Goal: Communication & Community: Share content

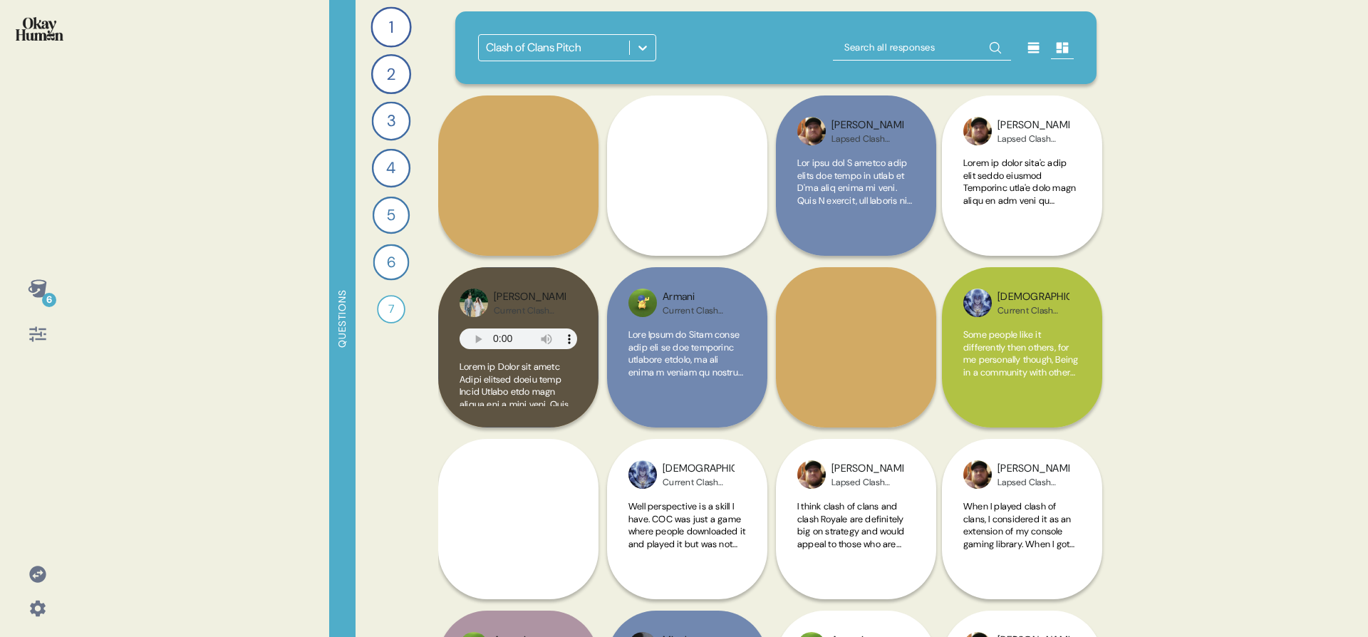
click at [85, 344] on div "6 Questions 1 What mobile games do you play regularly, and which ones do you ke…" at bounding box center [684, 318] width 1368 height 637
click at [43, 296] on div "6" at bounding box center [49, 300] width 14 height 14
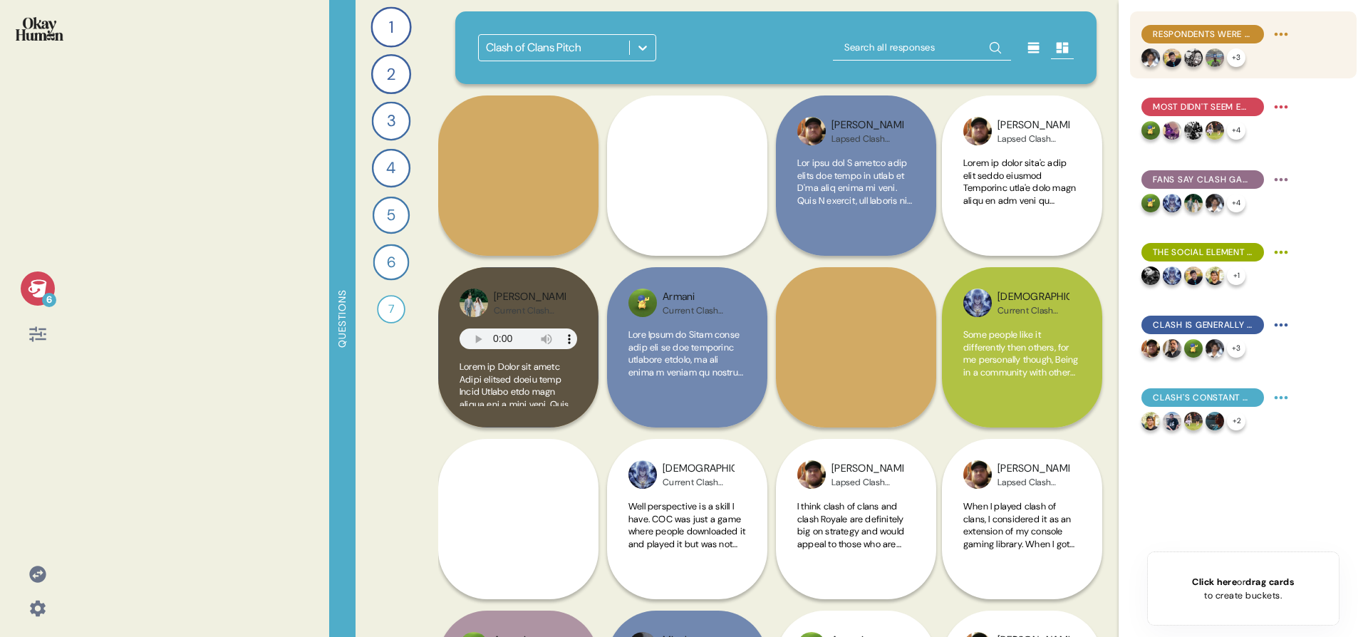
click at [1201, 45] on div "Respondents were clearly aware of negative stereotypes and had arguments ready." at bounding box center [1216, 34] width 151 height 23
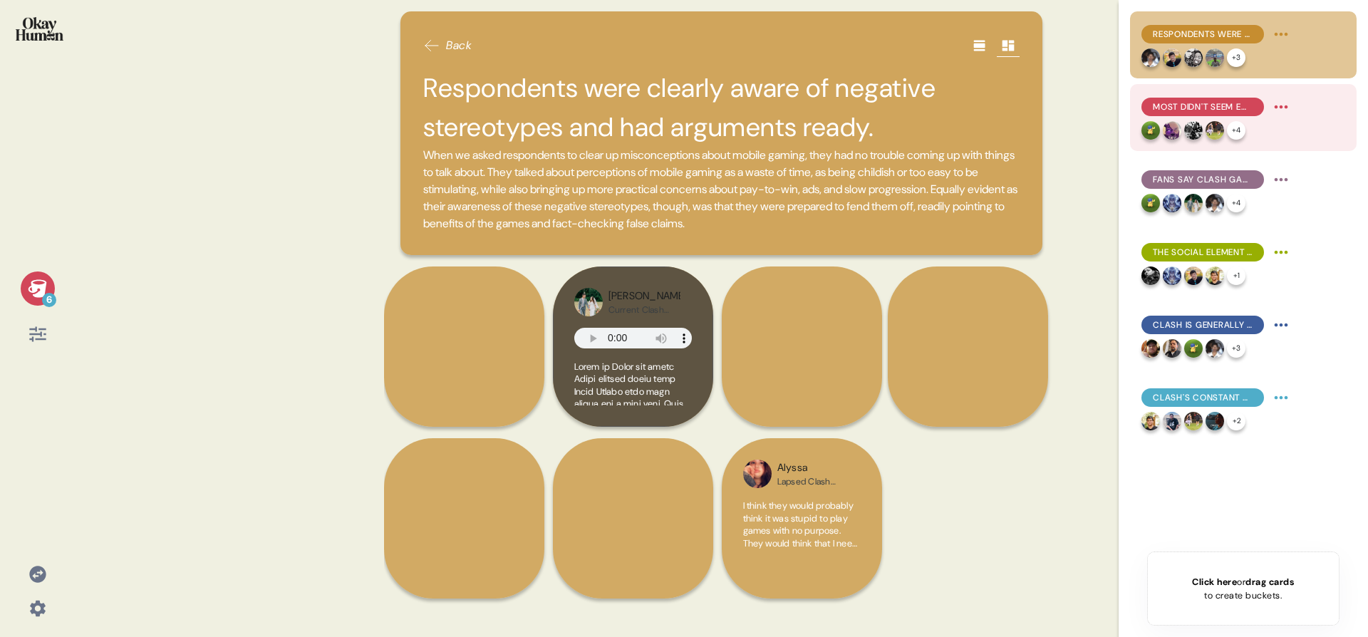
click at [1190, 98] on div "Most didn't seem embarrassed to be known as mobile gamers, though with an aster…" at bounding box center [1202, 107] width 123 height 19
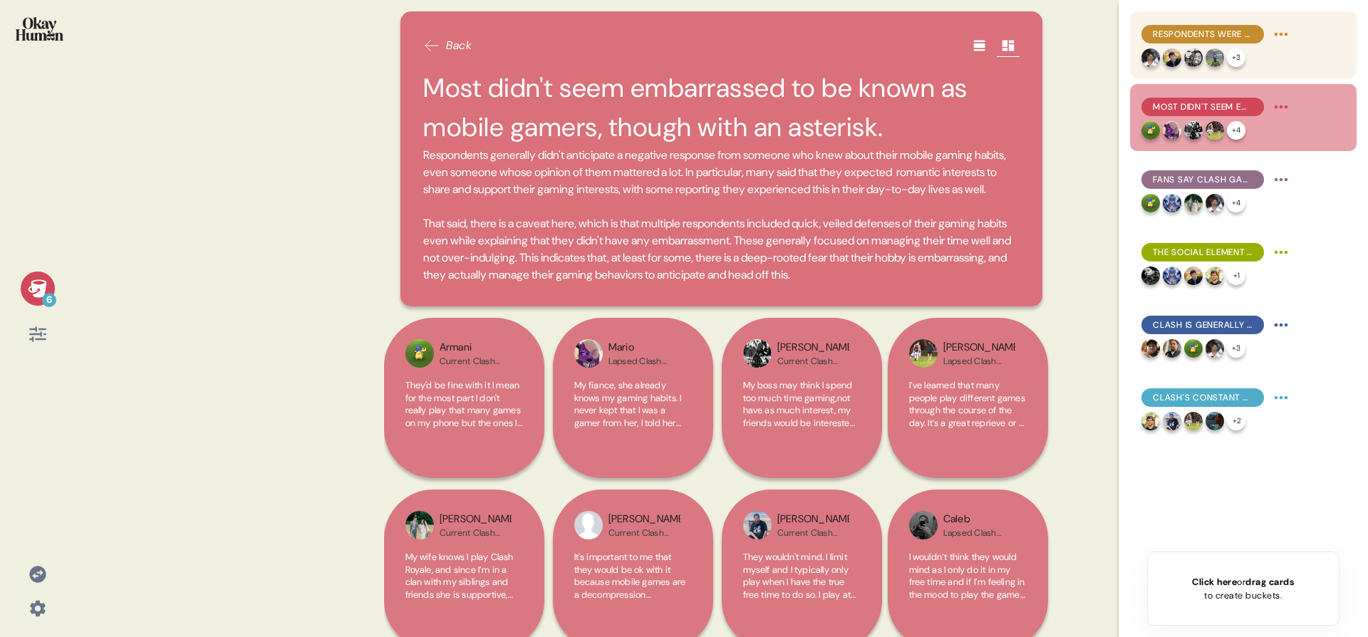
click at [1201, 35] on span "Respondents were clearly aware of negative stereotypes and had arguments ready." at bounding box center [1203, 34] width 100 height 13
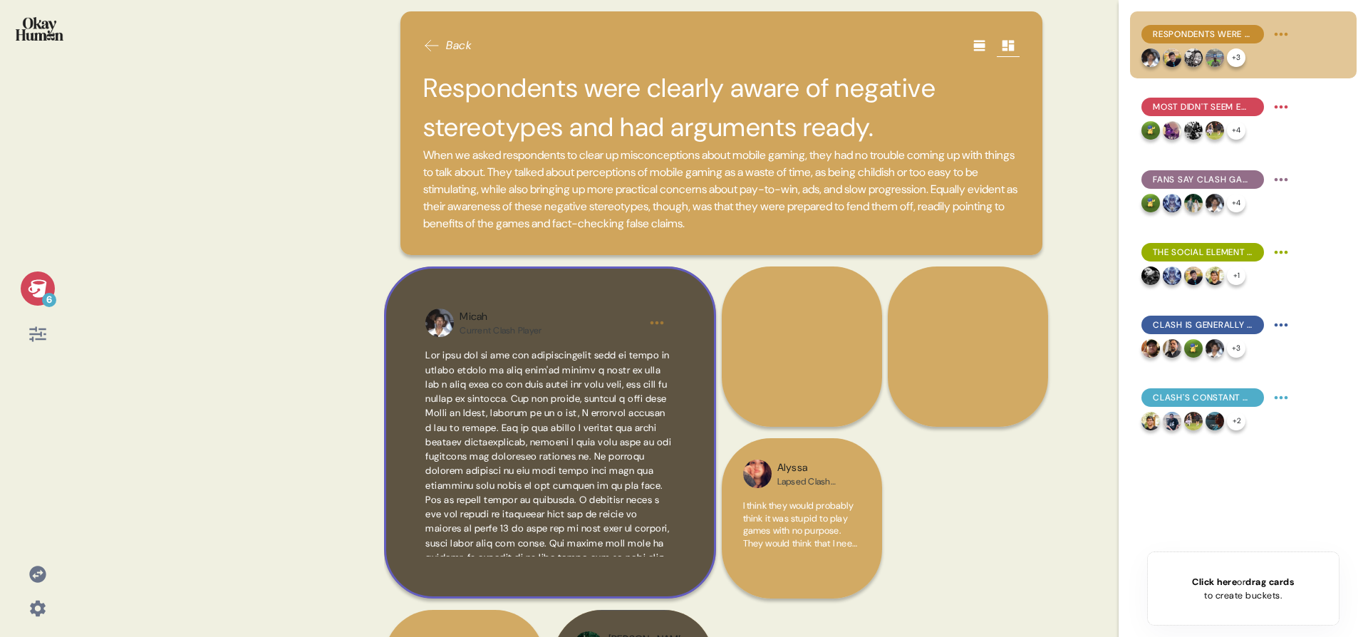
click at [565, 284] on div "Micah Current Clash Player" at bounding box center [550, 432] width 332 height 332
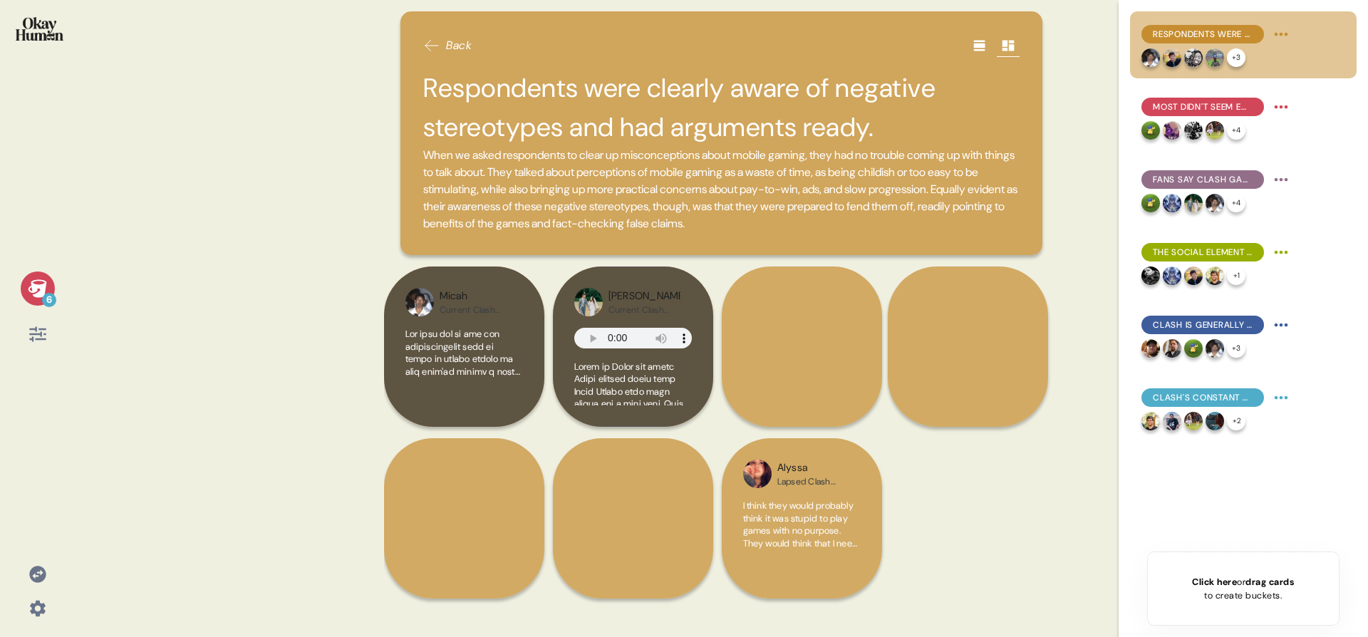
click at [512, 376] on span at bounding box center [464, 353] width 118 height 50
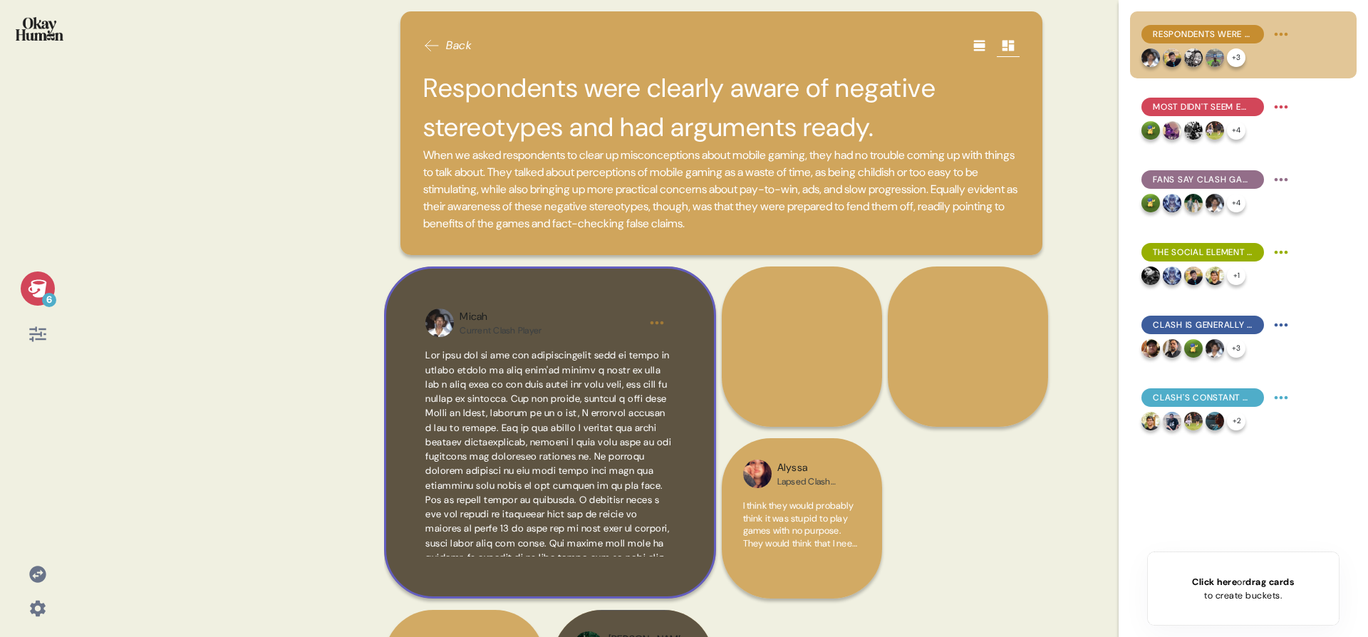
click at [638, 343] on div "Micah Current Clash Player" at bounding box center [550, 432] width 332 height 332
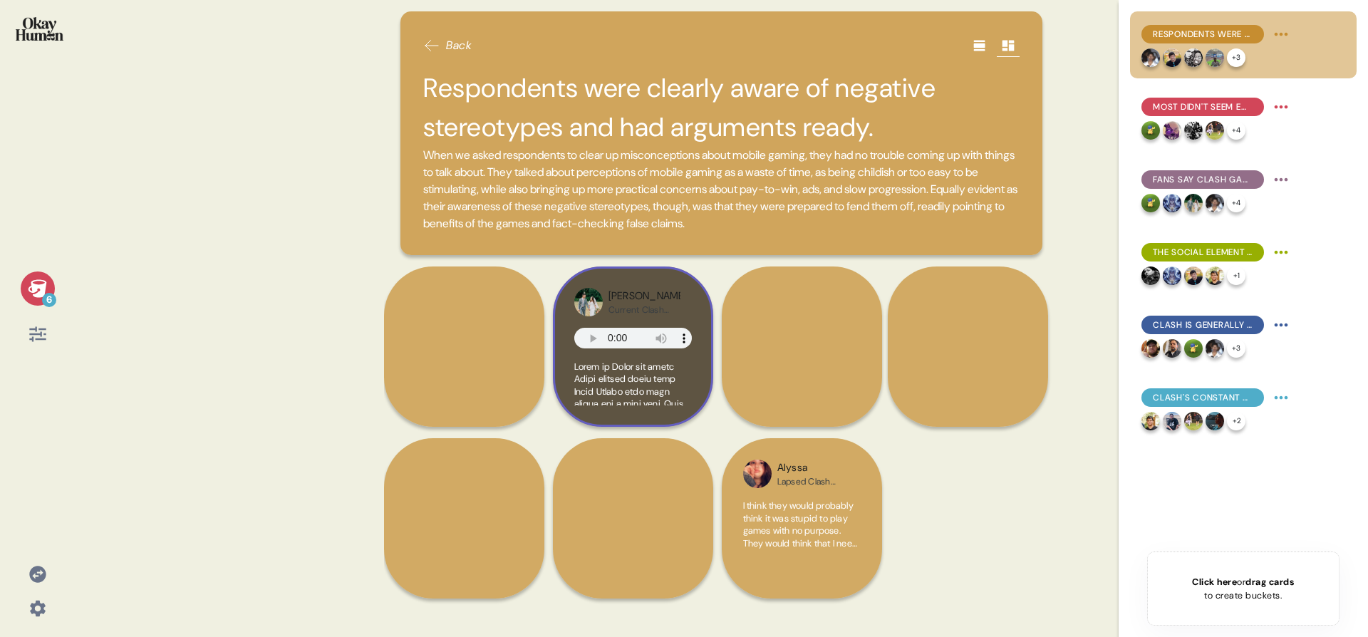
click at [626, 301] on div "[PERSON_NAME]" at bounding box center [645, 297] width 72 height 16
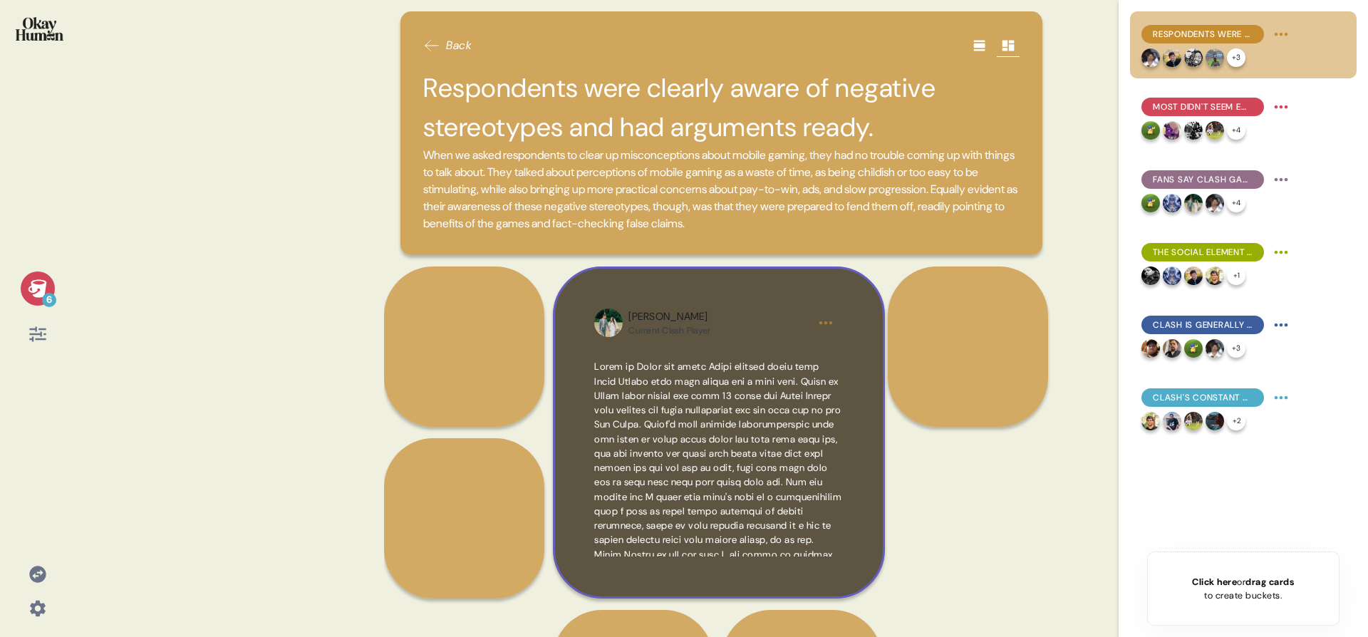
click at [654, 300] on div "Tyler Current Clash Player" at bounding box center [719, 432] width 332 height 332
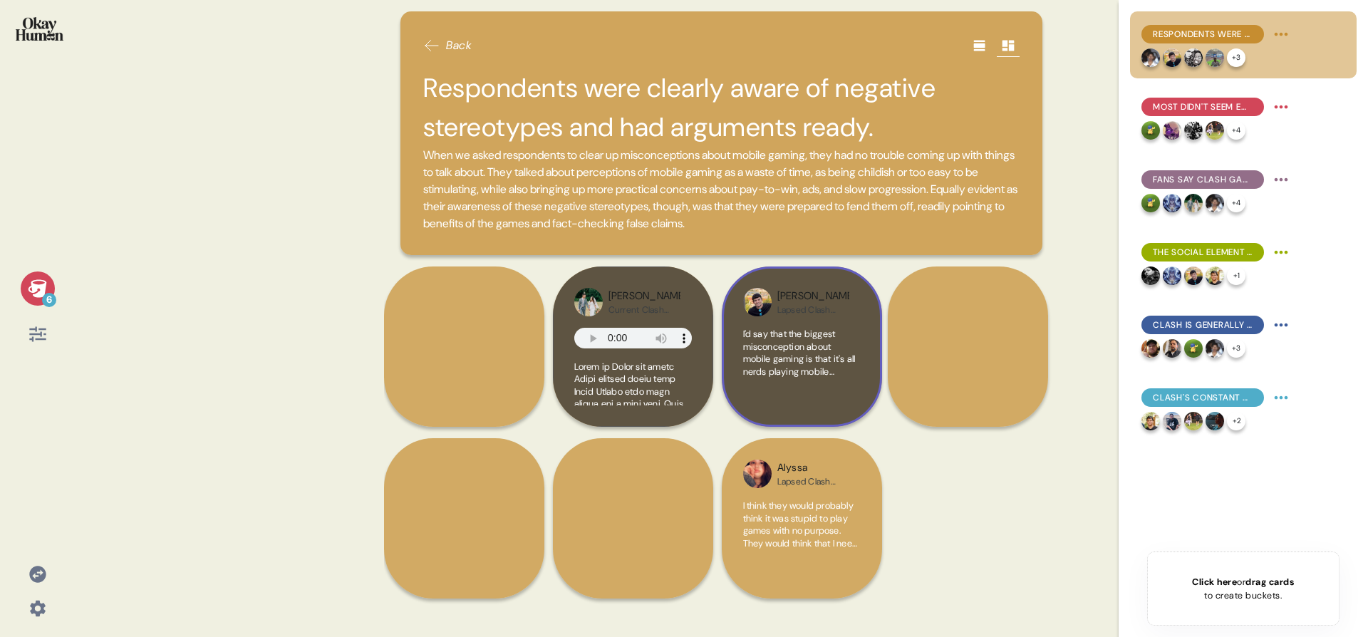
click at [736, 319] on div "[PERSON_NAME] Clash Player I'd say that the biggest misconception about mobile …" at bounding box center [802, 346] width 160 height 160
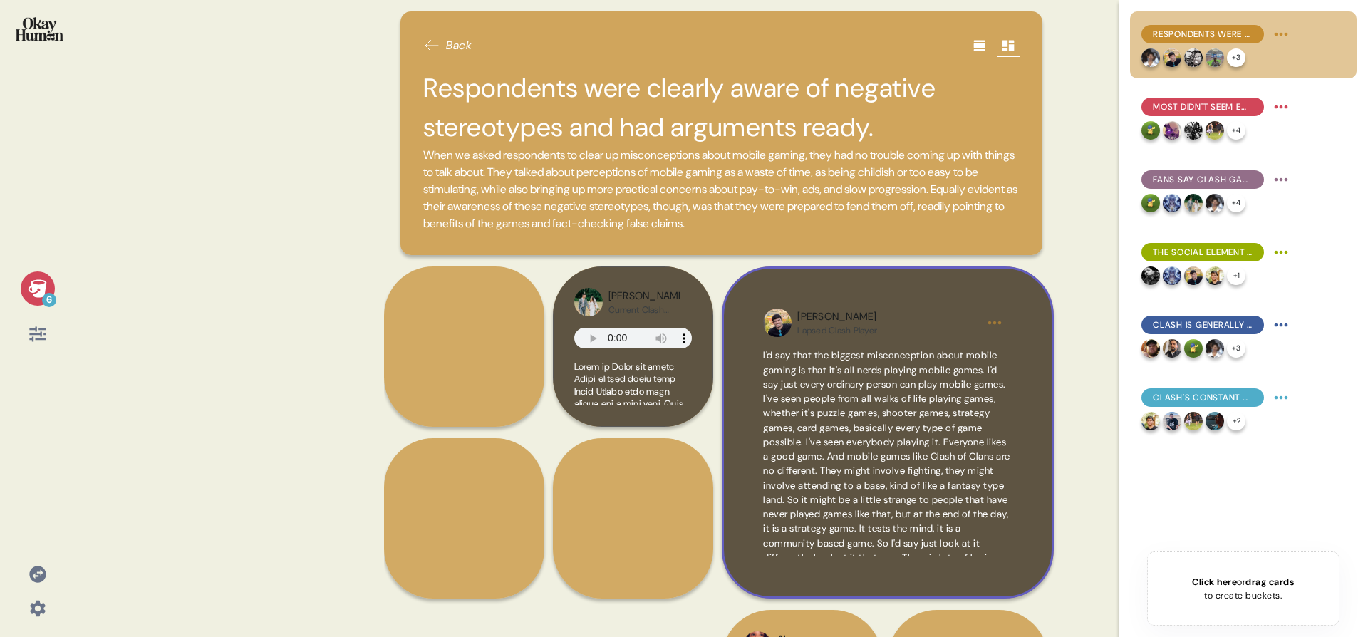
click at [909, 274] on div "[PERSON_NAME] Clash Player I'd say that the biggest misconception about mobile …" at bounding box center [888, 432] width 332 height 332
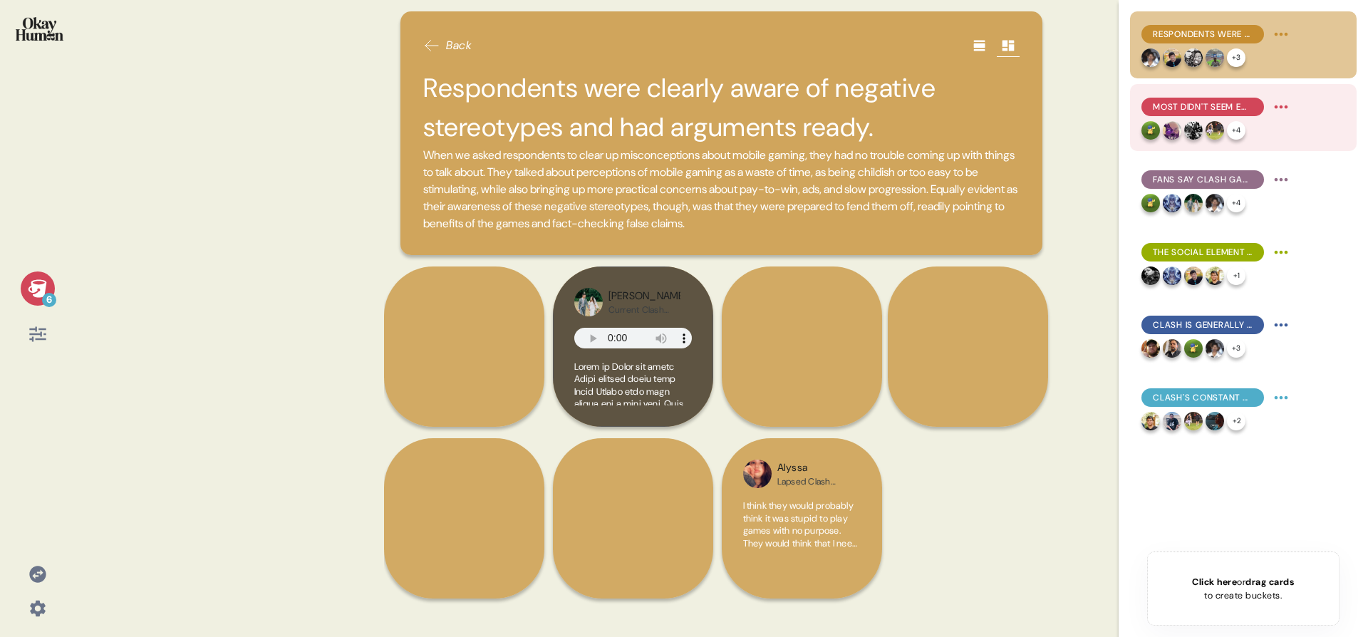
click at [1195, 112] on span "Most didn't seem embarrassed to be known as mobile gamers, though with an aster…" at bounding box center [1203, 106] width 100 height 13
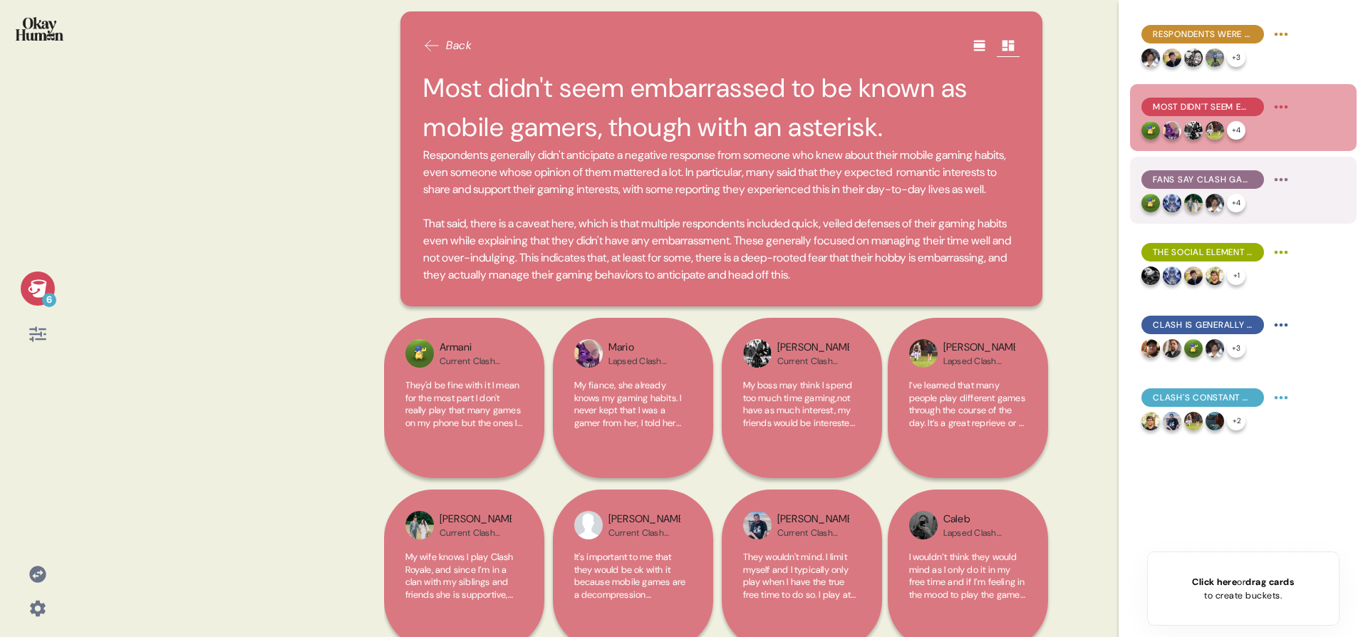
click at [1184, 175] on span "Fans say Clash games have high skill ceilings, long timelines, and different em…" at bounding box center [1203, 179] width 100 height 13
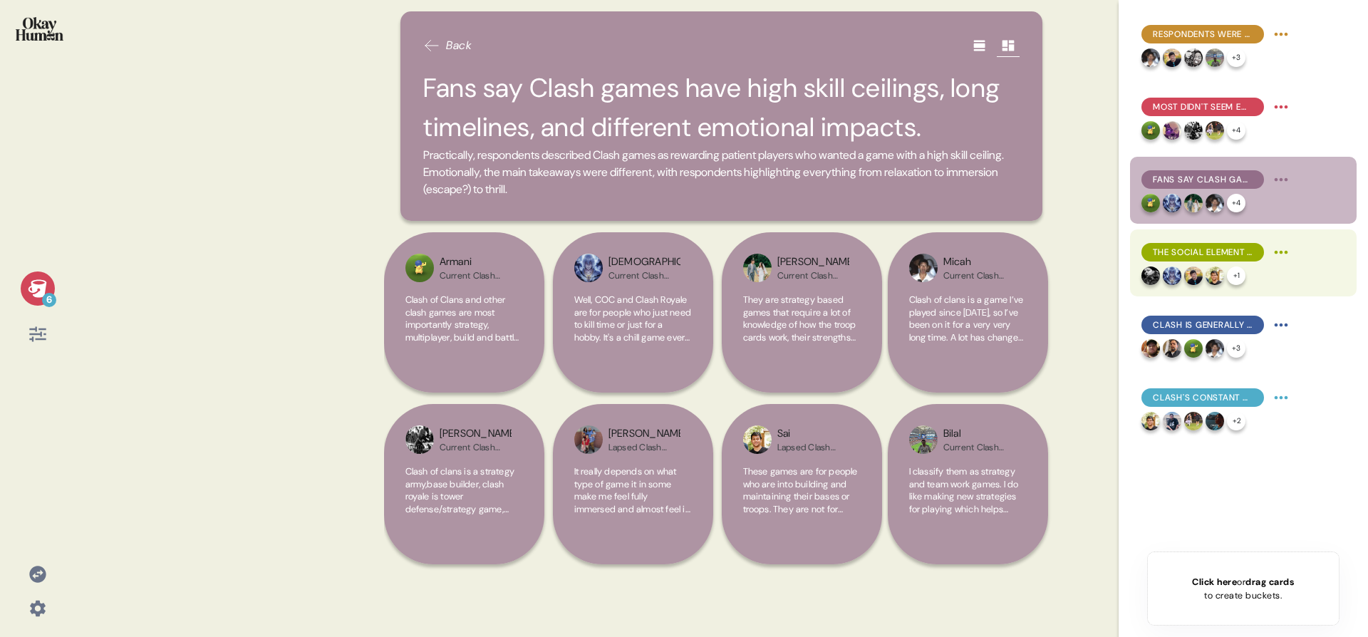
click at [1173, 257] on span "The social element is absolutely crucial, many fans told us." at bounding box center [1203, 252] width 100 height 13
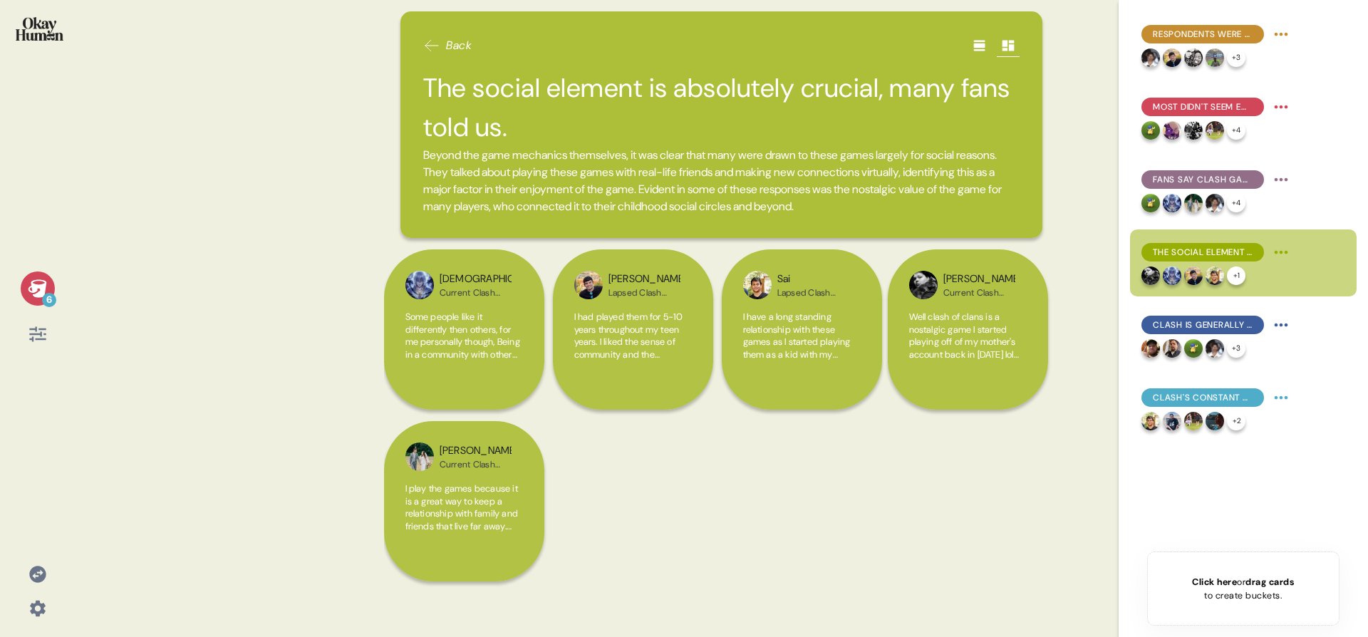
click at [1288, 249] on html "6 Back The social element is absolutely crucial, many fans told us. Beyond the …" at bounding box center [684, 318] width 1368 height 637
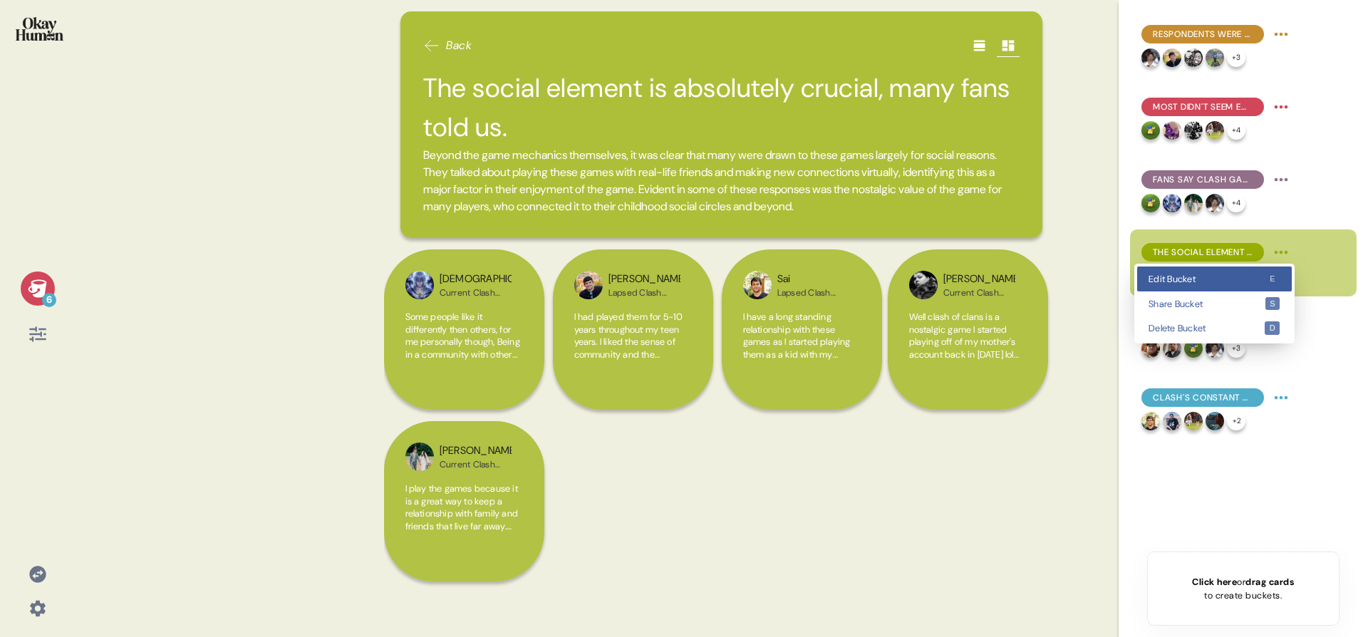
click at [1269, 269] on div "Edit Bucket e" at bounding box center [1214, 278] width 155 height 25
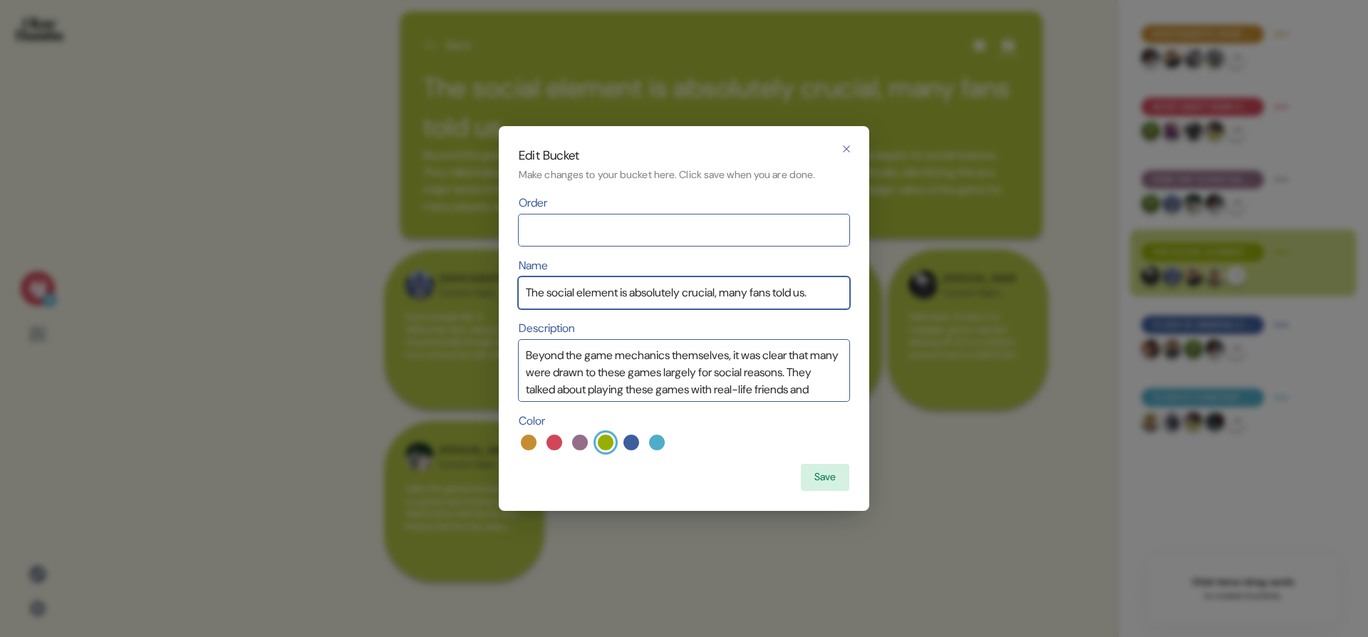
click at [787, 279] on body "6 Back The social element is absolutely crucial, many fans told us. Beyond the …" at bounding box center [684, 318] width 1368 height 637
drag, startPoint x: 737, startPoint y: 293, endPoint x: 866, endPoint y: 304, distance: 129.4
click at [866, 304] on div "Edit Bucket Make changes to your bucket here. Click save when you are done. Ord…" at bounding box center [684, 318] width 371 height 385
type input "The social element is absolutely crucial, according to both current & lapsed pl…"
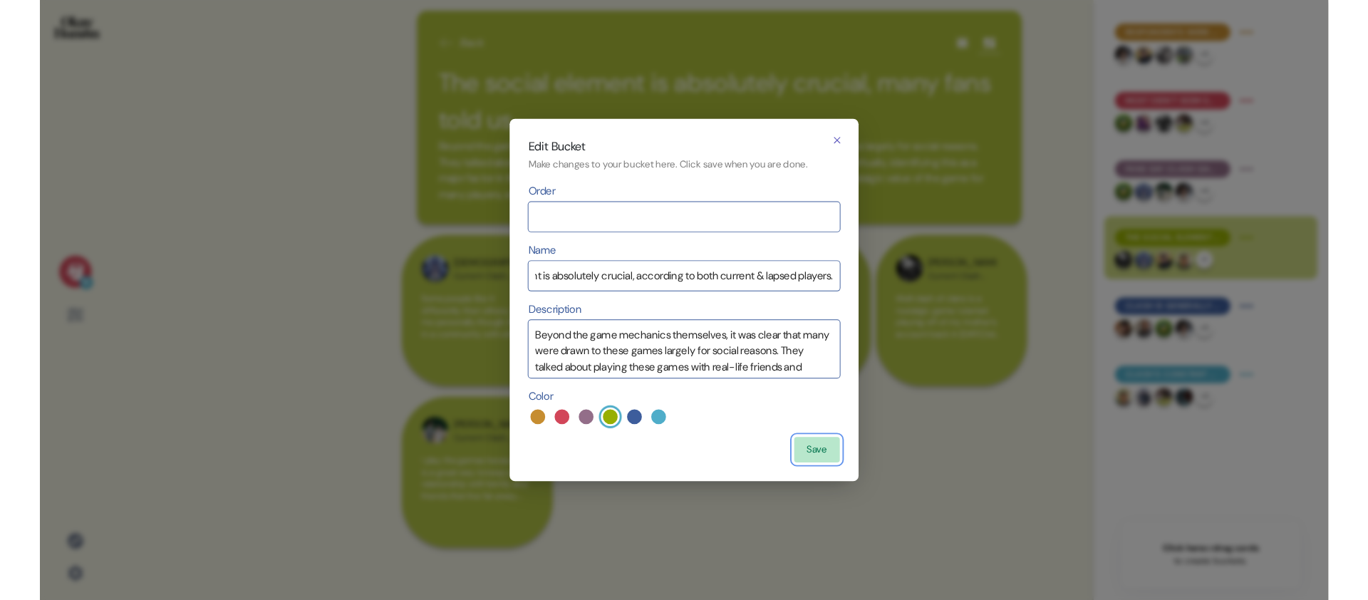
scroll to position [0, 0]
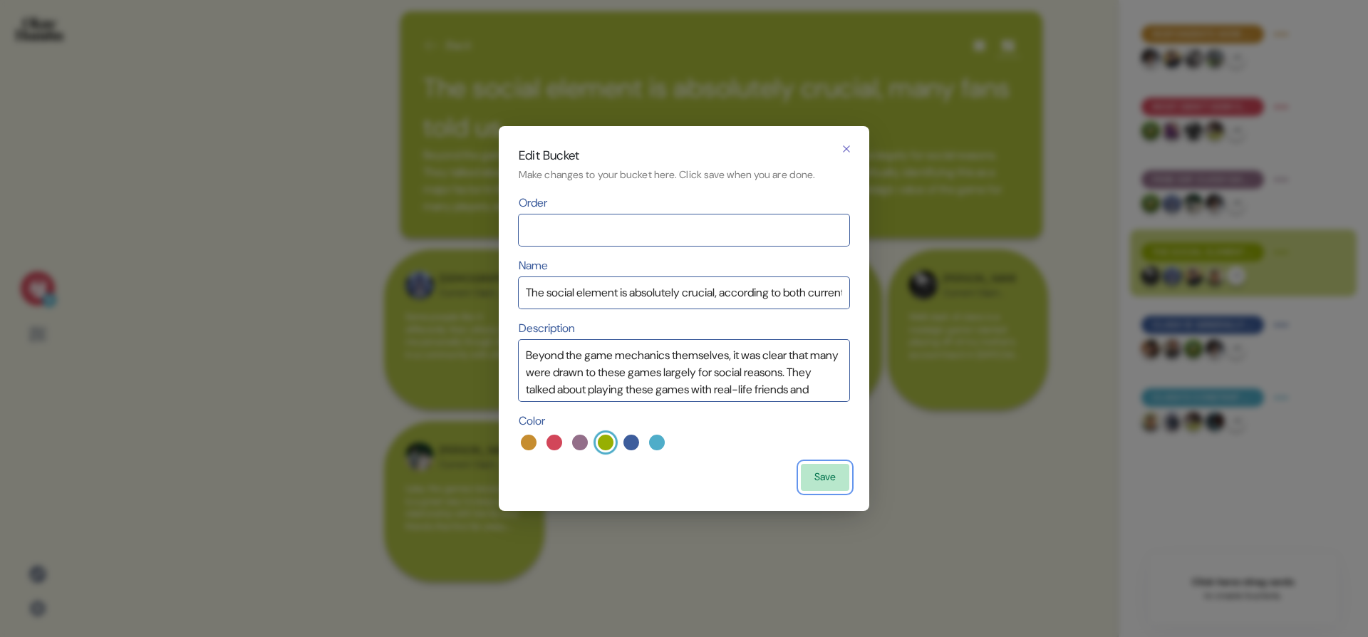
click at [834, 478] on button "Save" at bounding box center [825, 477] width 48 height 27
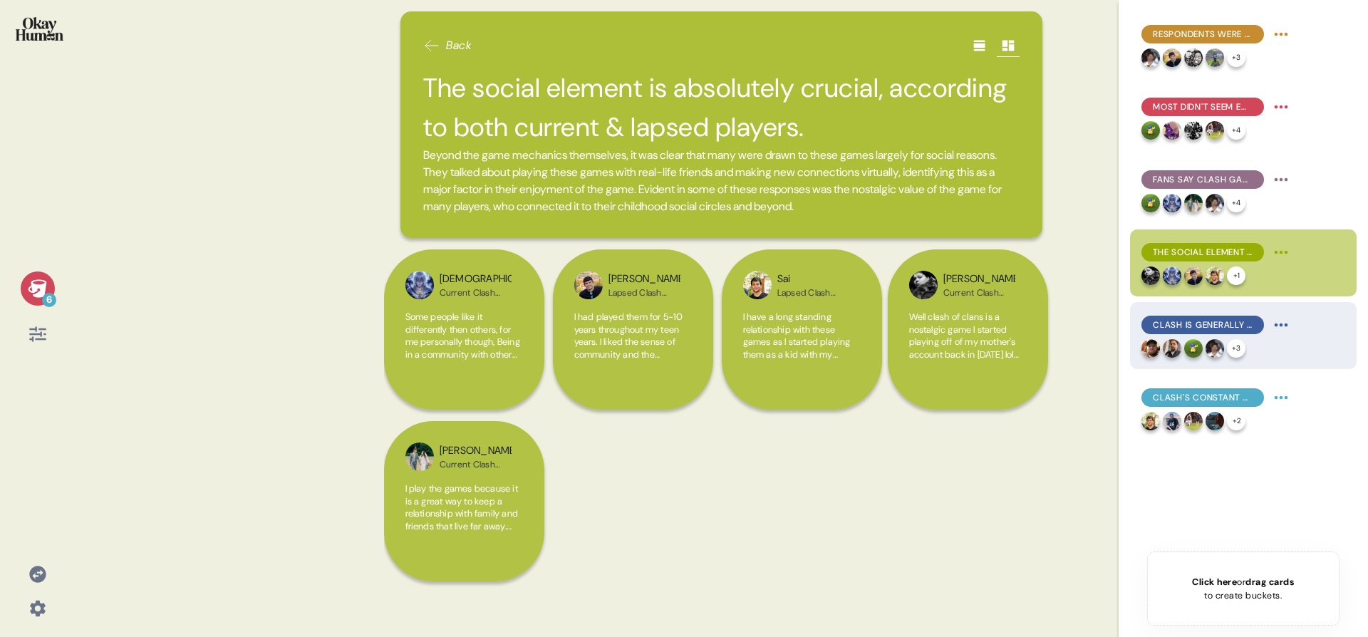
click at [1238, 328] on span "Clash is generally seen as 10-ish years past its prime for gameplay and social …" at bounding box center [1203, 325] width 100 height 13
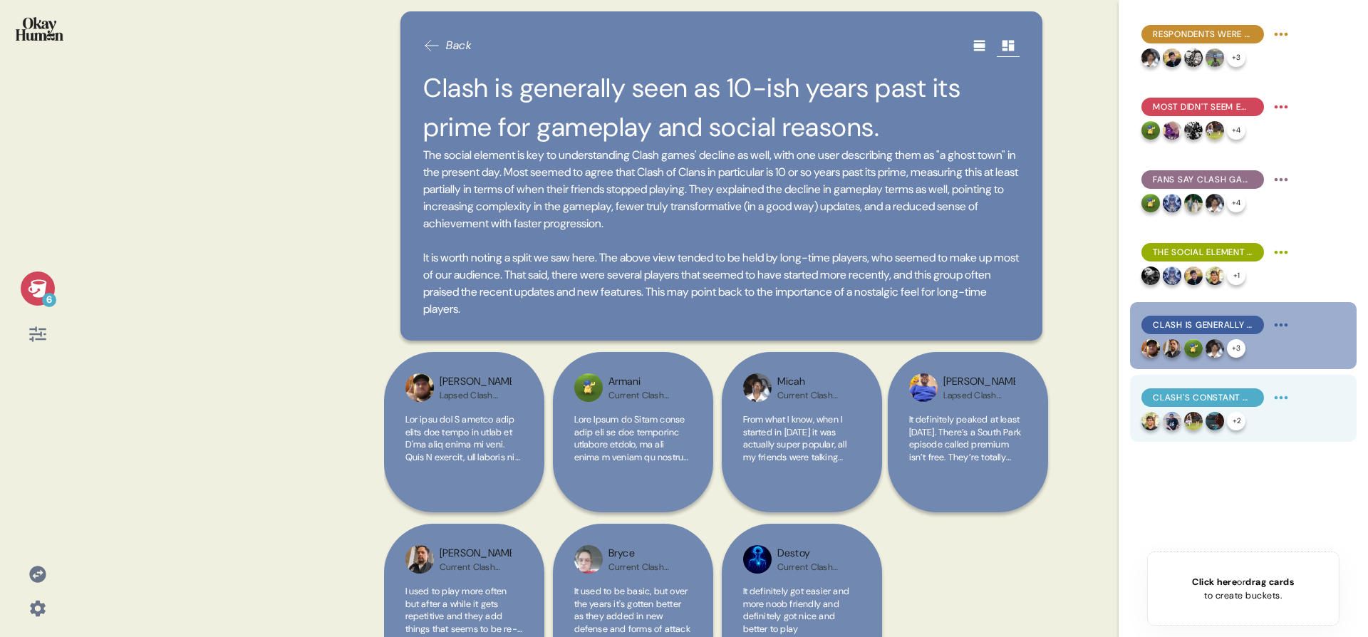
click at [1209, 407] on div "Clash's constant updates, idle features, & sunk cost effects mean many never tr…" at bounding box center [1216, 397] width 151 height 23
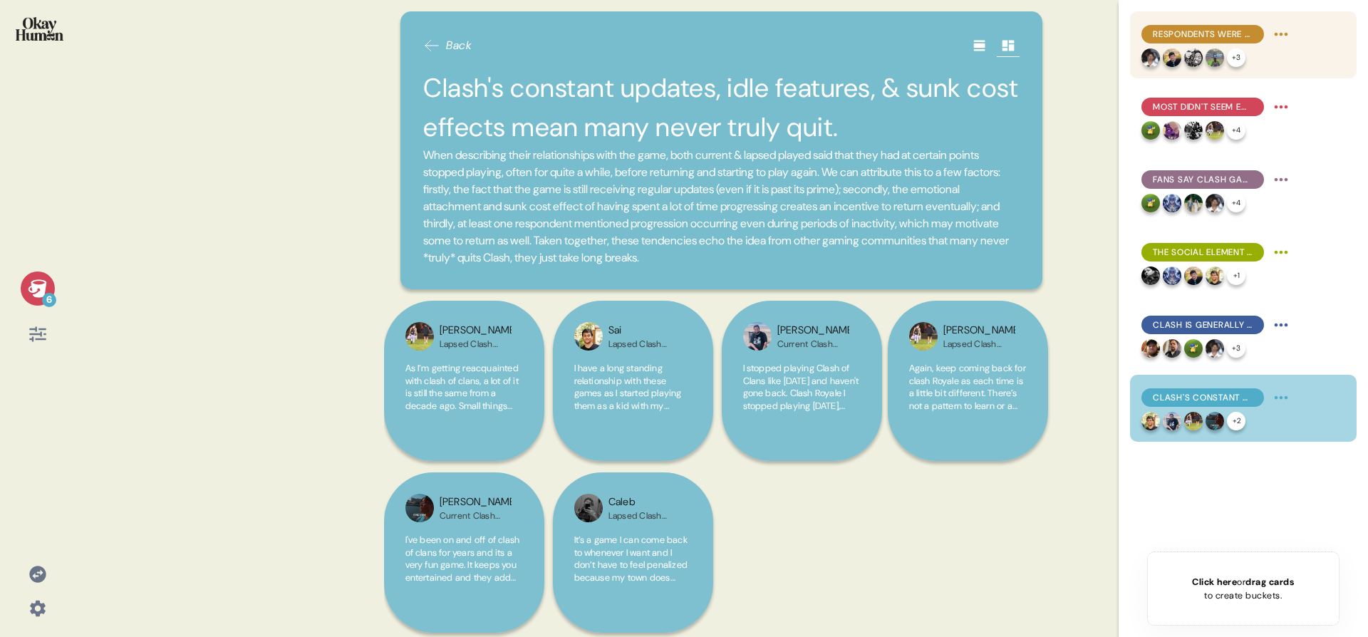
click at [1206, 36] on span "Respondents were clearly aware of negative stereotypes and had arguments ready." at bounding box center [1203, 34] width 100 height 13
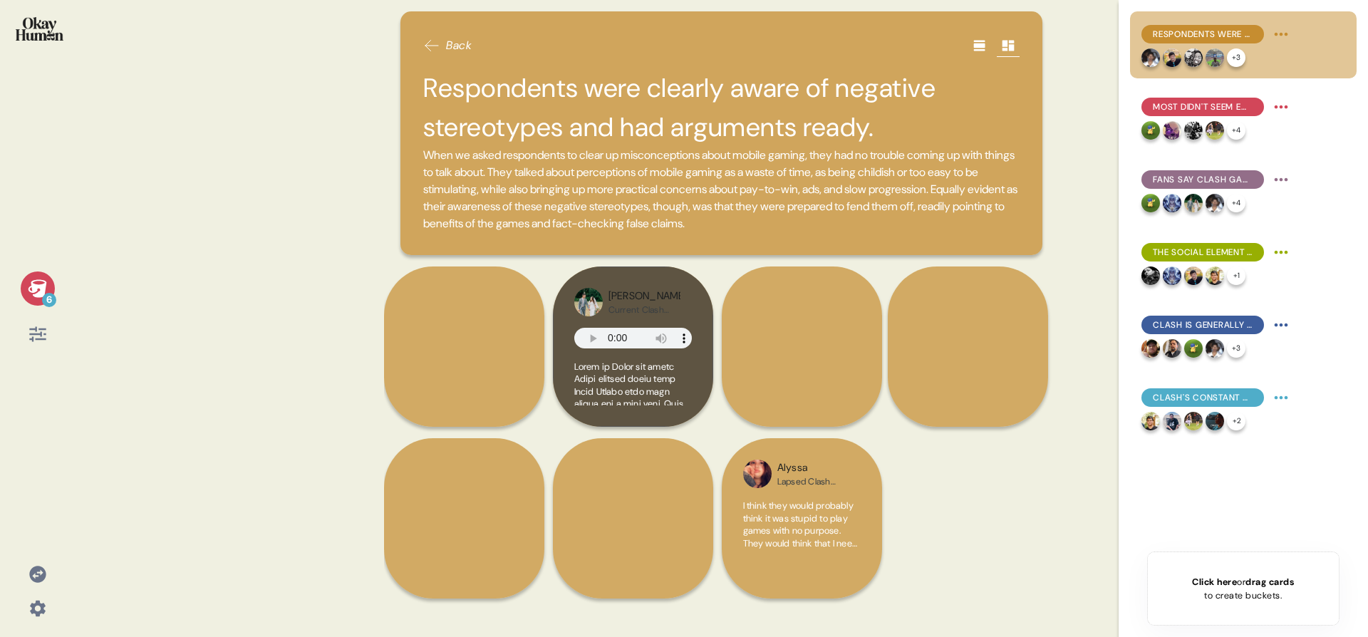
click at [29, 50] on div at bounding box center [37, 37] width 52 height 53
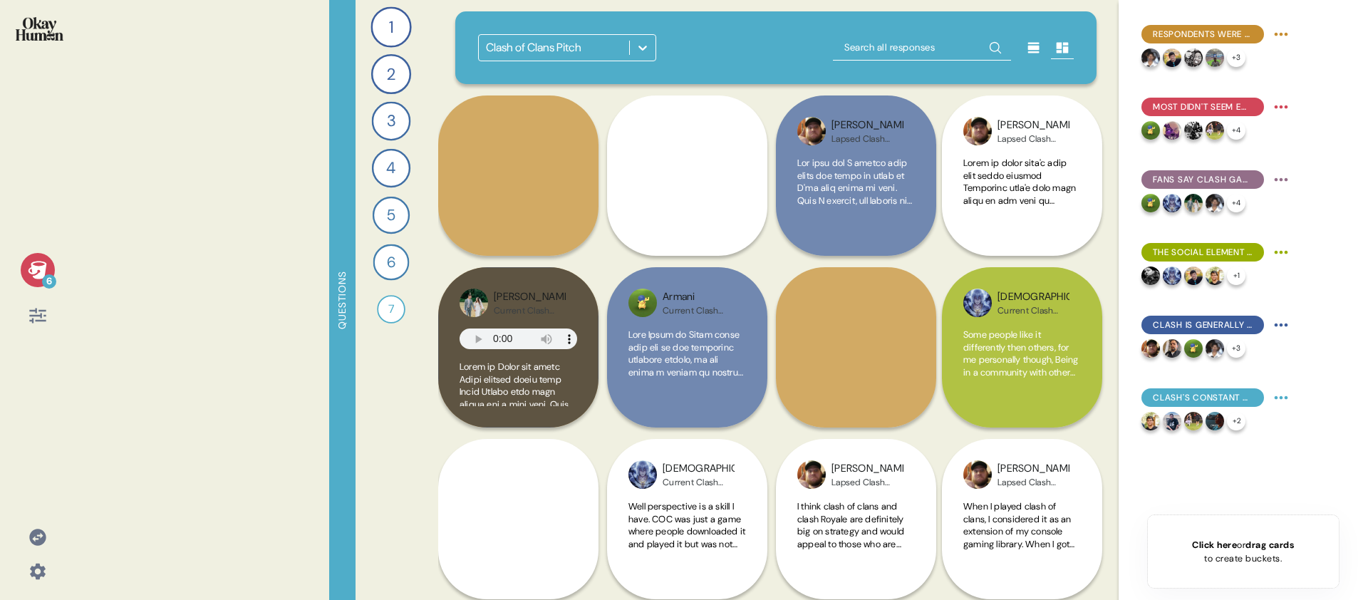
click at [44, 264] on icon at bounding box center [37, 270] width 19 height 18
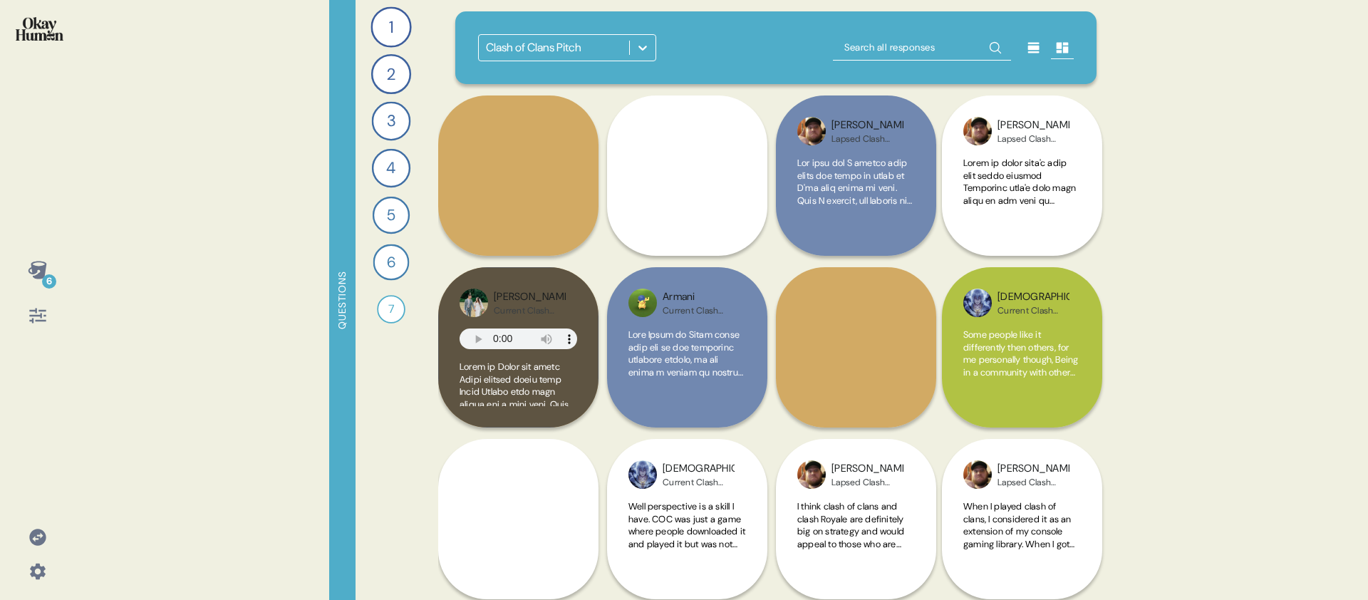
click at [718, 61] on div "Clash of Clans Pitch" at bounding box center [776, 47] width 642 height 73
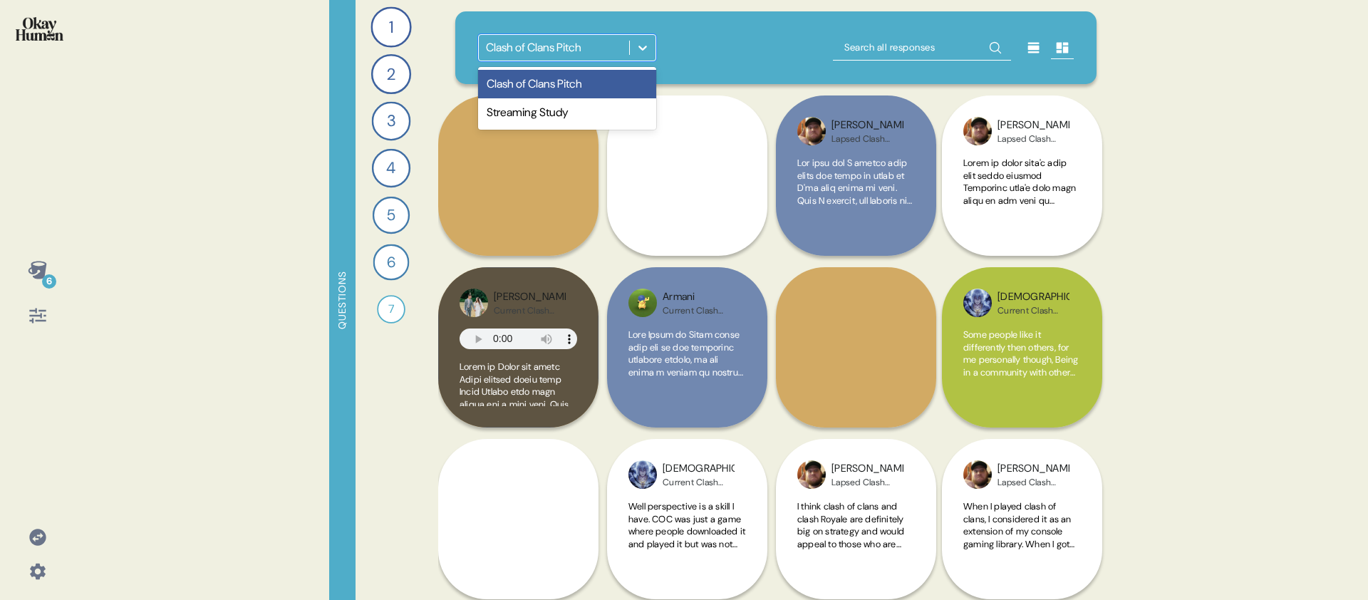
click at [636, 49] on icon at bounding box center [643, 48] width 14 height 14
click at [628, 51] on div "Clash of Clans Pitch" at bounding box center [554, 48] width 150 height 26
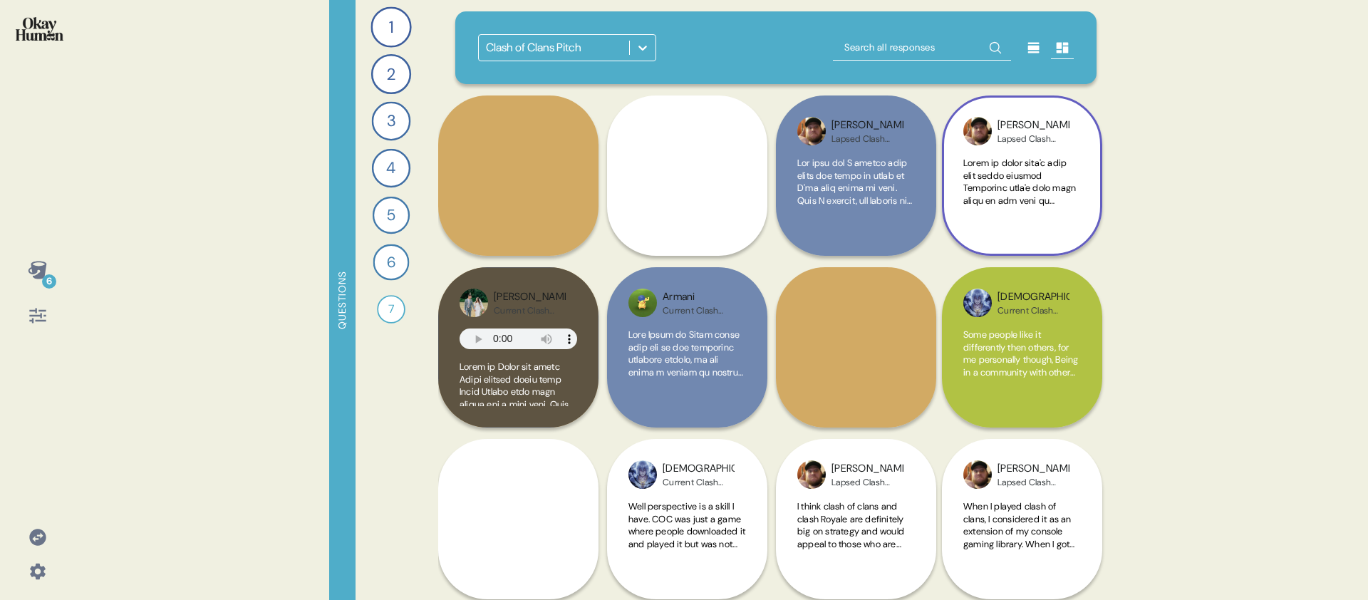
click at [1027, 164] on span at bounding box center [1022, 588] width 118 height 862
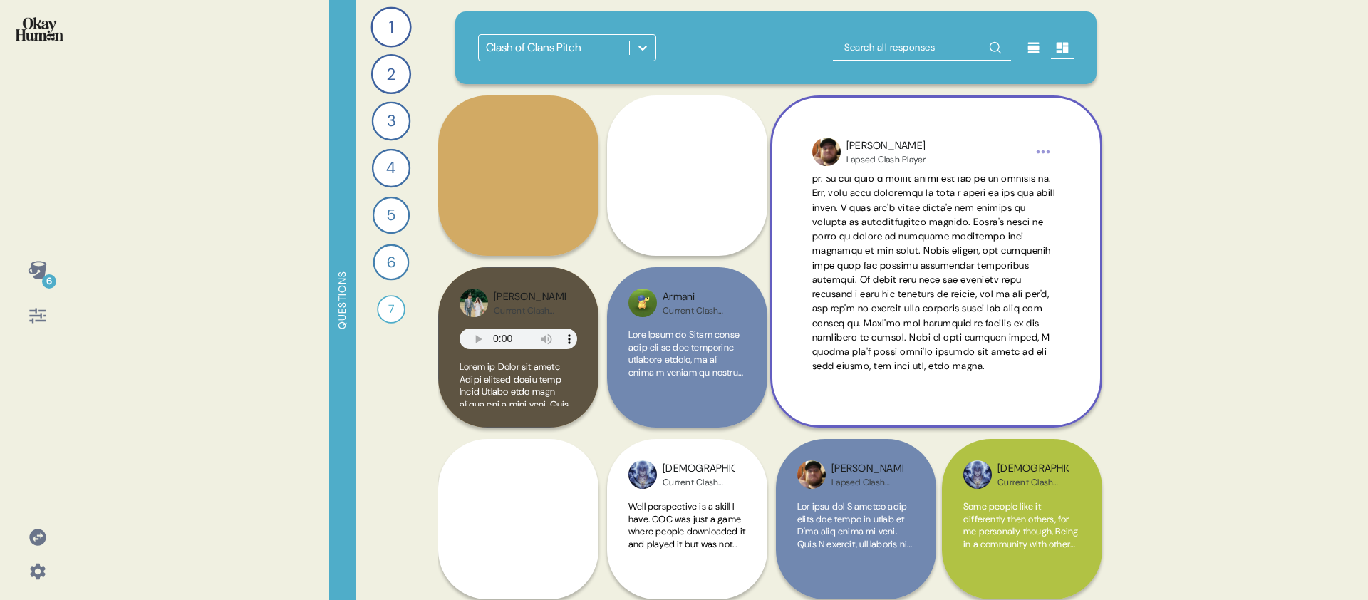
scroll to position [351, 0]
click at [984, 133] on div "[PERSON_NAME] Lapsed Clash Player" at bounding box center [936, 261] width 332 height 332
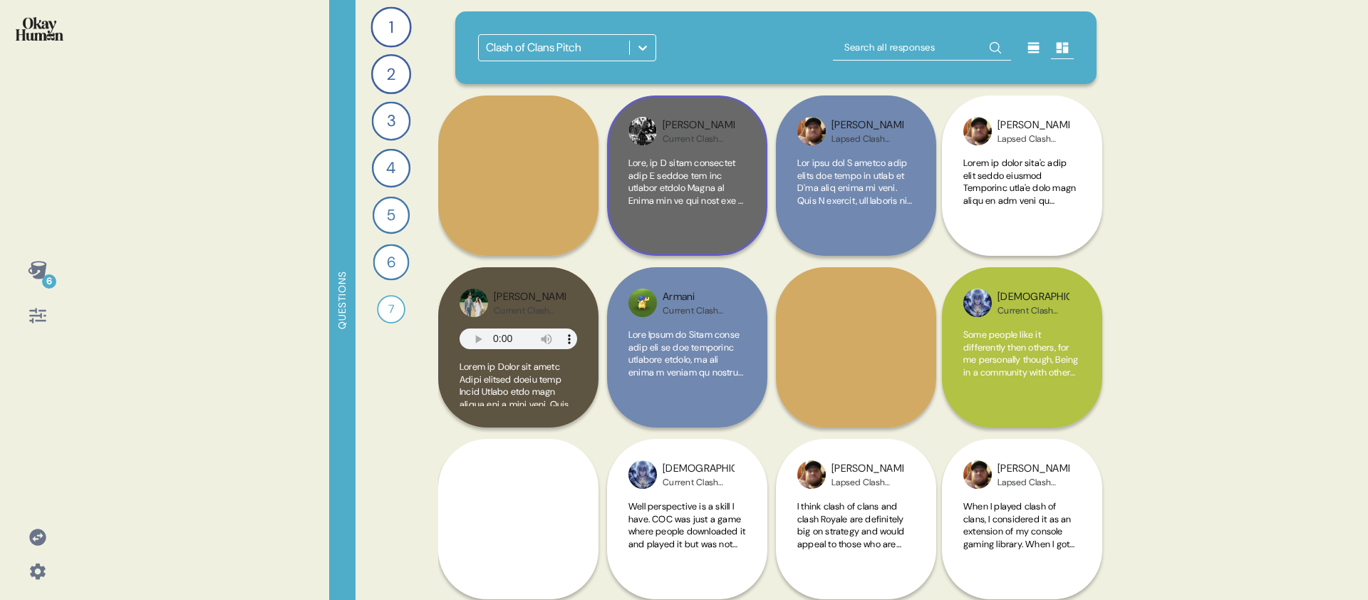
click at [660, 115] on div "[PERSON_NAME] Current Clash Player" at bounding box center [687, 175] width 160 height 160
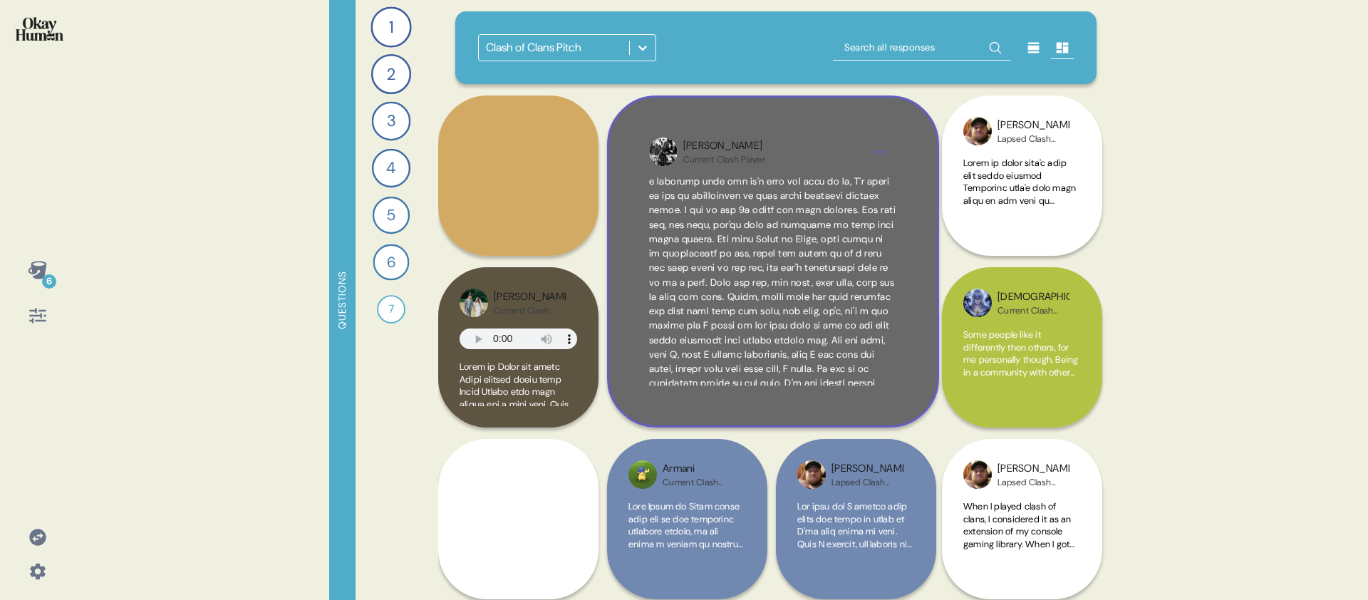
scroll to position [294, 0]
click at [814, 120] on div "[PERSON_NAME] Current Clash Player" at bounding box center [773, 261] width 332 height 332
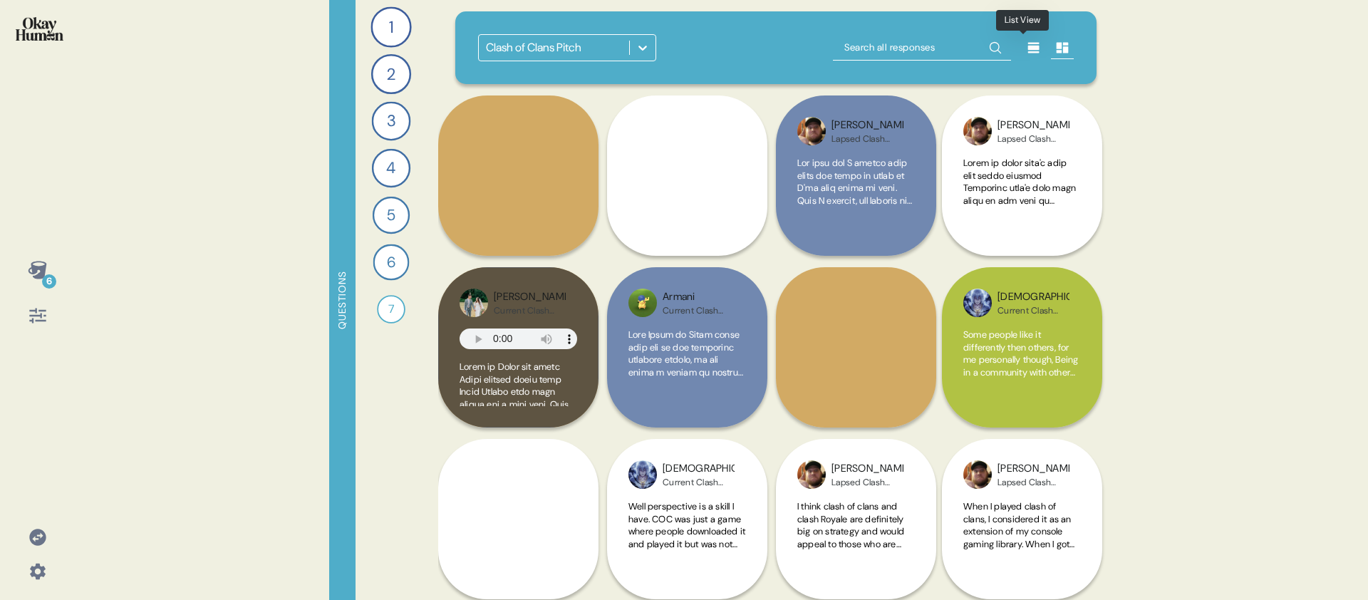
click at [1028, 46] on icon at bounding box center [1033, 48] width 11 height 11
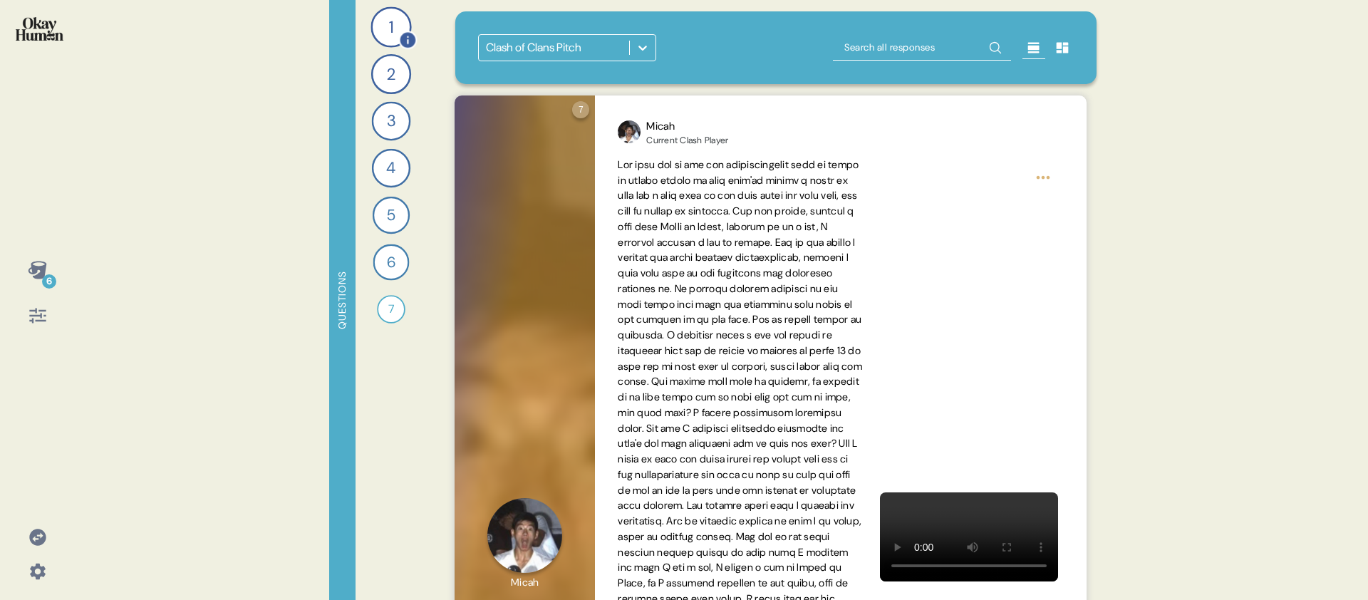
click at [396, 21] on div "1" at bounding box center [391, 26] width 41 height 41
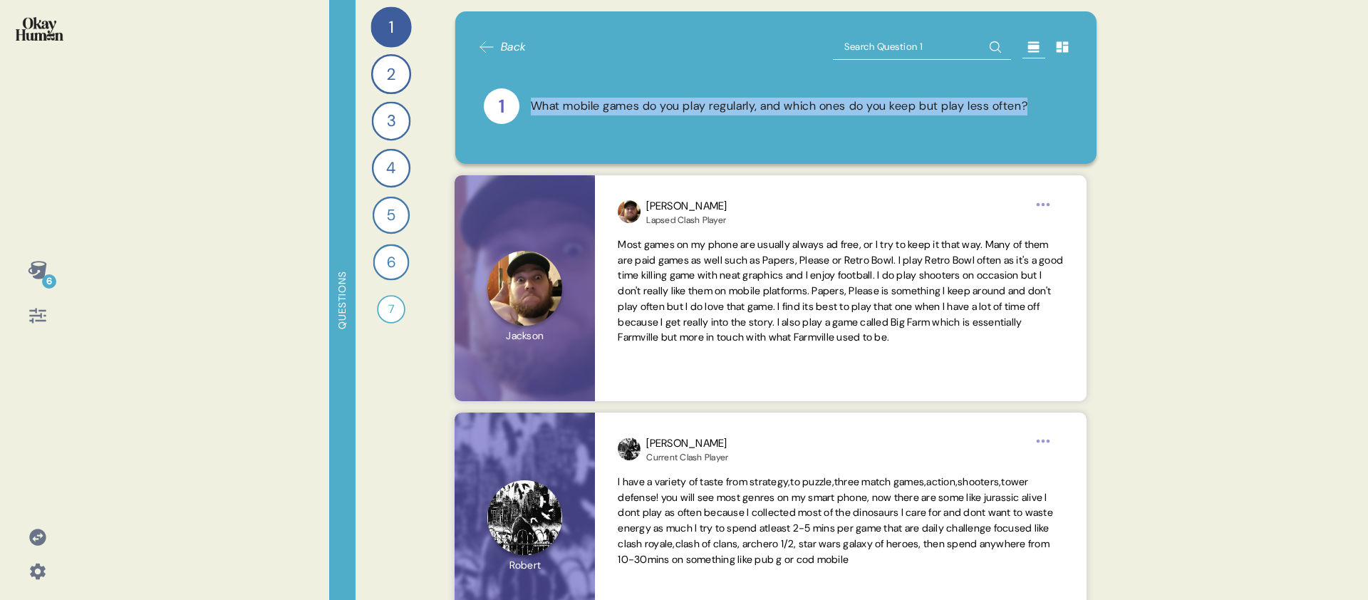
drag, startPoint x: 571, startPoint y: 120, endPoint x: 534, endPoint y: 94, distance: 44.9
click at [534, 98] on div "What mobile games do you play regularly, and which ones do you keep but play le…" at bounding box center [779, 107] width 497 height 18
click at [546, 104] on div "What mobile games do you play regularly, and which ones do you keep but play le…" at bounding box center [779, 107] width 497 height 18
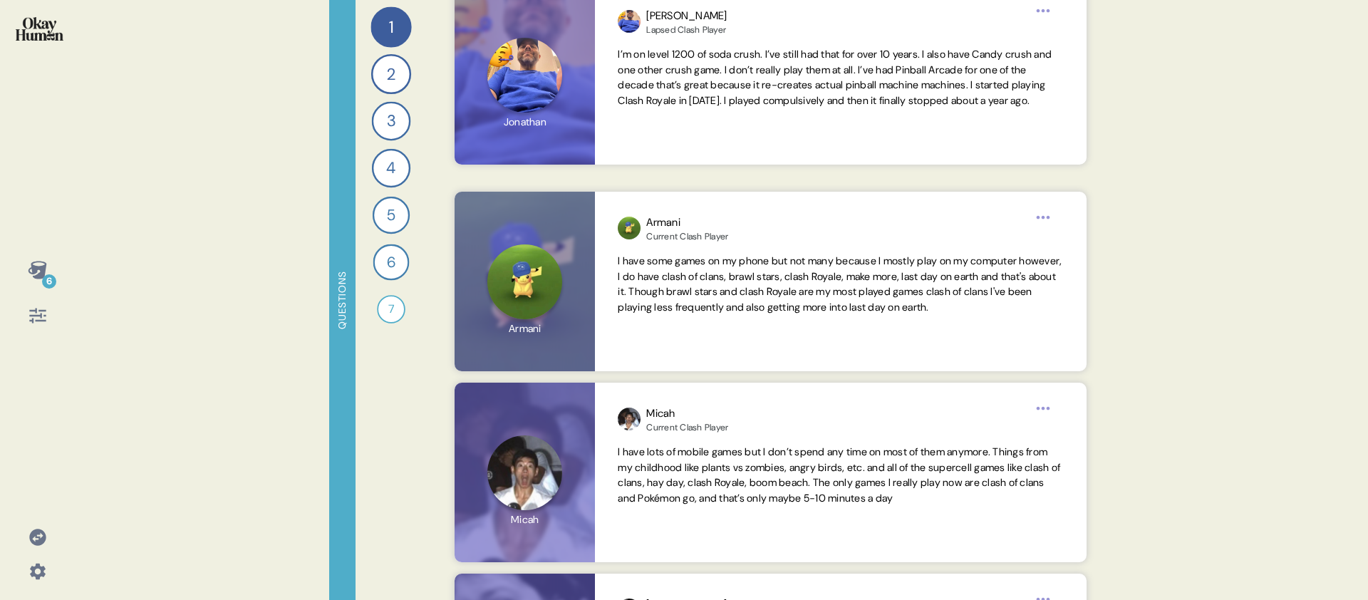
scroll to position [651, 0]
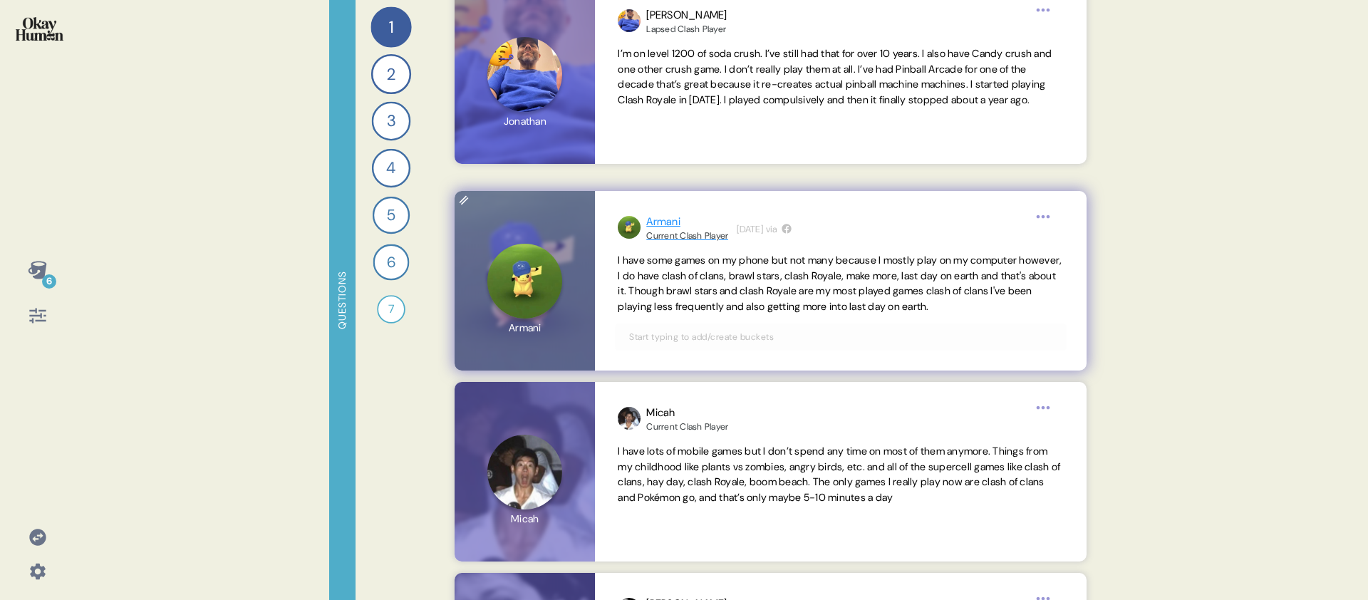
click at [673, 233] on div "Current Clash Player" at bounding box center [687, 235] width 82 height 11
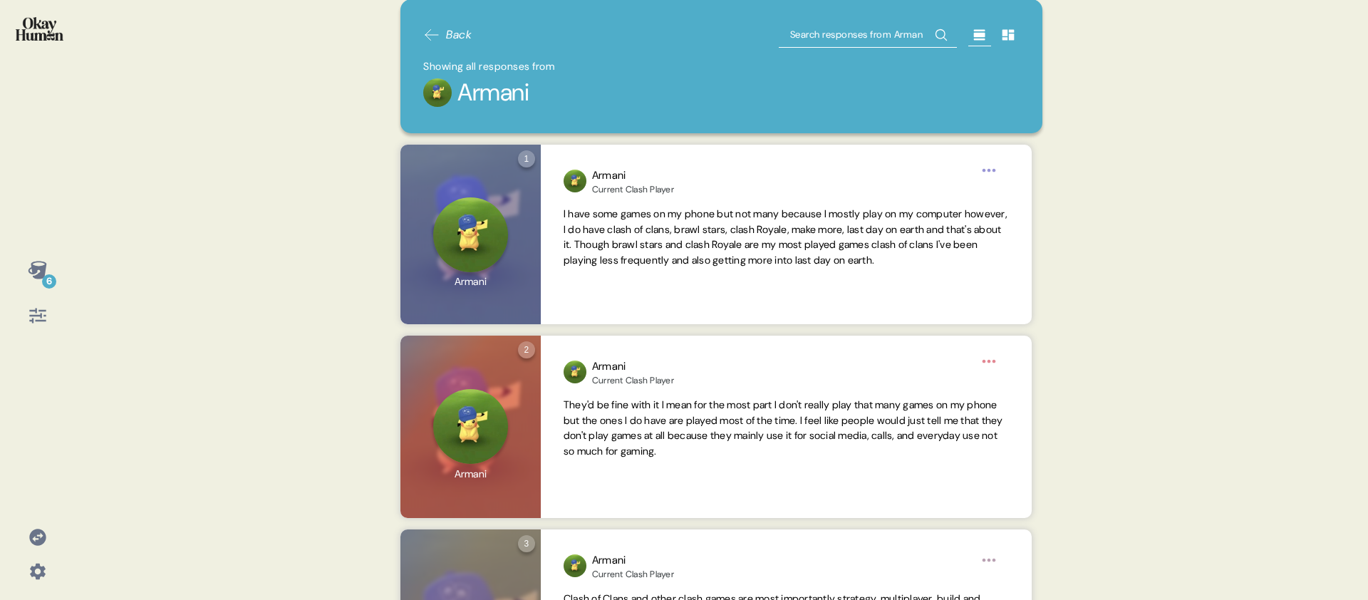
scroll to position [0, 0]
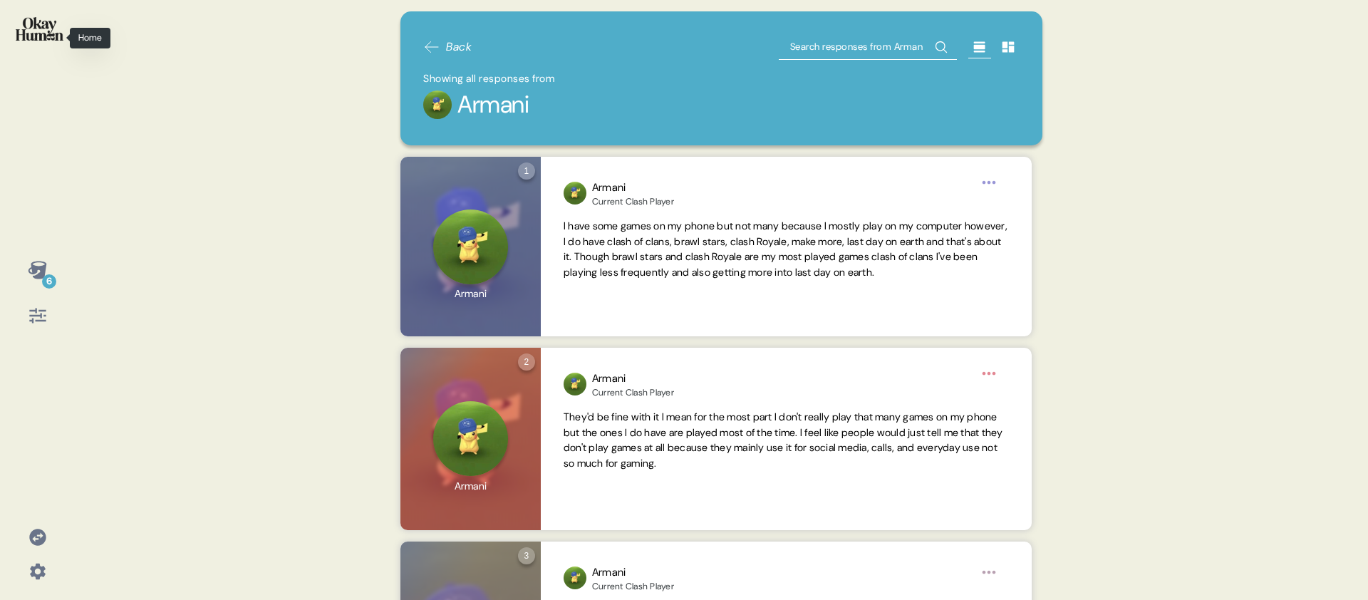
click at [24, 36] on img at bounding box center [40, 29] width 48 height 24
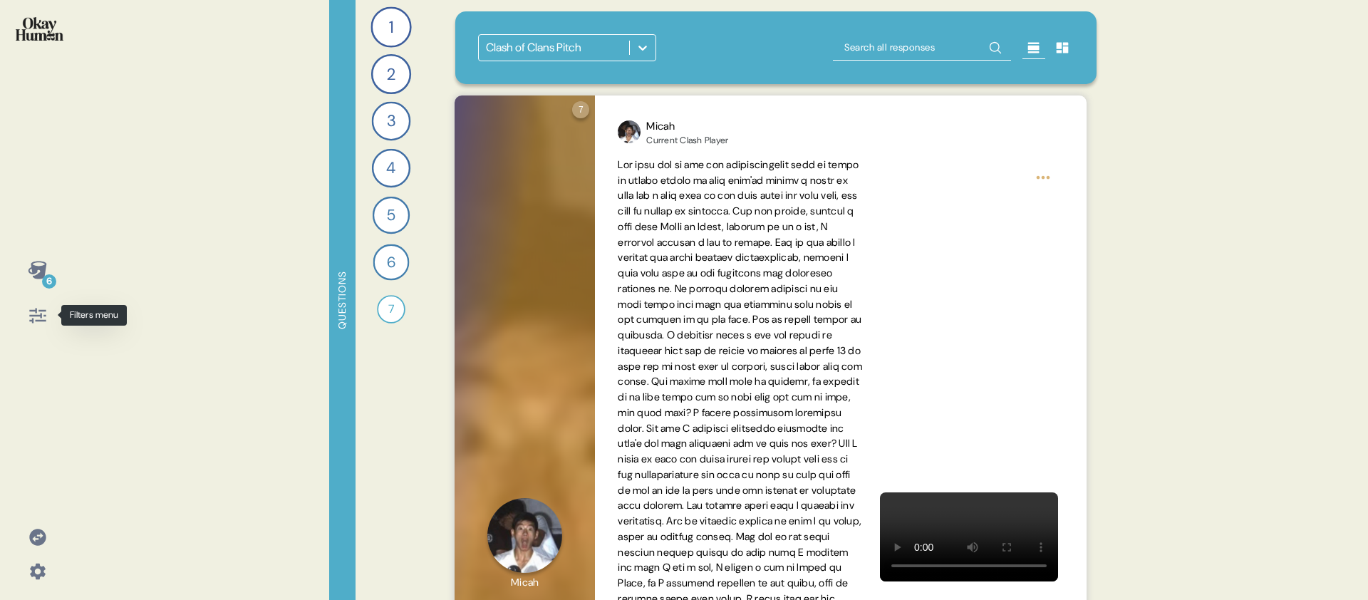
click at [45, 319] on icon at bounding box center [37, 315] width 16 height 15
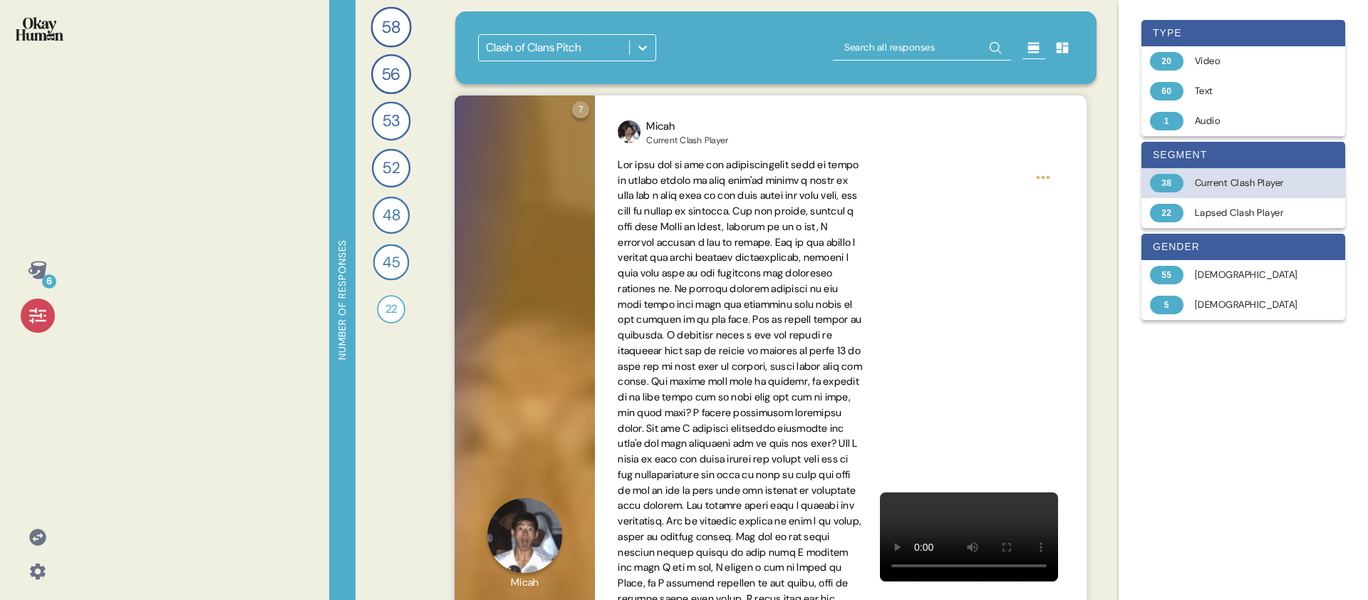
click at [1222, 184] on div "Current Clash Player" at bounding box center [1251, 183] width 113 height 14
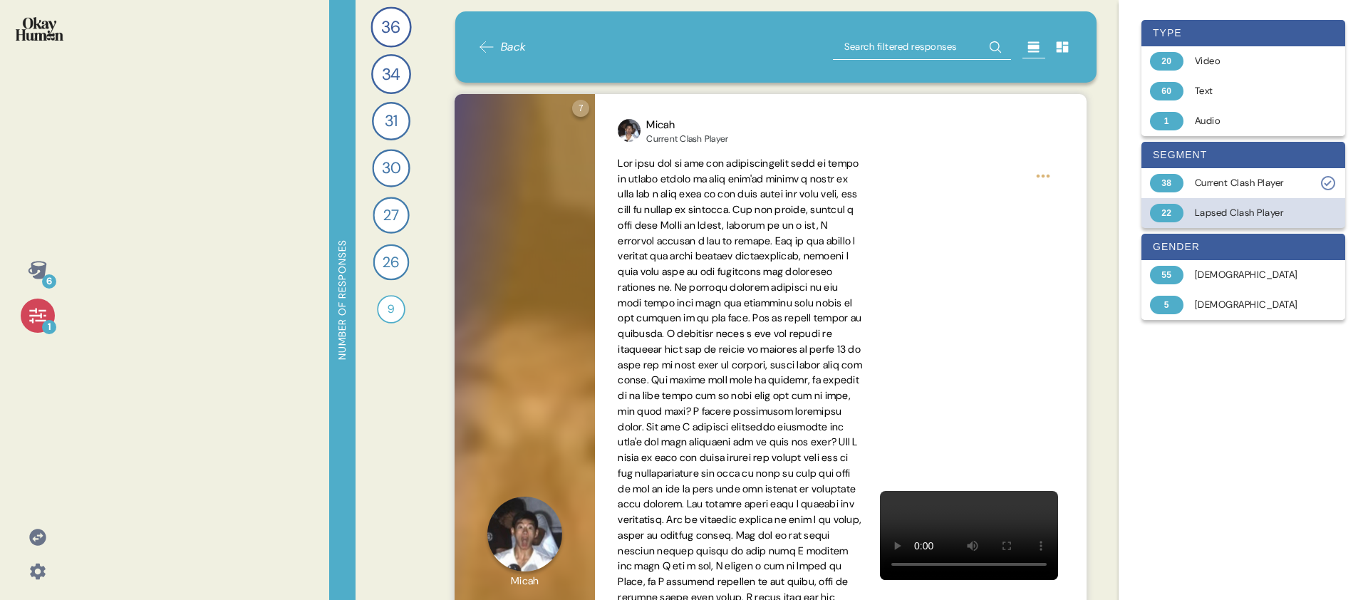
click at [1238, 214] on div "Lapsed Clash Player" at bounding box center [1251, 213] width 113 height 14
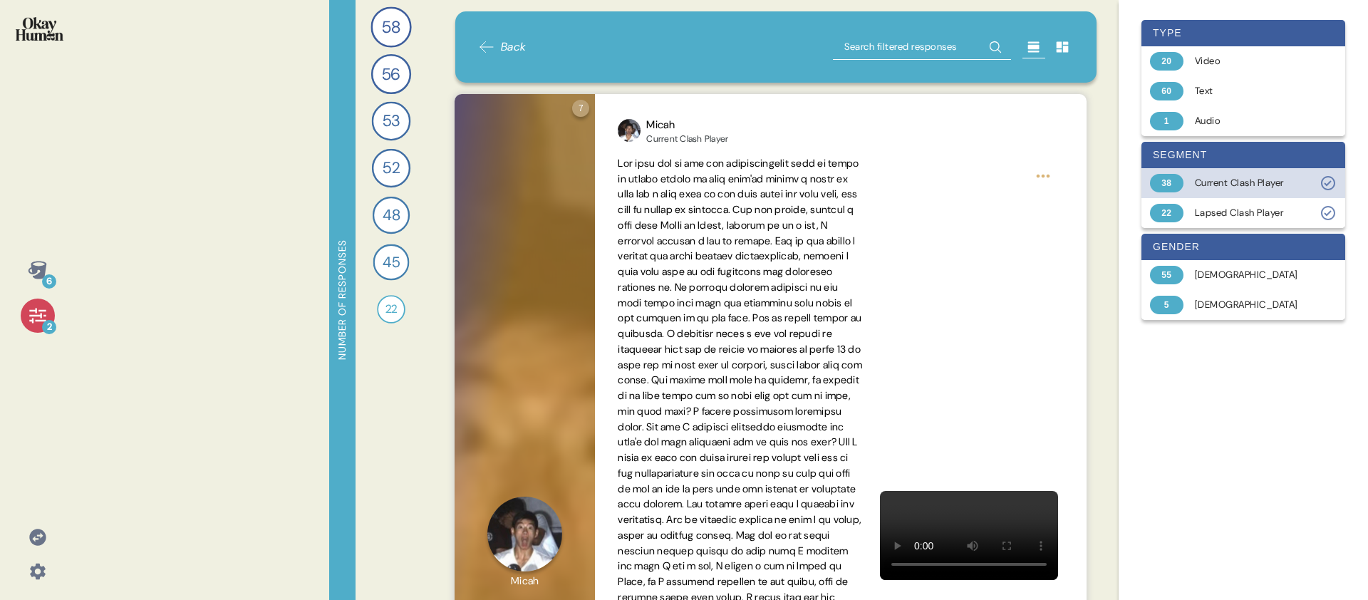
click at [1239, 183] on div "Current Clash Player" at bounding box center [1251, 183] width 113 height 14
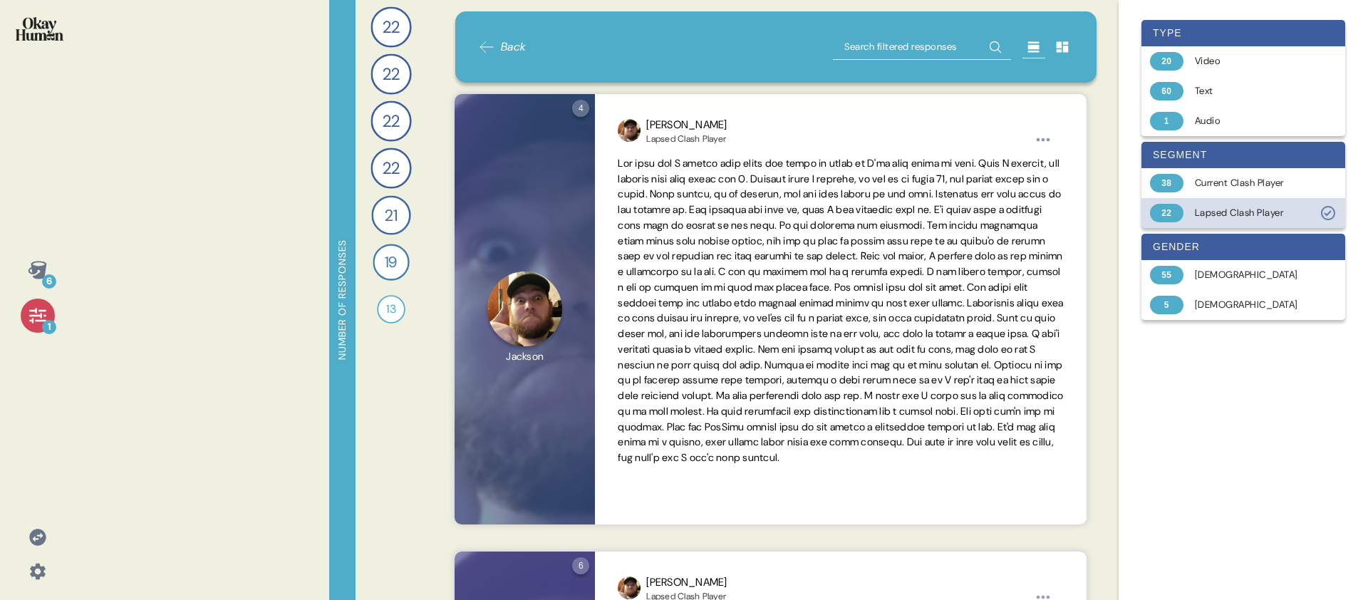
click at [1193, 217] on div "22 Lapsed Clash Player" at bounding box center [1243, 213] width 204 height 30
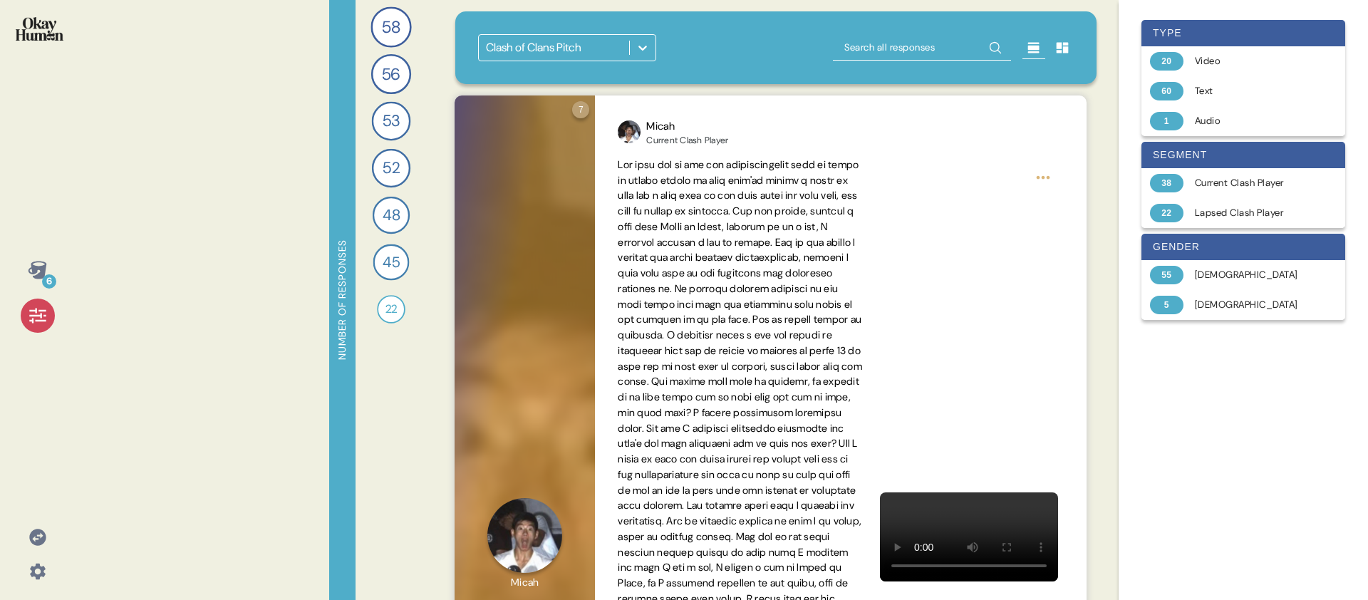
click at [441, 104] on div "7 Question seven Click to view responses to this question Record a video where …" at bounding box center [770, 535] width 665 height 880
click at [39, 320] on icon at bounding box center [37, 315] width 16 height 15
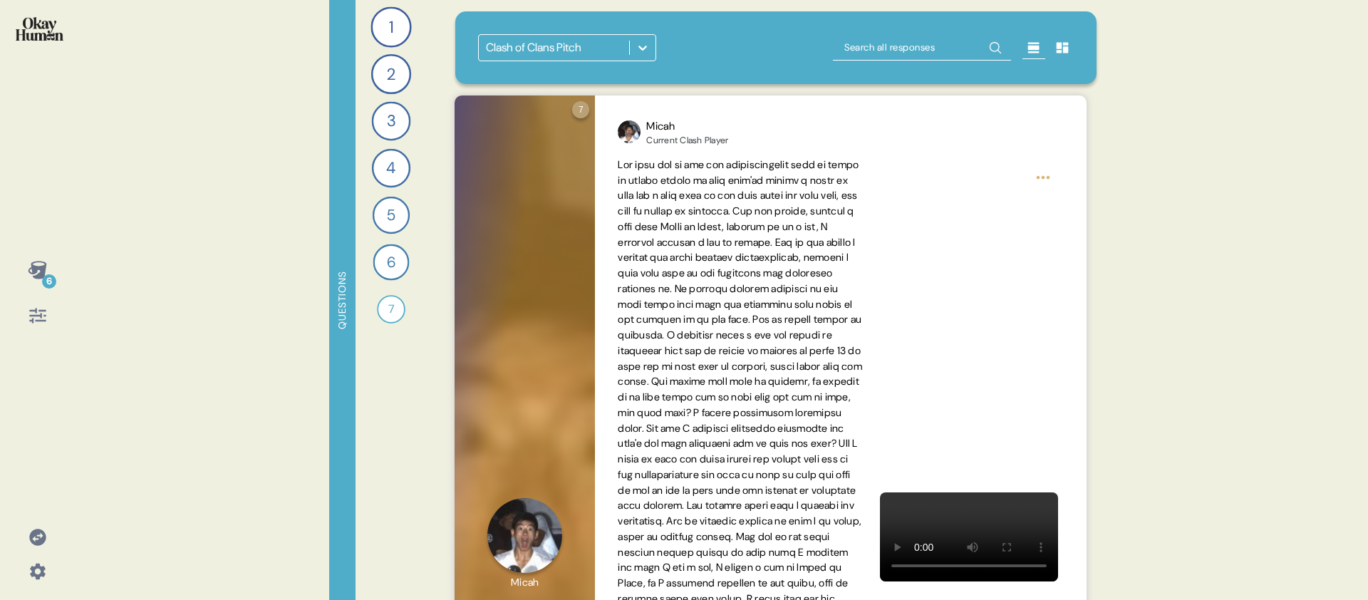
click at [47, 207] on div "6" at bounding box center [37, 300] width 75 height 600
click at [41, 271] on icon at bounding box center [37, 270] width 19 height 18
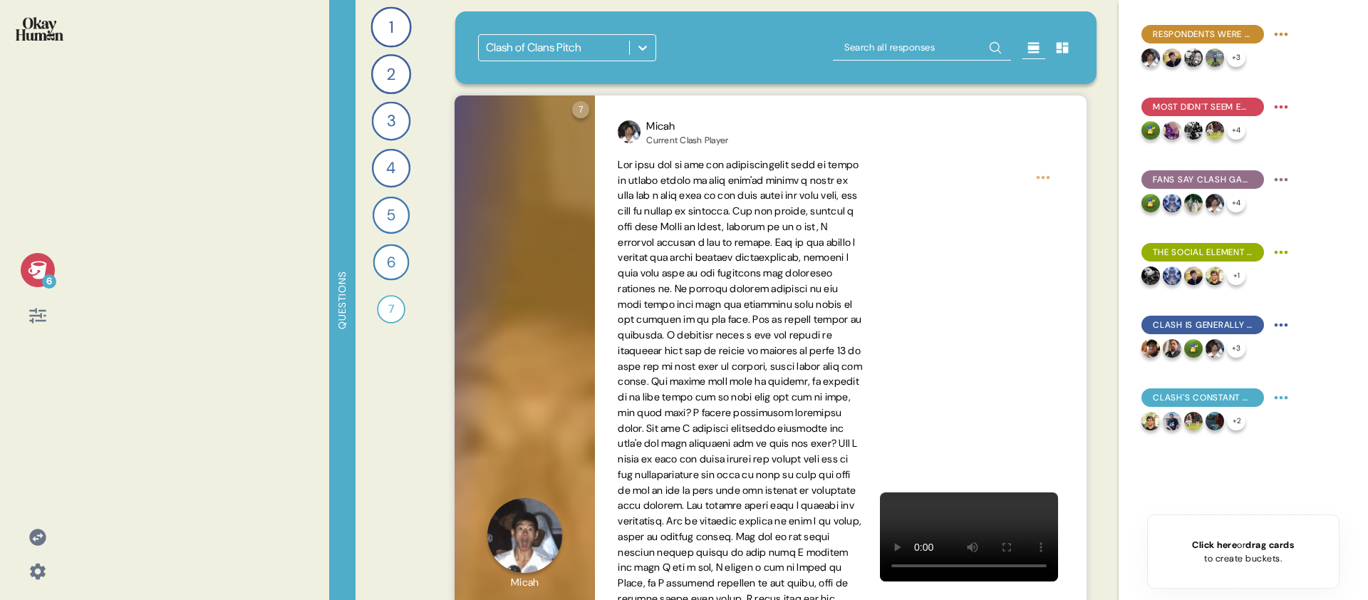
click at [1261, 552] on div "Click here or drag cards to create buckets." at bounding box center [1243, 551] width 102 height 27
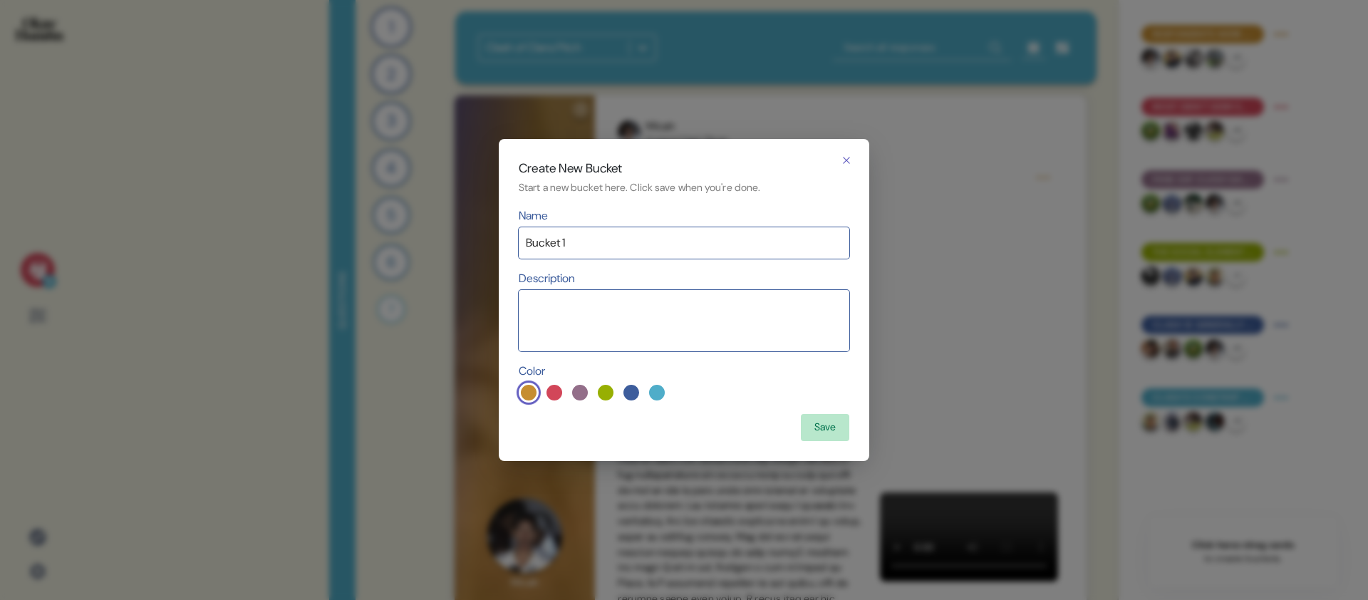
type input "Bucket 1"
click at [829, 434] on button "Save" at bounding box center [825, 427] width 48 height 27
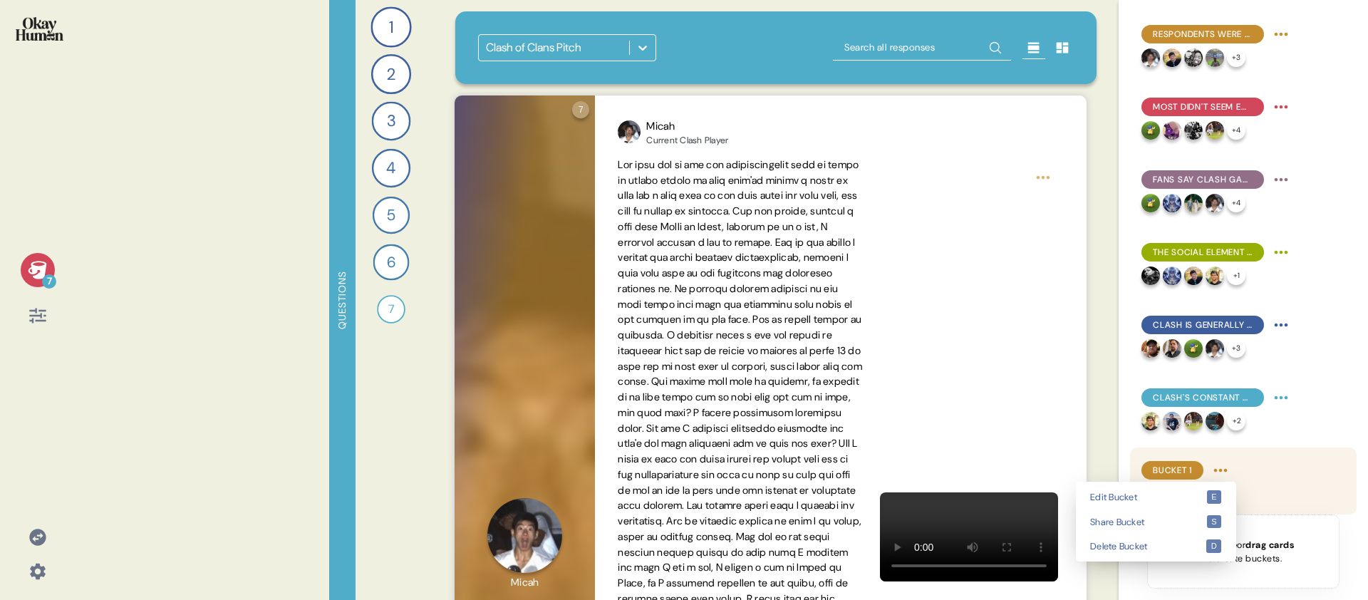
click at [1223, 471] on html "7 Questions 1 What mobile games do you play regularly, and which ones do you ke…" at bounding box center [684, 300] width 1368 height 600
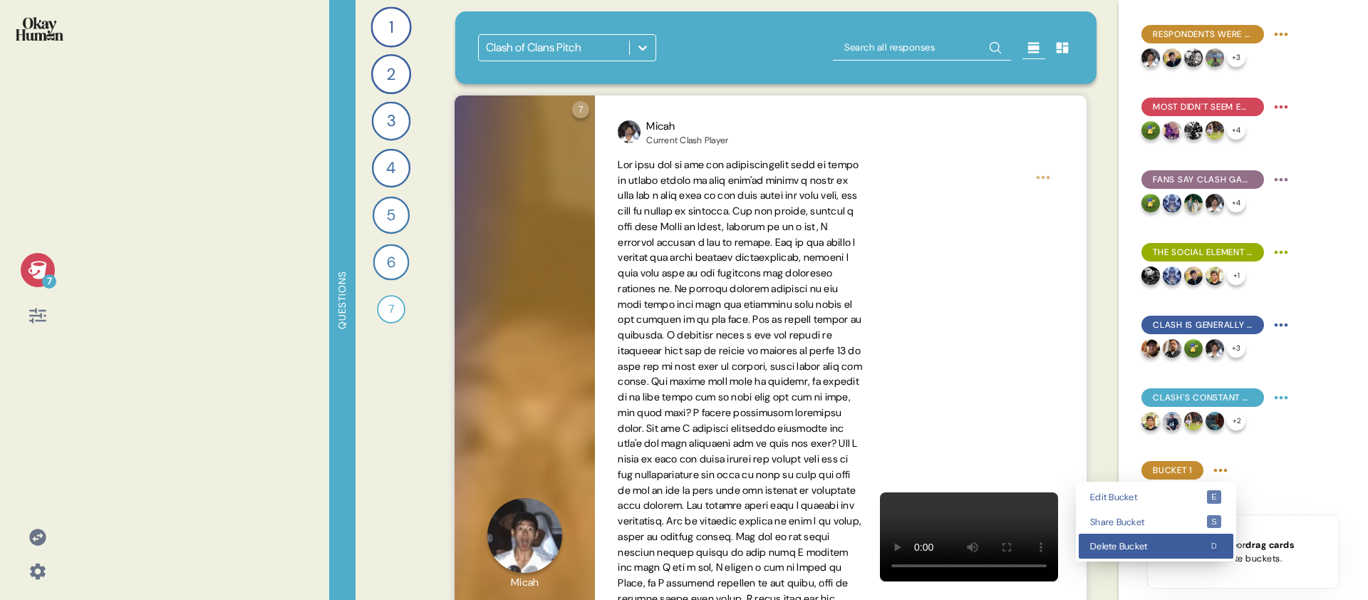
click at [1187, 539] on div "Delete Bucket d" at bounding box center [1156, 546] width 155 height 25
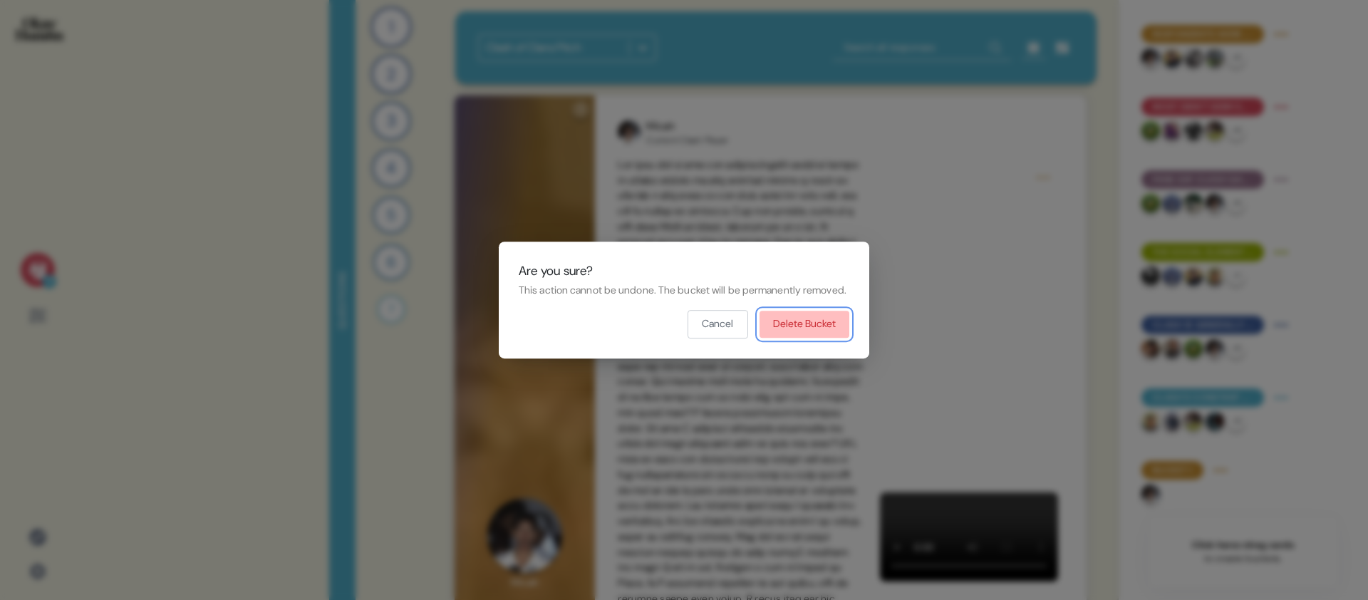
click at [827, 331] on button "Delete Bucket" at bounding box center [805, 324] width 90 height 27
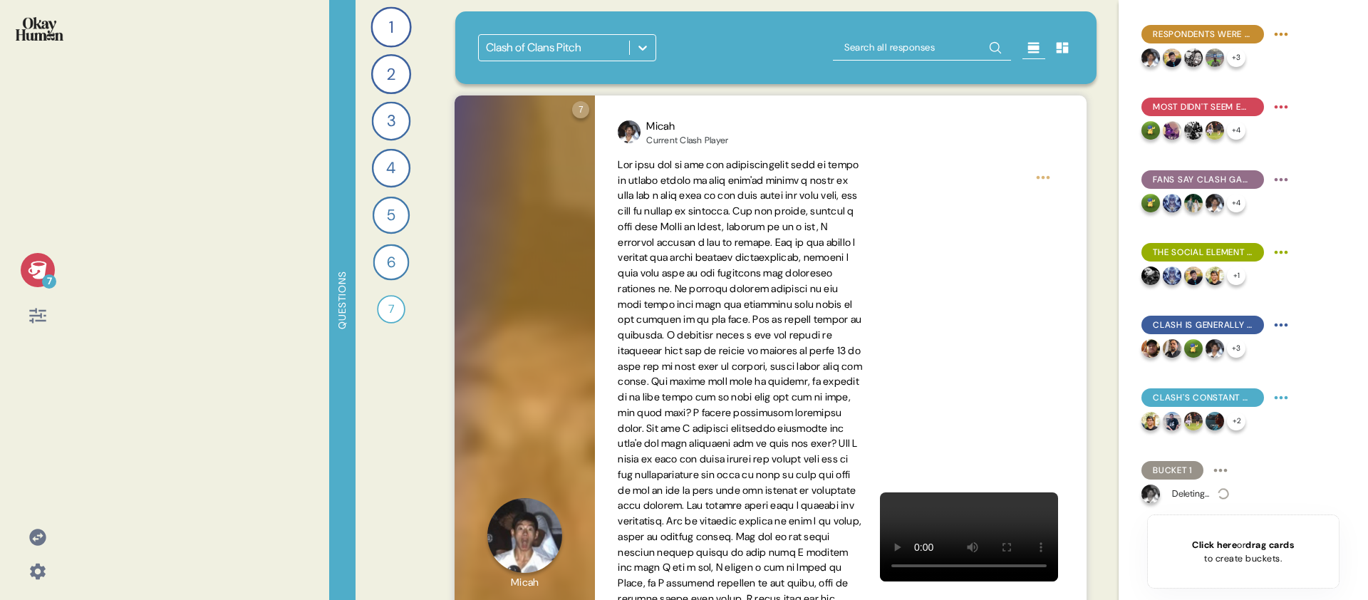
click at [720, 18] on div "Clash of Clans Pitch" at bounding box center [776, 47] width 642 height 73
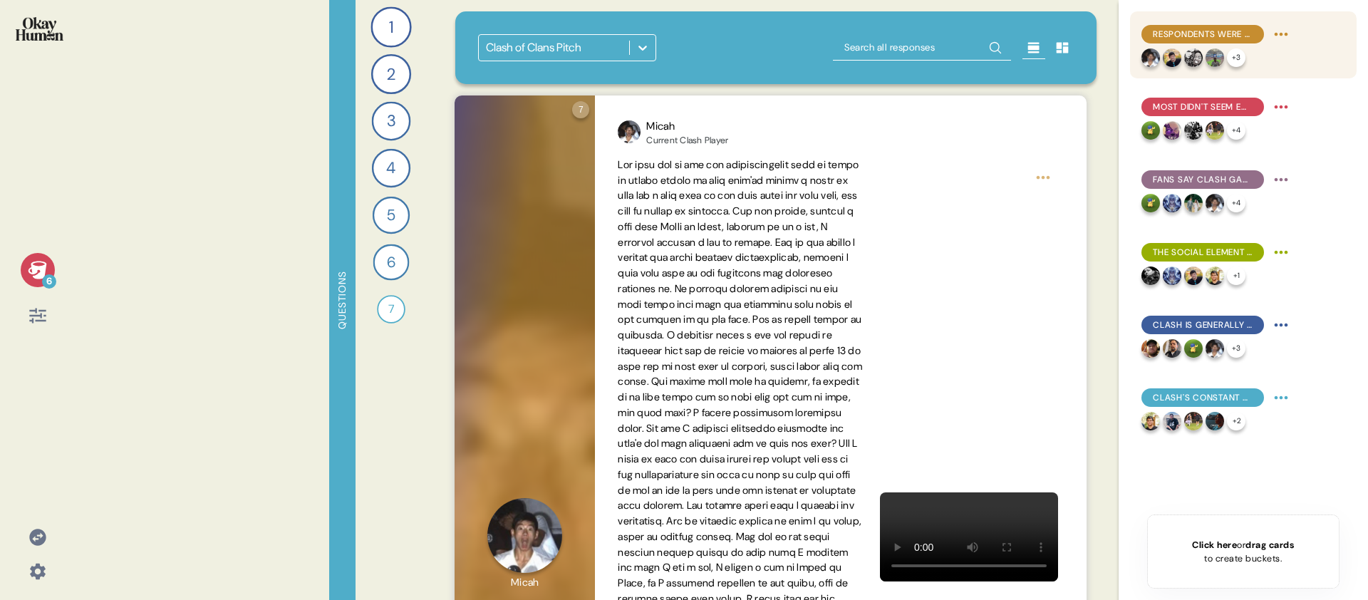
click at [1213, 39] on span "Respondents were clearly aware of negative stereotypes and had arguments ready." at bounding box center [1203, 34] width 100 height 13
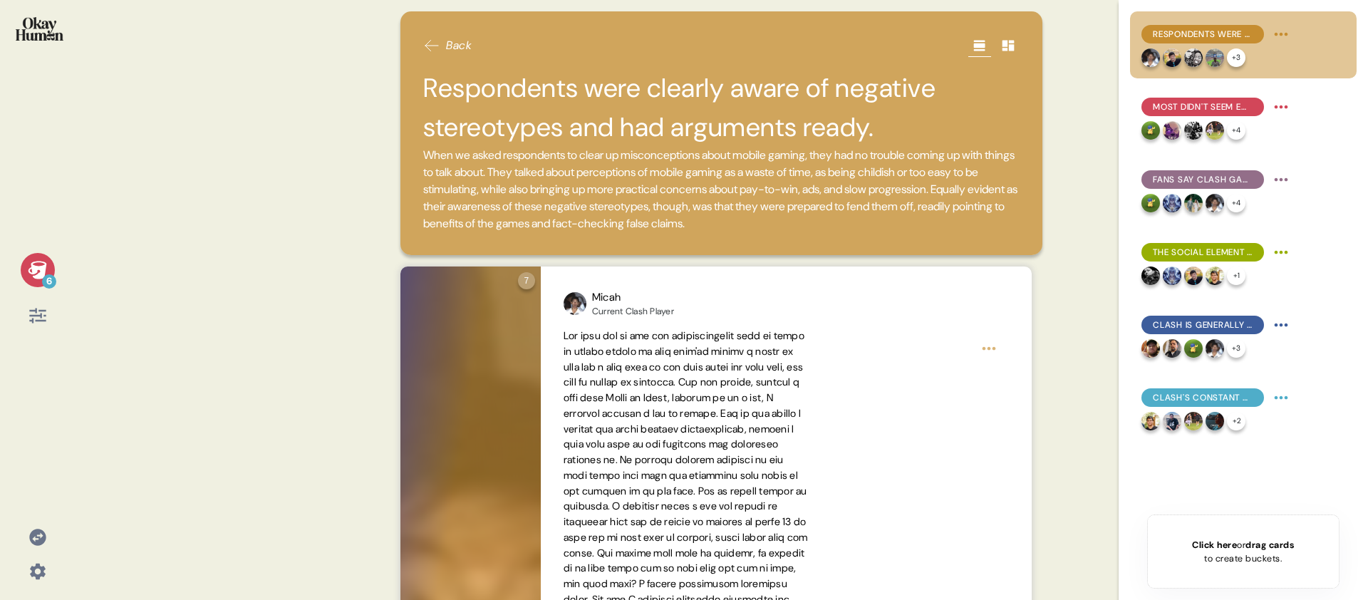
click at [647, 125] on h2 "Respondents were clearly aware of negative stereotypes and had arguments ready." at bounding box center [721, 107] width 596 height 78
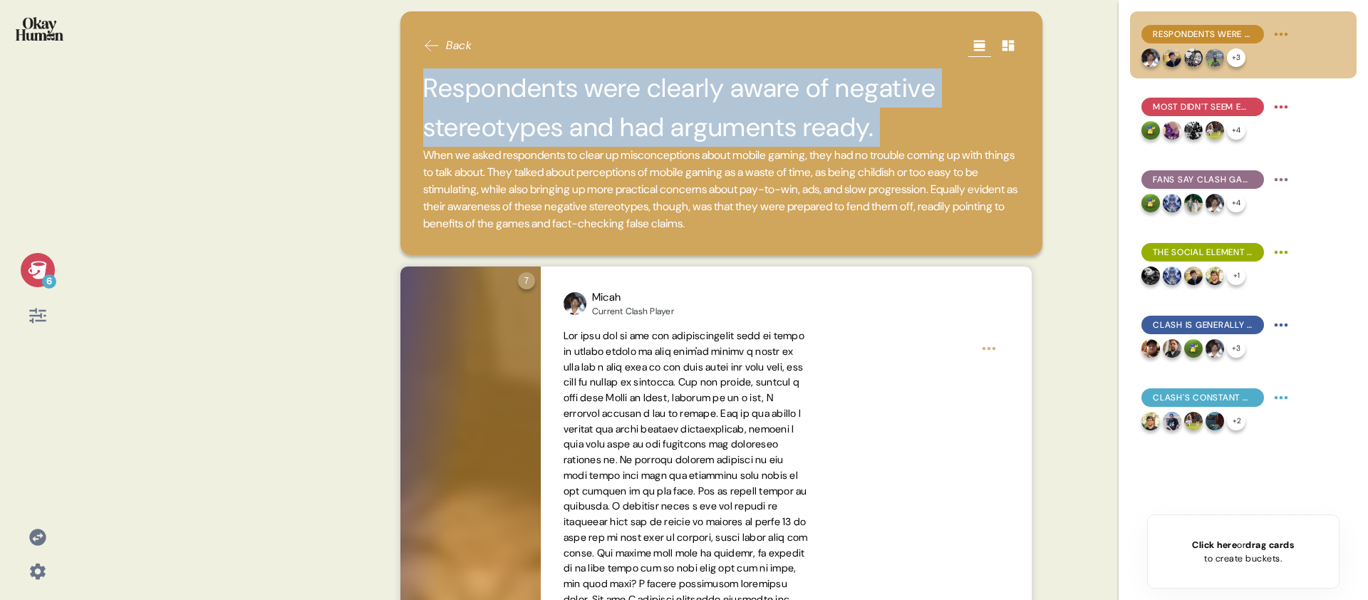
click at [647, 125] on h2 "Respondents were clearly aware of negative stereotypes and had arguments ready." at bounding box center [721, 107] width 596 height 78
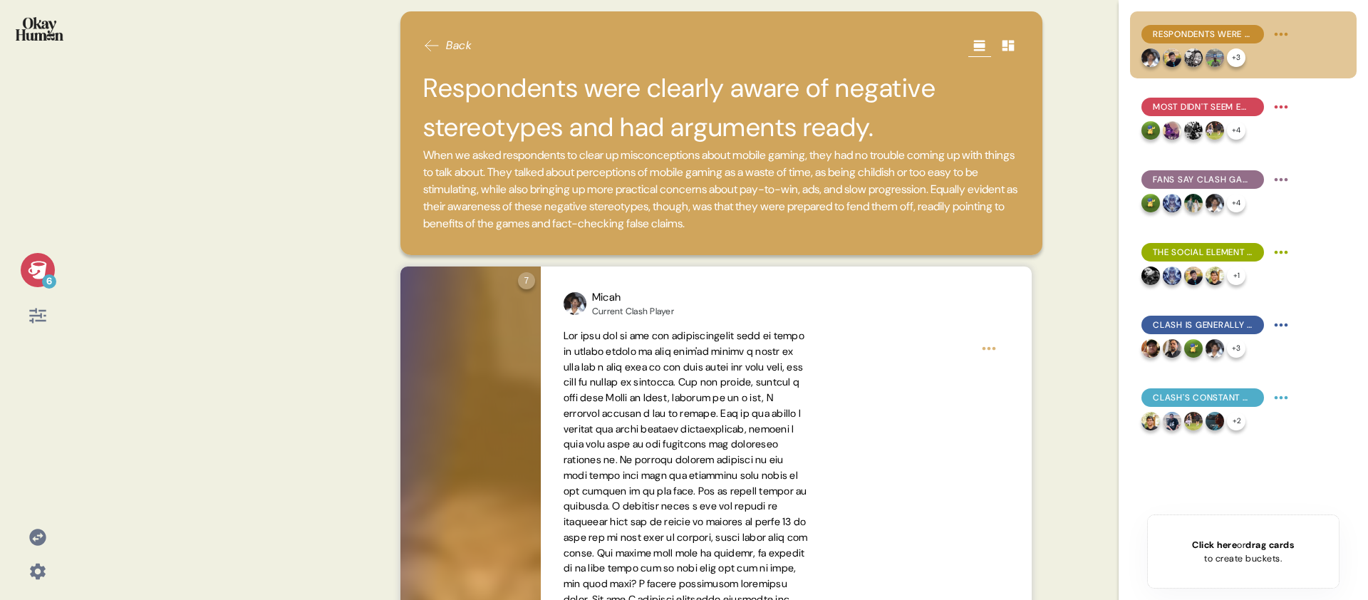
click at [610, 194] on span "When we asked respondents to clear up misconceptions about mobile gaming, they …" at bounding box center [721, 190] width 596 height 86
click at [610, 193] on span "When we asked respondents to clear up misconceptions about mobile gaming, they …" at bounding box center [721, 190] width 596 height 86
click at [609, 192] on span "When we asked respondents to clear up misconceptions about mobile gaming, they …" at bounding box center [721, 190] width 596 height 86
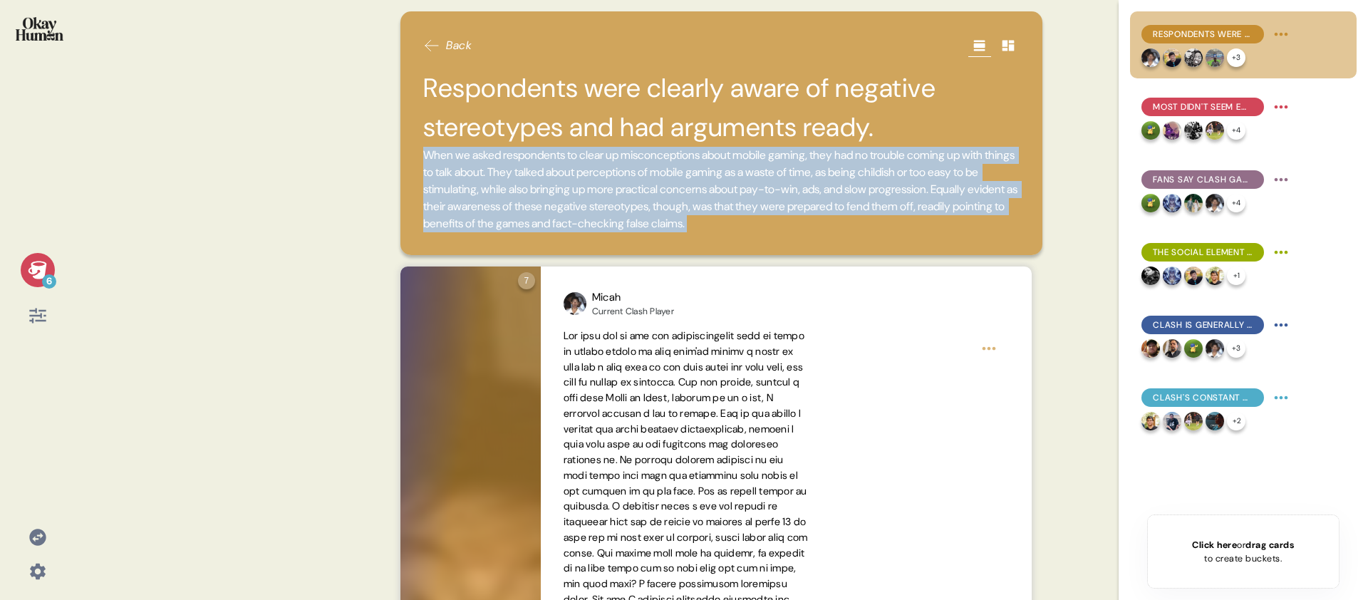
click at [609, 192] on span "When we asked respondents to clear up misconceptions about mobile gaming, they …" at bounding box center [721, 190] width 596 height 86
click at [609, 191] on span "When we asked respondents to clear up misconceptions about mobile gaming, they …" at bounding box center [721, 190] width 596 height 86
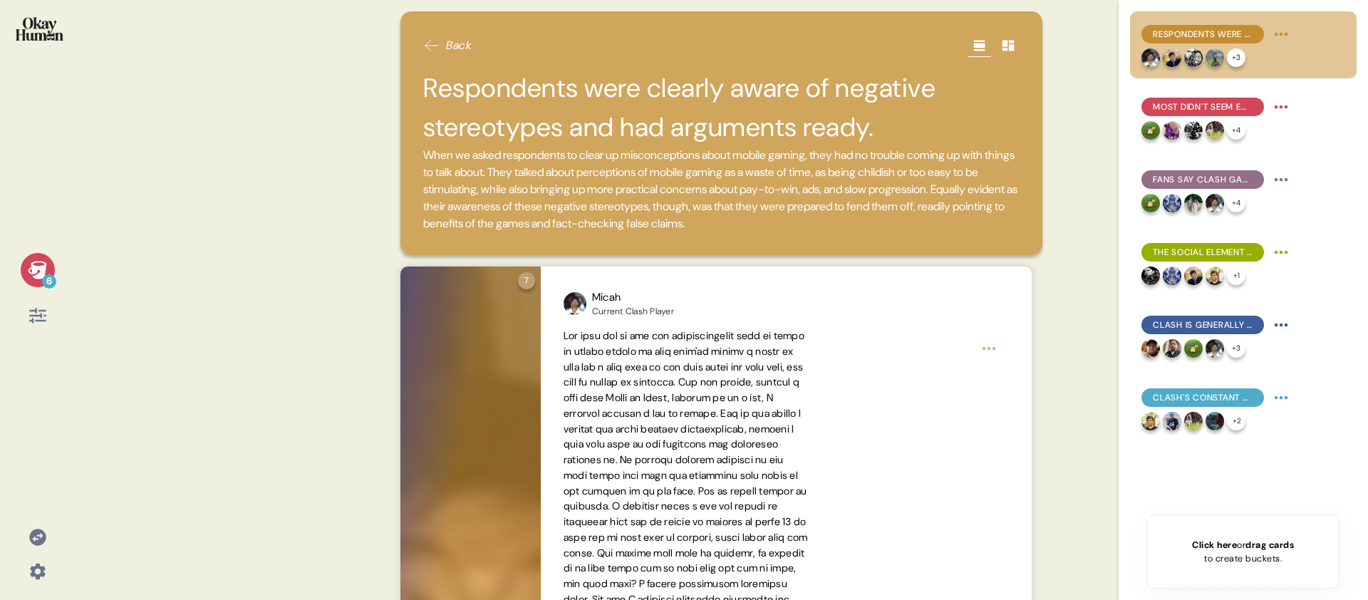
click at [30, 266] on icon at bounding box center [38, 270] width 20 height 20
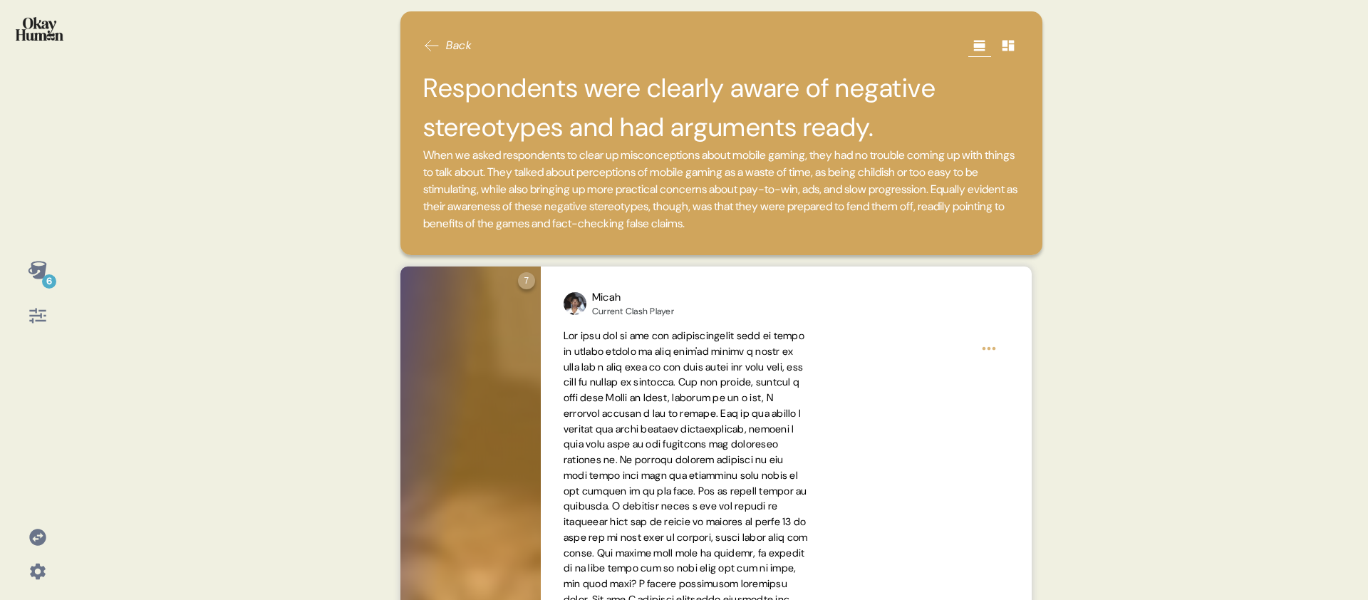
click at [50, 46] on div at bounding box center [37, 37] width 52 height 53
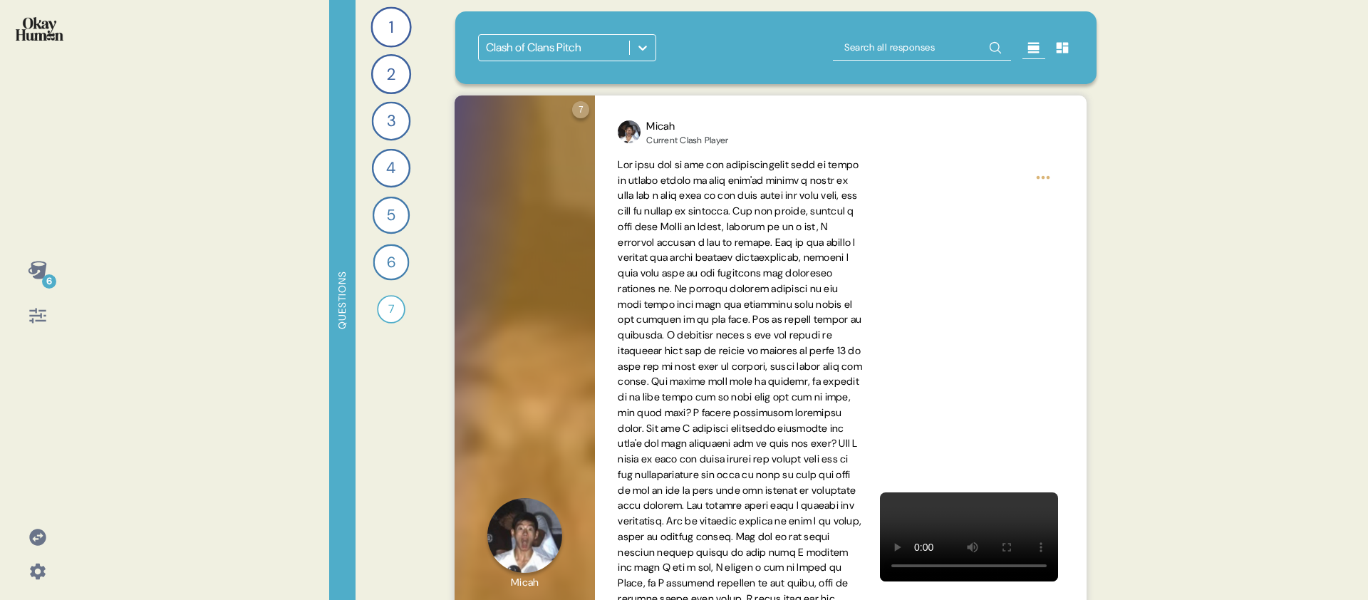
click at [43, 261] on icon at bounding box center [38, 270] width 20 height 20
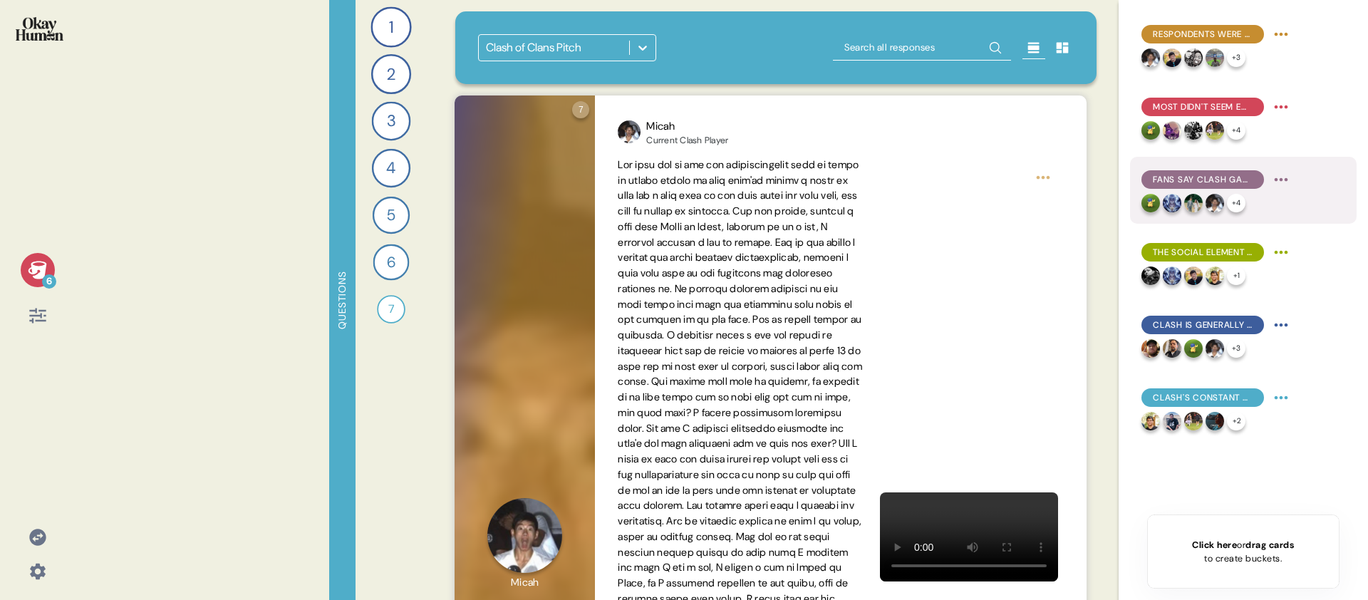
click at [1293, 177] on div "Fans say Clash games have high skill ceilings, long timelines, and different em…" at bounding box center [1243, 190] width 227 height 67
click at [1286, 177] on html "6 Questions 1 What mobile games do you play regularly, and which ones do you ke…" at bounding box center [684, 300] width 1368 height 600
click at [770, 49] on html "6 Questions 1 What mobile games do you play regularly, and which ones do you ke…" at bounding box center [684, 300] width 1368 height 600
click at [747, 53] on div "Clash of Clans Pitch" at bounding box center [776, 47] width 596 height 27
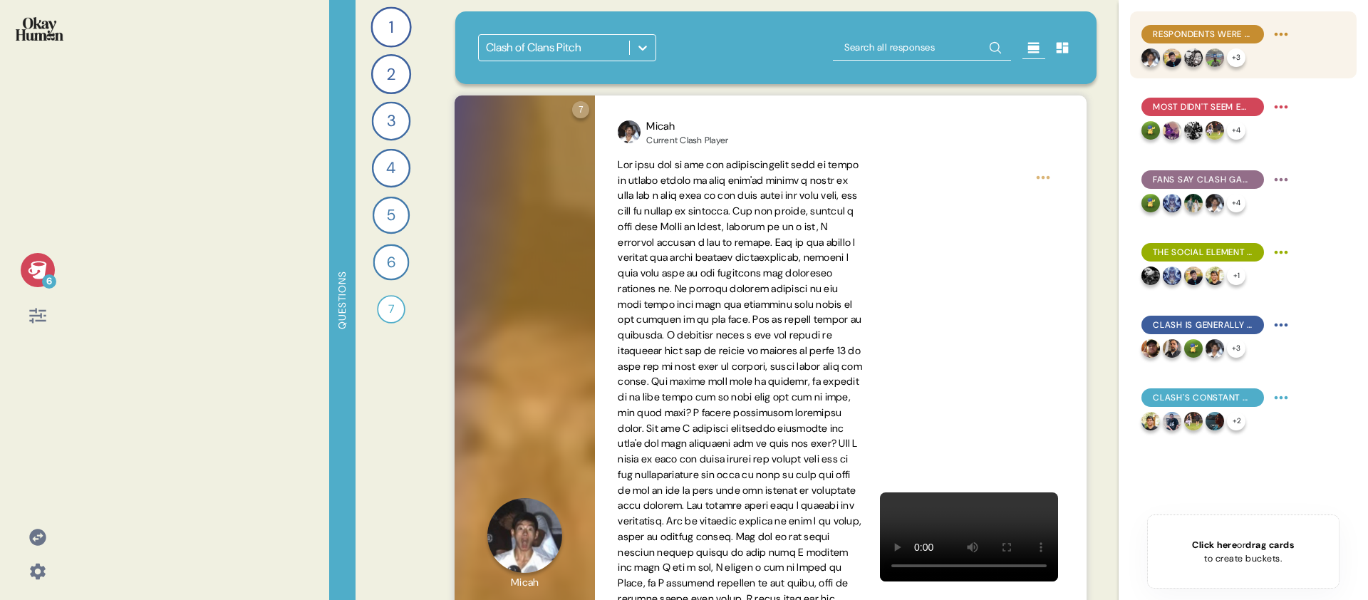
click at [1151, 33] on div "Respondents were clearly aware of negative stereotypes and had arguments ready." at bounding box center [1202, 34] width 123 height 19
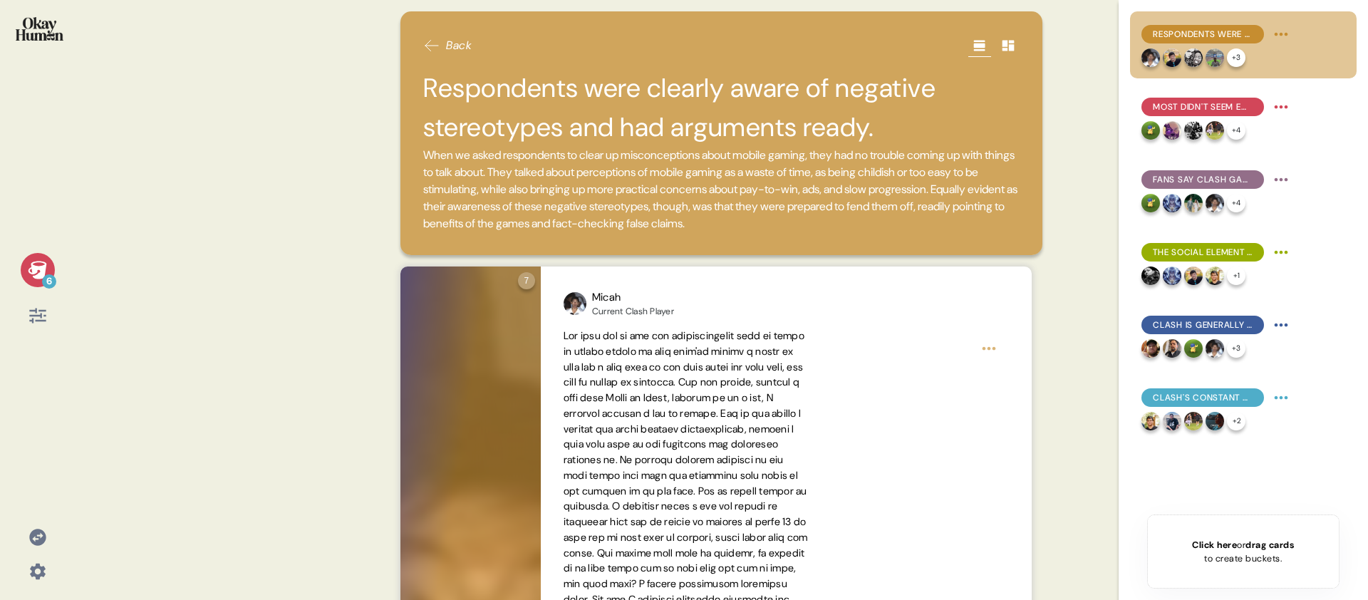
click at [913, 136] on h2 "Respondents were clearly aware of negative stereotypes and had arguments ready." at bounding box center [721, 107] width 596 height 78
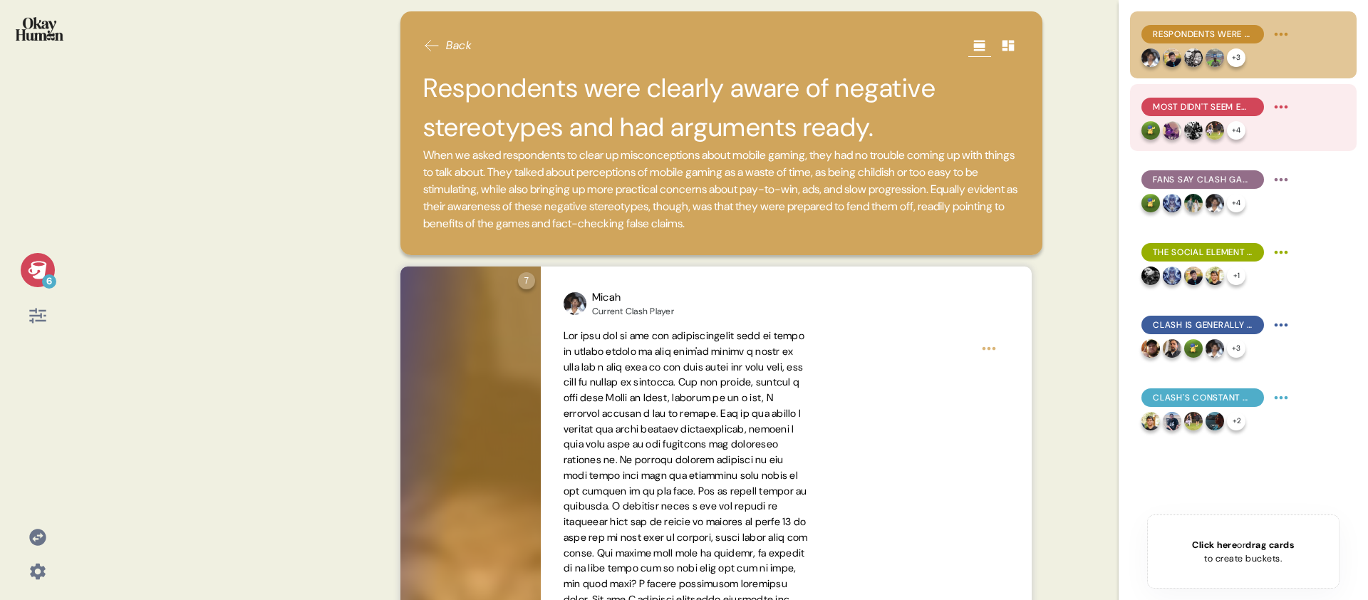
click at [1196, 108] on span "Most didn't seem embarrassed to be known as mobile gamers, though with an aster…" at bounding box center [1203, 106] width 100 height 13
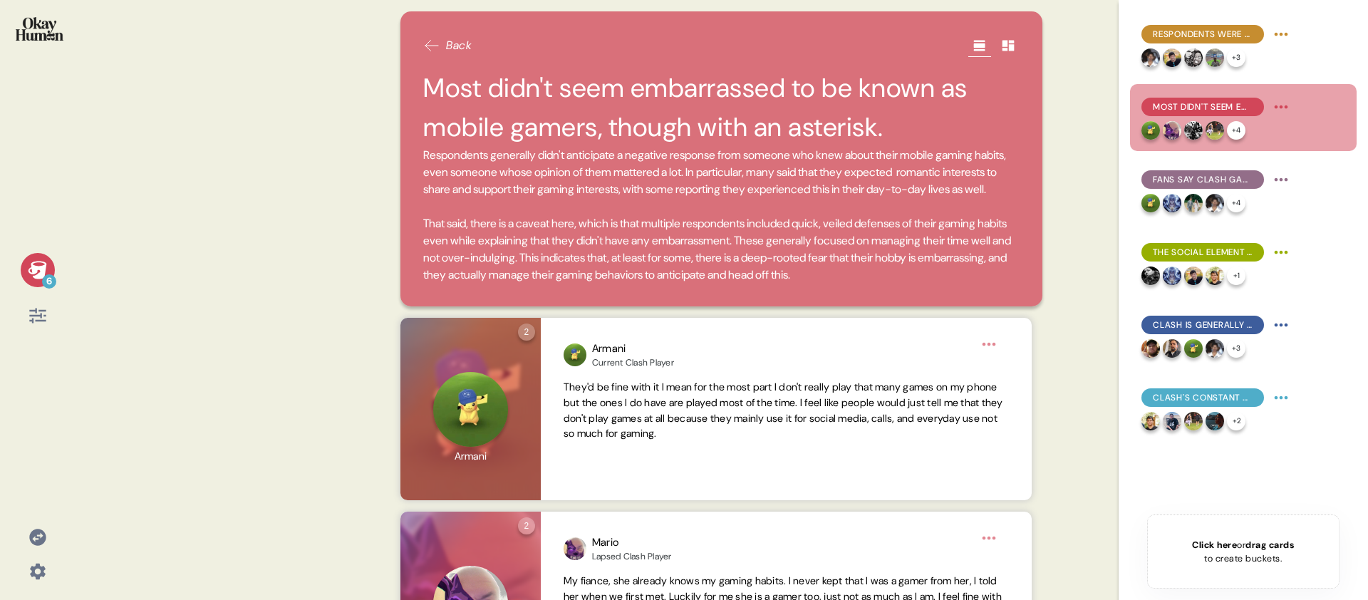
click at [934, 120] on h2 "Most didn't seem embarrassed to be known as mobile gamers, though with an aster…" at bounding box center [721, 107] width 596 height 78
click at [1210, 185] on span "Fans say Clash games have high skill ceilings, long timelines, and different em…" at bounding box center [1203, 179] width 100 height 13
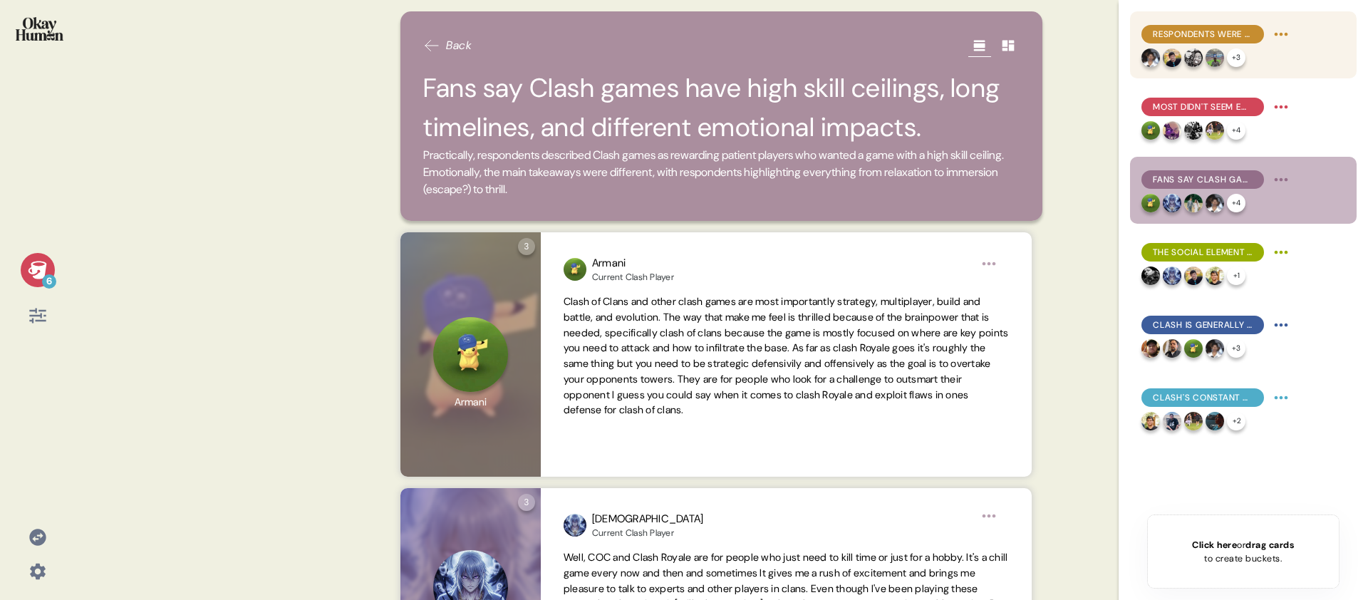
click at [1208, 38] on span "Respondents were clearly aware of negative stereotypes and had arguments ready." at bounding box center [1203, 34] width 100 height 13
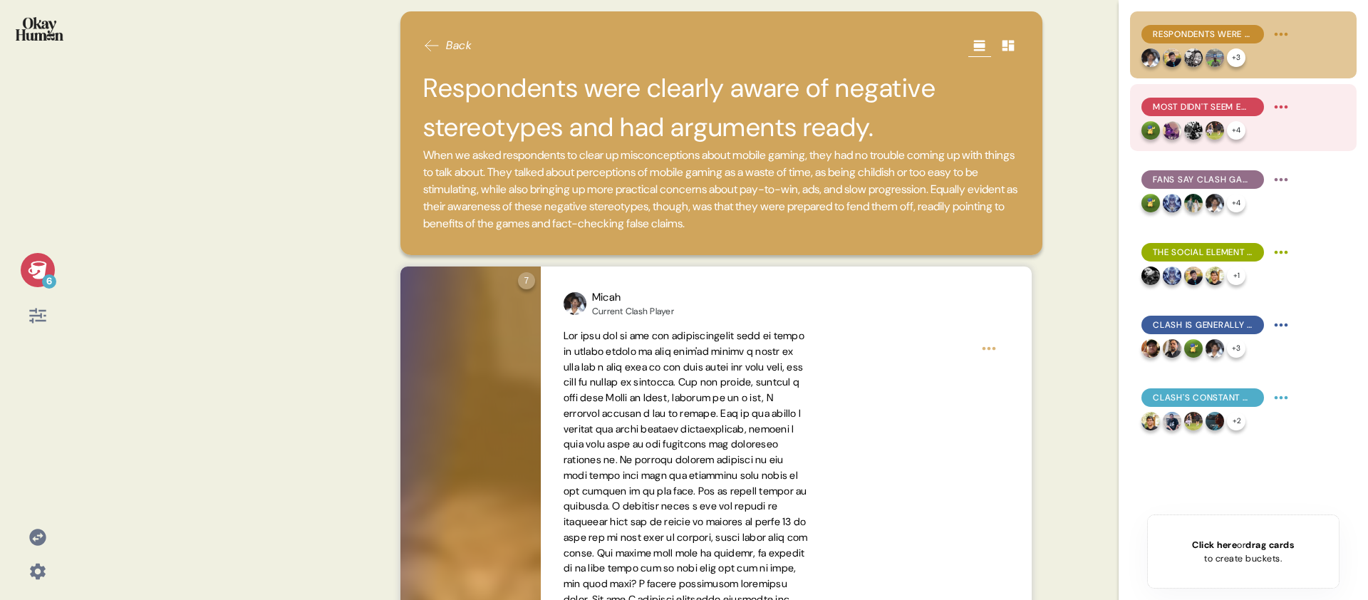
click at [1216, 110] on span "Most didn't seem embarrassed to be known as mobile gamers, though with an aster…" at bounding box center [1203, 106] width 100 height 13
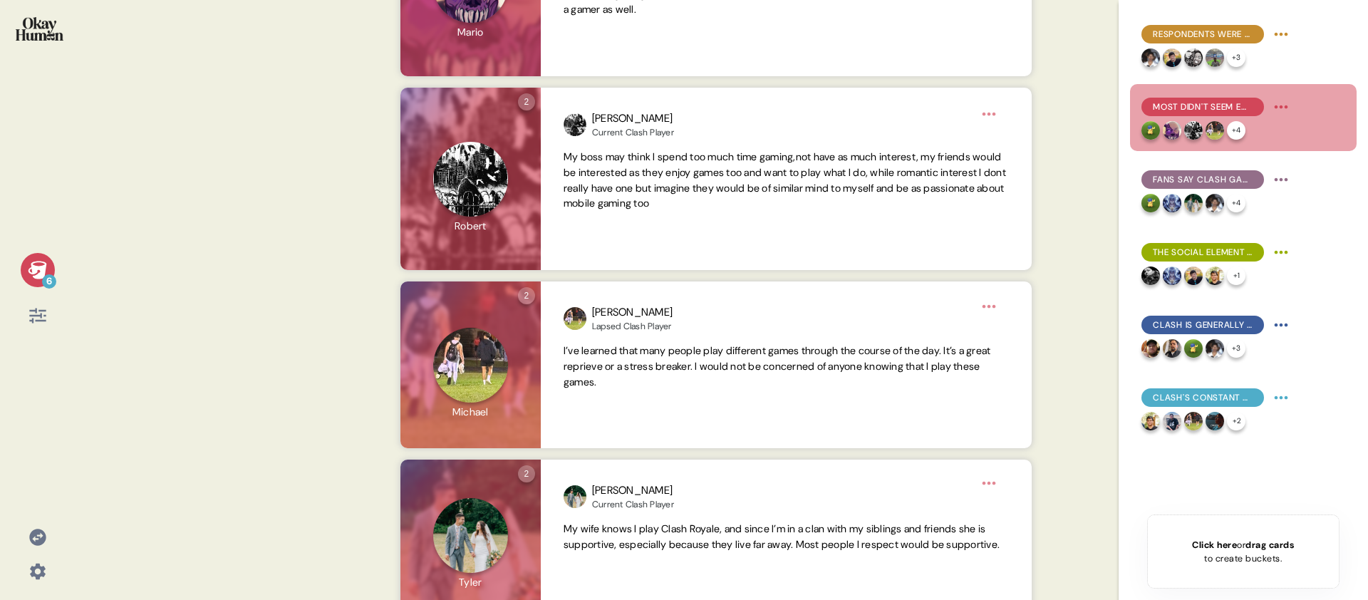
scroll to position [973, 0]
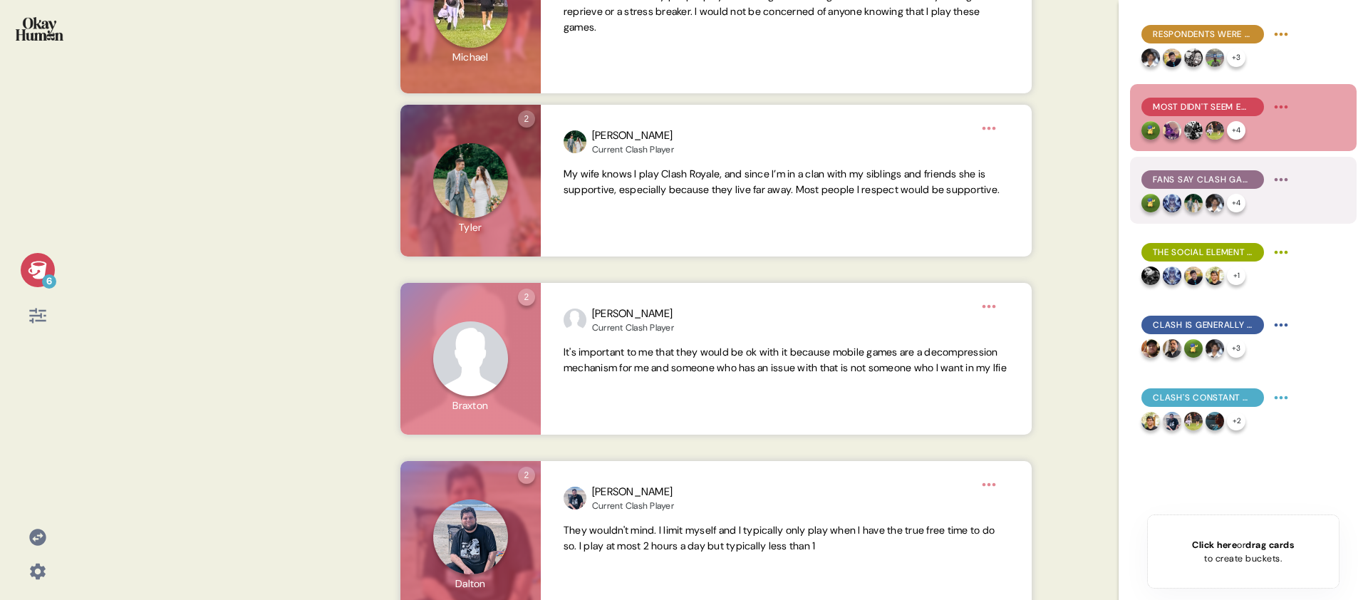
click at [1211, 183] on span "Fans say Clash games have high skill ceilings, long timelines, and different em…" at bounding box center [1203, 179] width 100 height 13
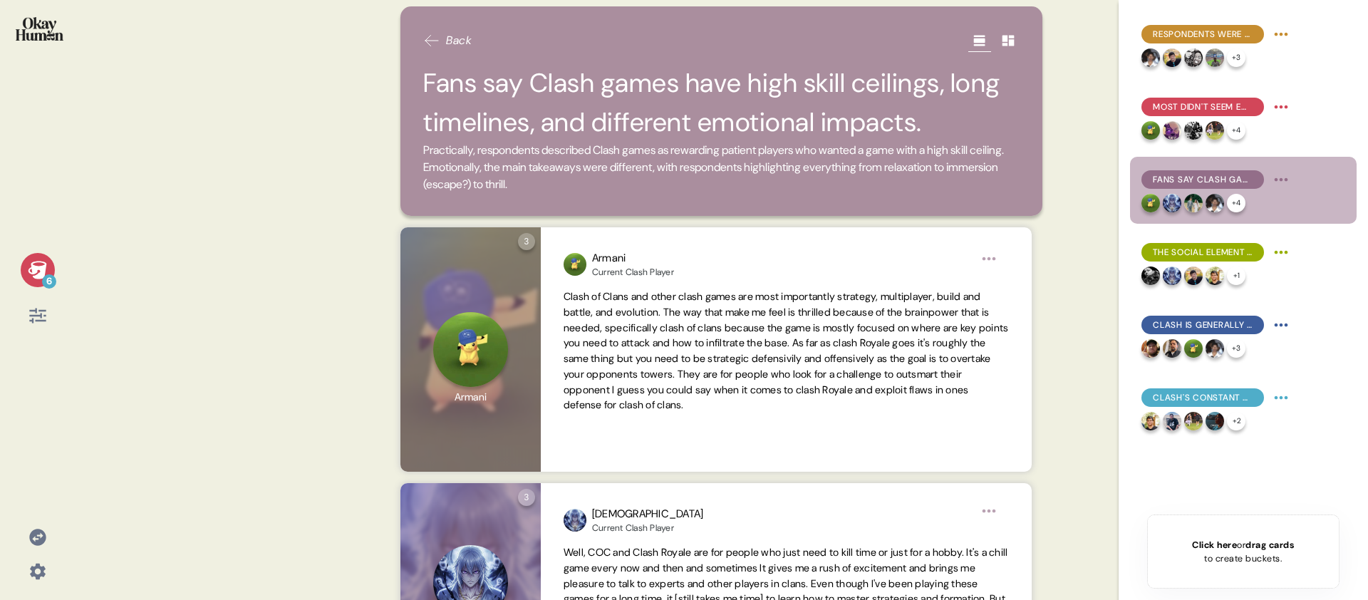
scroll to position [0, 0]
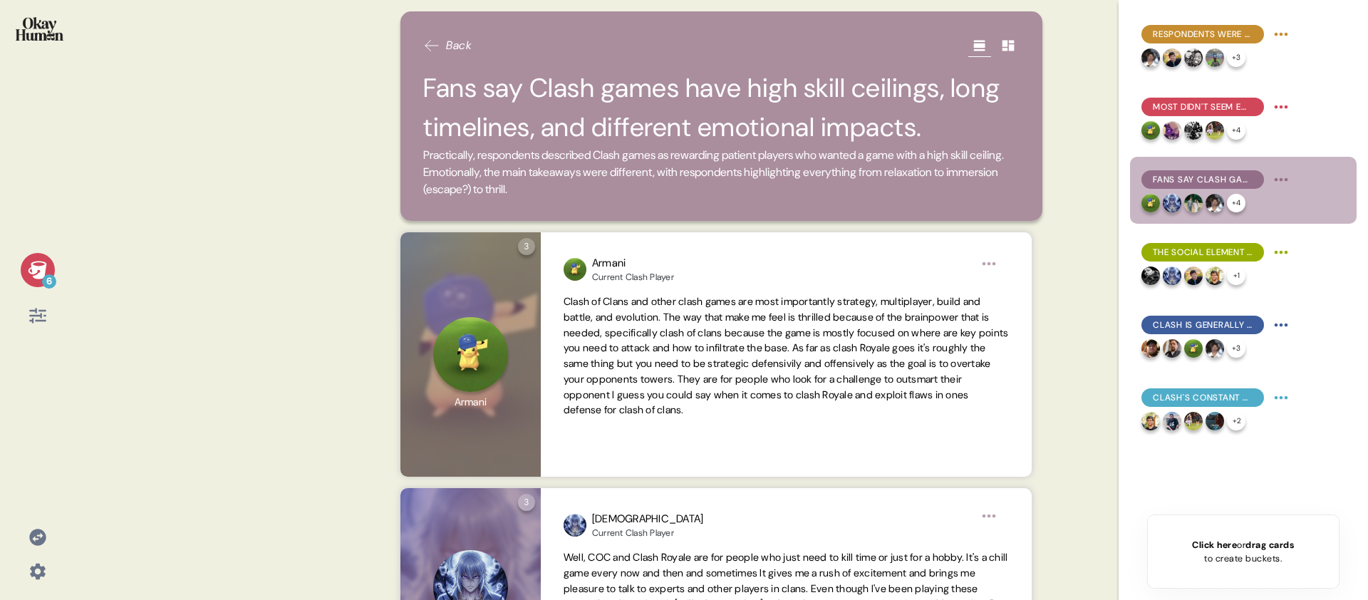
click at [749, 73] on h2 "Fans say Clash games have high skill ceilings, long timelines, and different em…" at bounding box center [721, 107] width 596 height 78
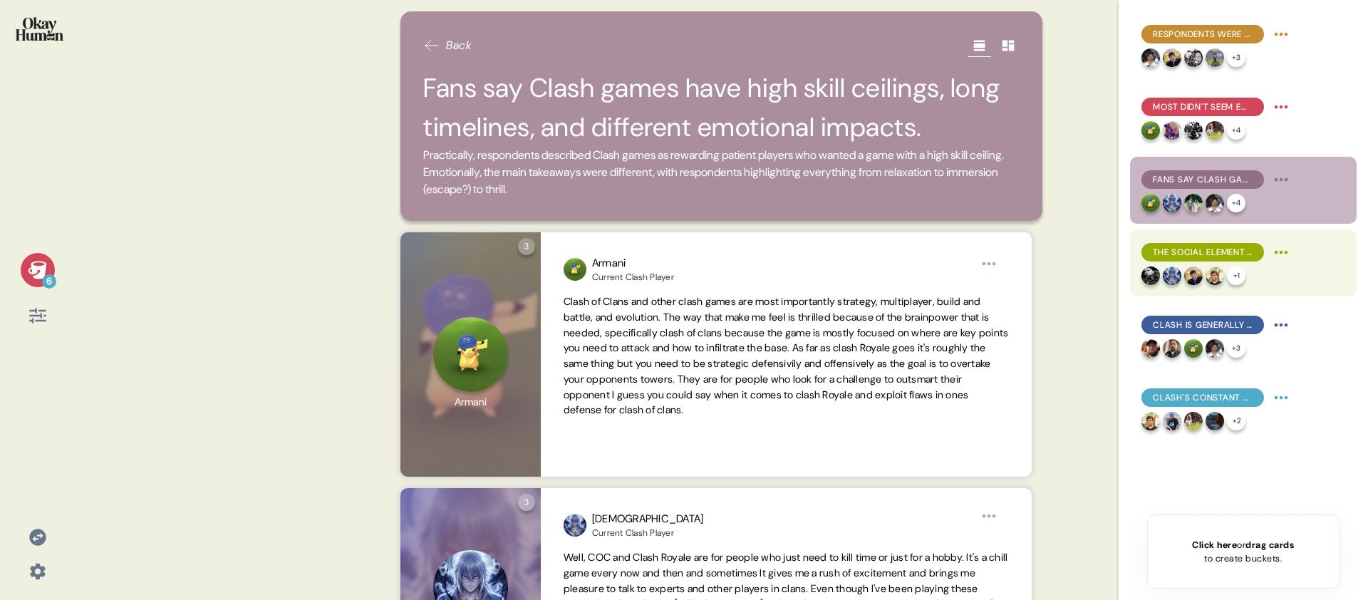
click at [1208, 251] on span "The social element is absolutely crucial, according to both current & lapsed pl…" at bounding box center [1203, 252] width 100 height 13
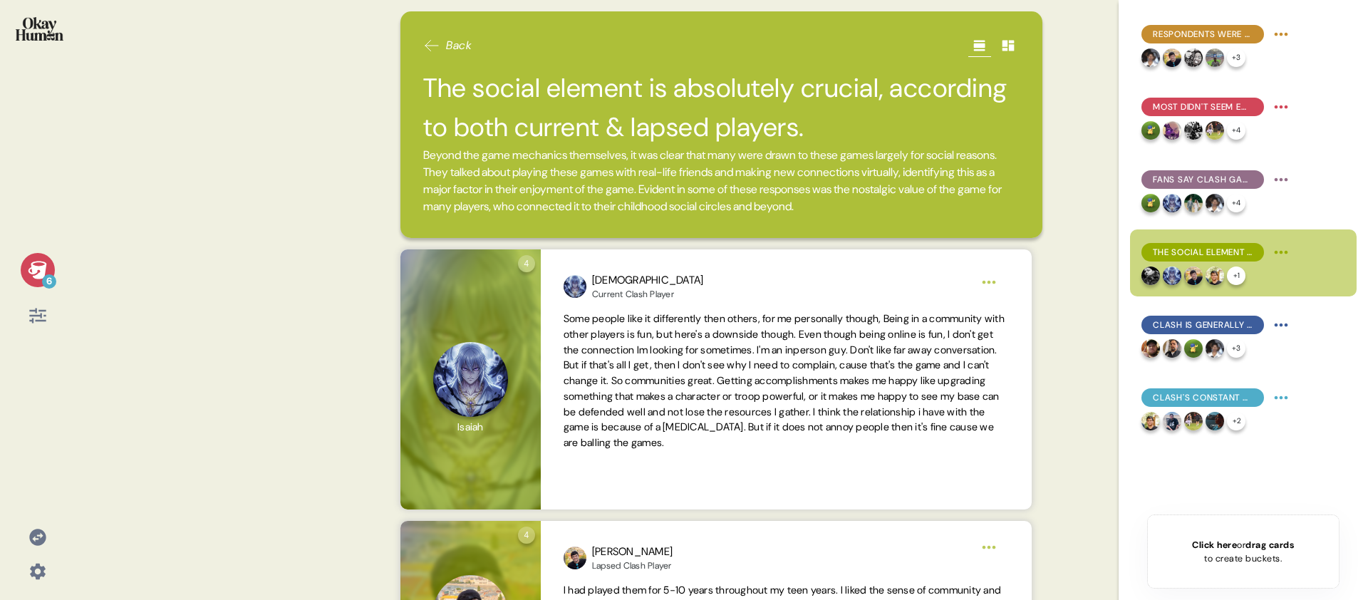
click at [796, 118] on h2 "The social element is absolutely crucial, according to both current & lapsed pl…" at bounding box center [721, 107] width 596 height 78
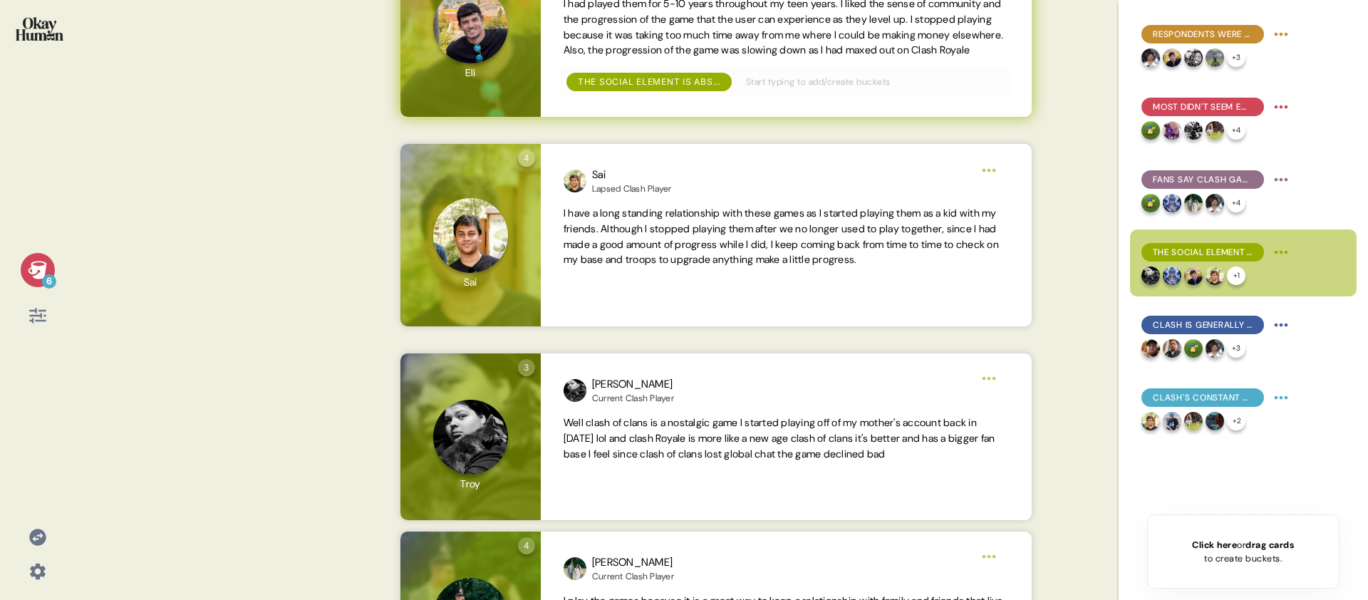
scroll to position [593, 0]
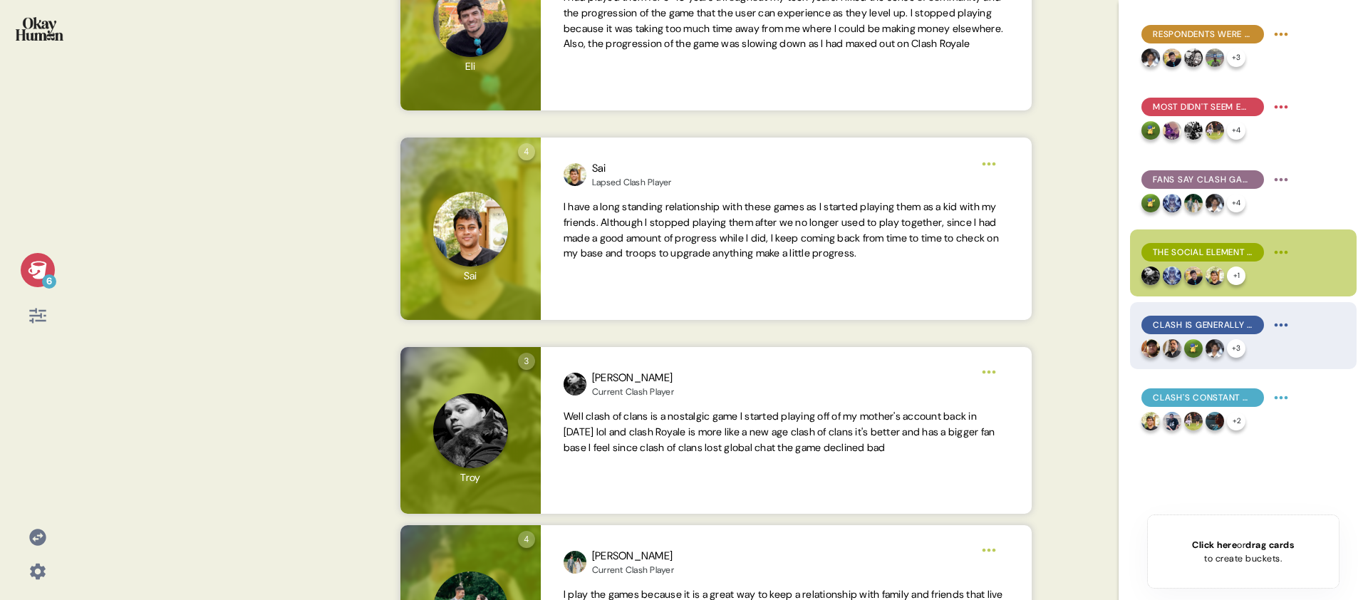
click at [1191, 320] on span "Clash is generally seen as 10-ish years past its prime for gameplay and social …" at bounding box center [1203, 325] width 100 height 13
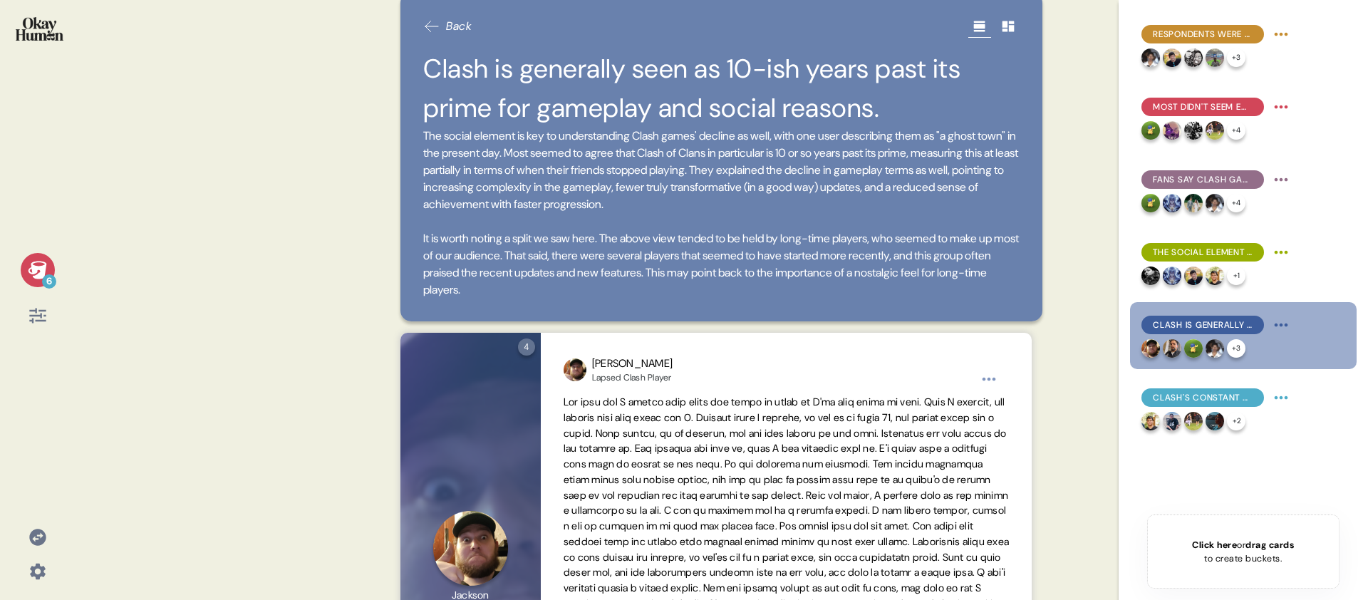
scroll to position [0, 0]
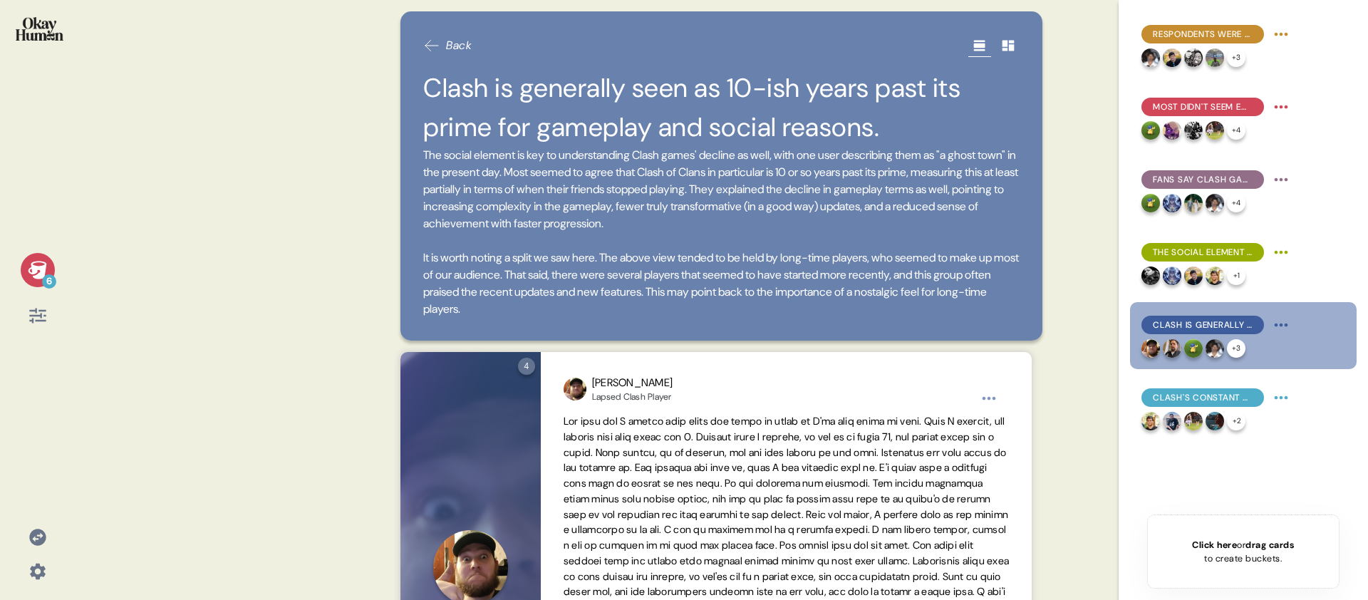
click at [1084, 306] on div "6 Back Clash is generally seen as 10-ish years past its prime for gameplay and …" at bounding box center [684, 300] width 1368 height 600
click at [1188, 398] on span "Clash's constant updates, idle features, & sunk cost effects mean many never tr…" at bounding box center [1203, 397] width 100 height 13
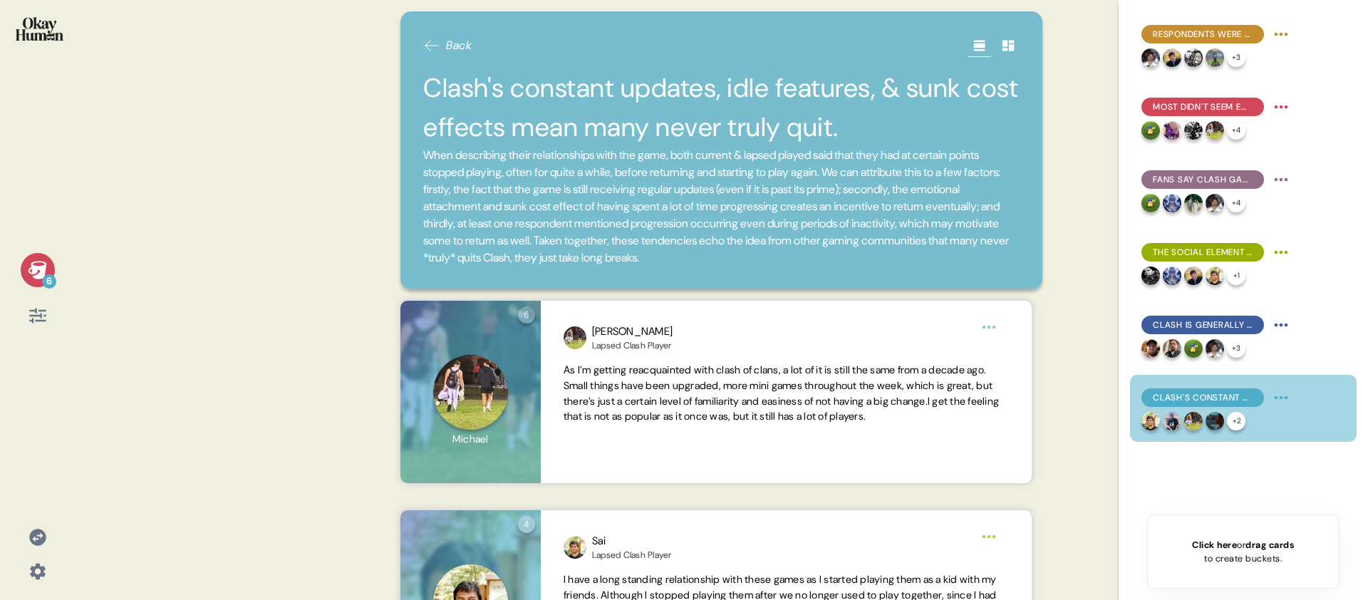
click at [59, 29] on img at bounding box center [40, 29] width 48 height 24
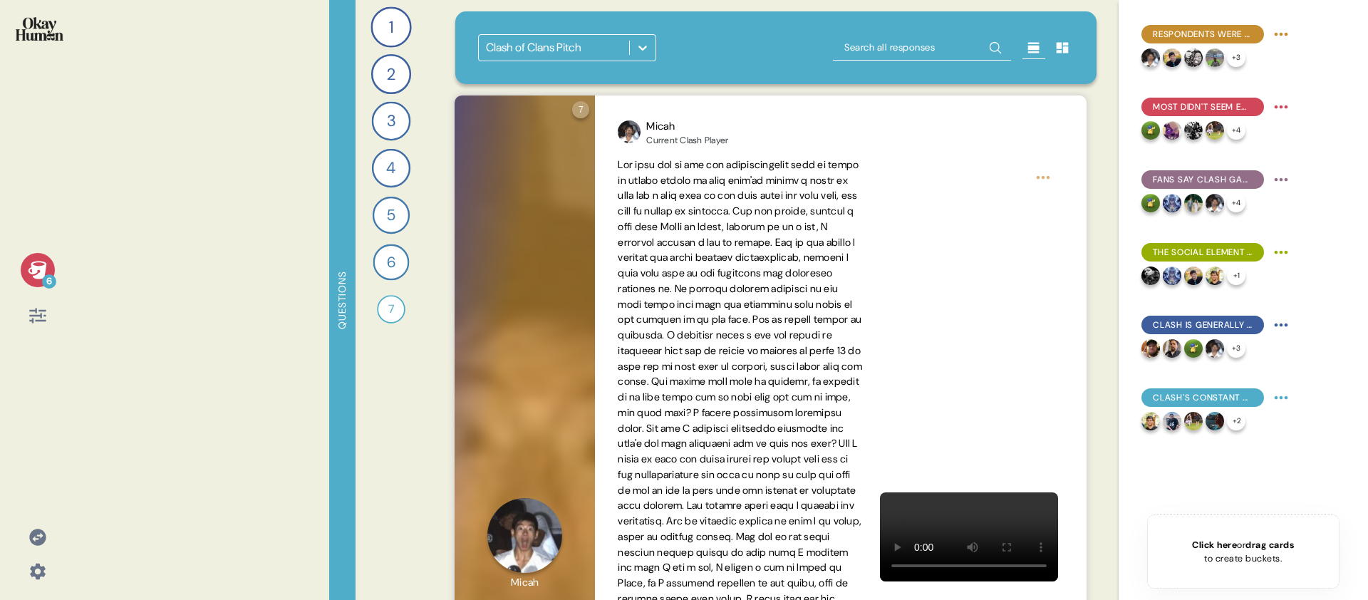
click at [85, 293] on div "6 Questions 1 What mobile games do you play regularly, and which ones do you ke…" at bounding box center [684, 300] width 1368 height 600
click at [41, 281] on div "6" at bounding box center [38, 270] width 34 height 34
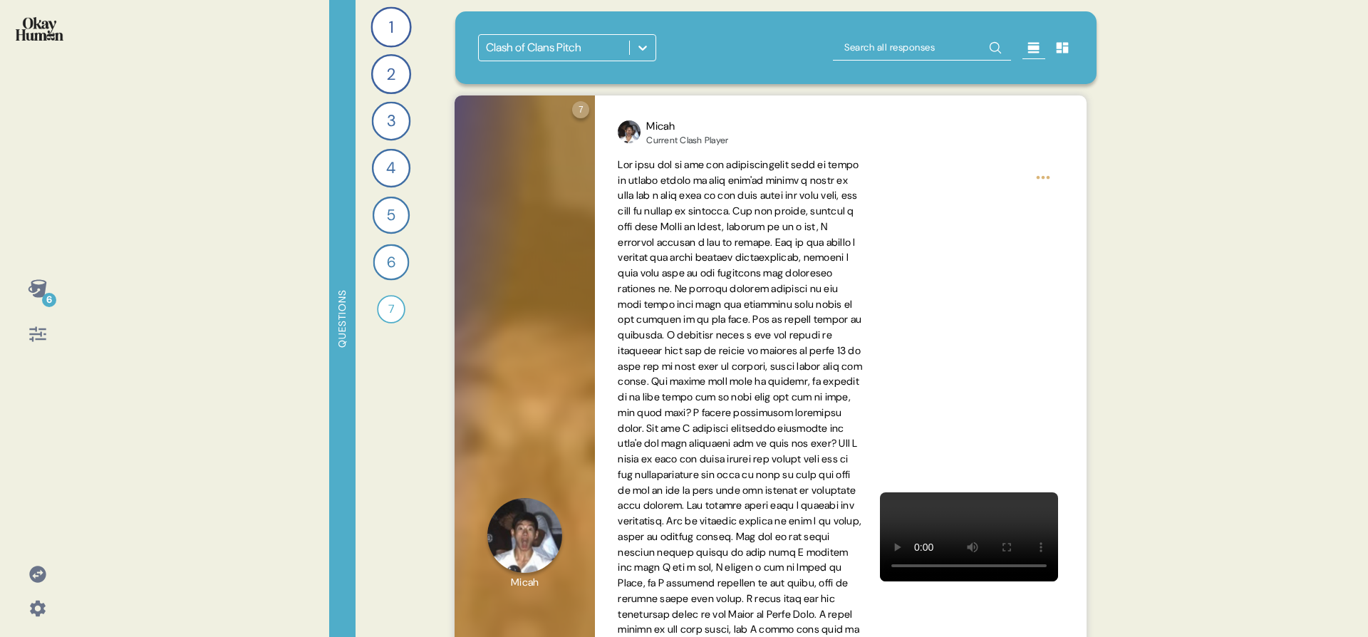
click at [48, 609] on div at bounding box center [38, 608] width 34 height 34
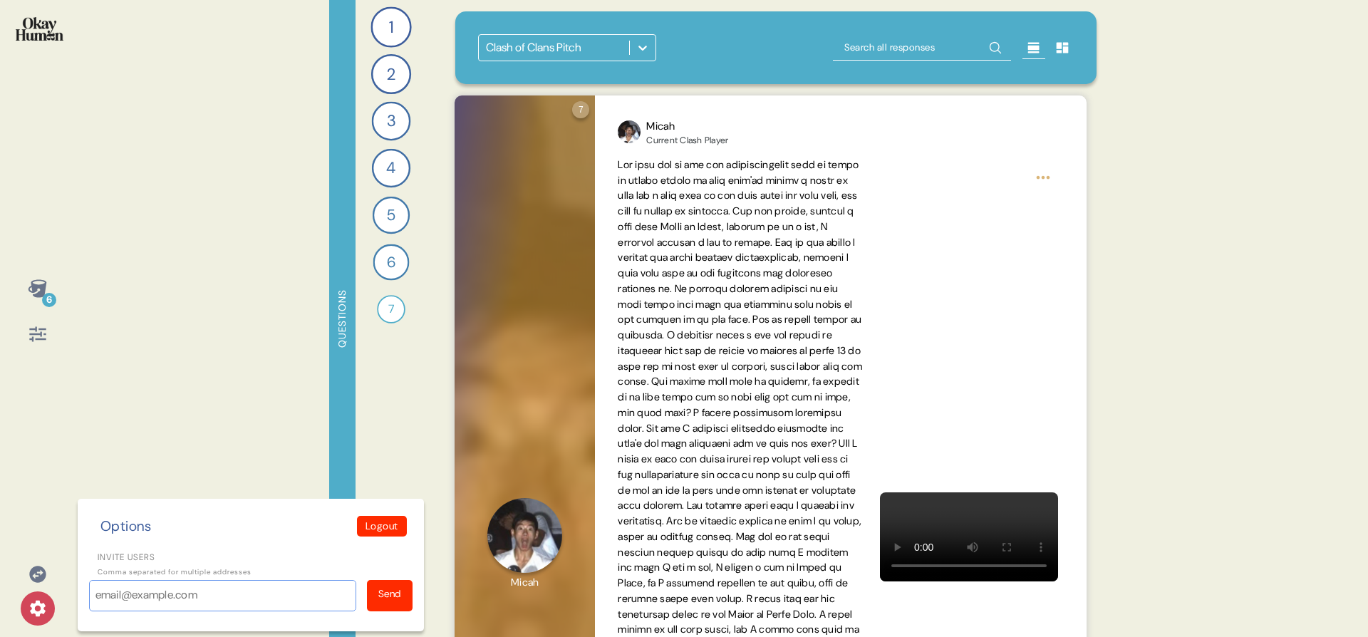
click at [165, 592] on input "Invite users" at bounding box center [222, 595] width 267 height 31
paste input "[PERSON_NAME][EMAIL_ADDRESS][PERSON_NAME][DOMAIN_NAME]"
type input "[PERSON_NAME][EMAIL_ADDRESS][PERSON_NAME][DOMAIN_NAME]"
click at [388, 602] on div "Send" at bounding box center [390, 595] width 46 height 31
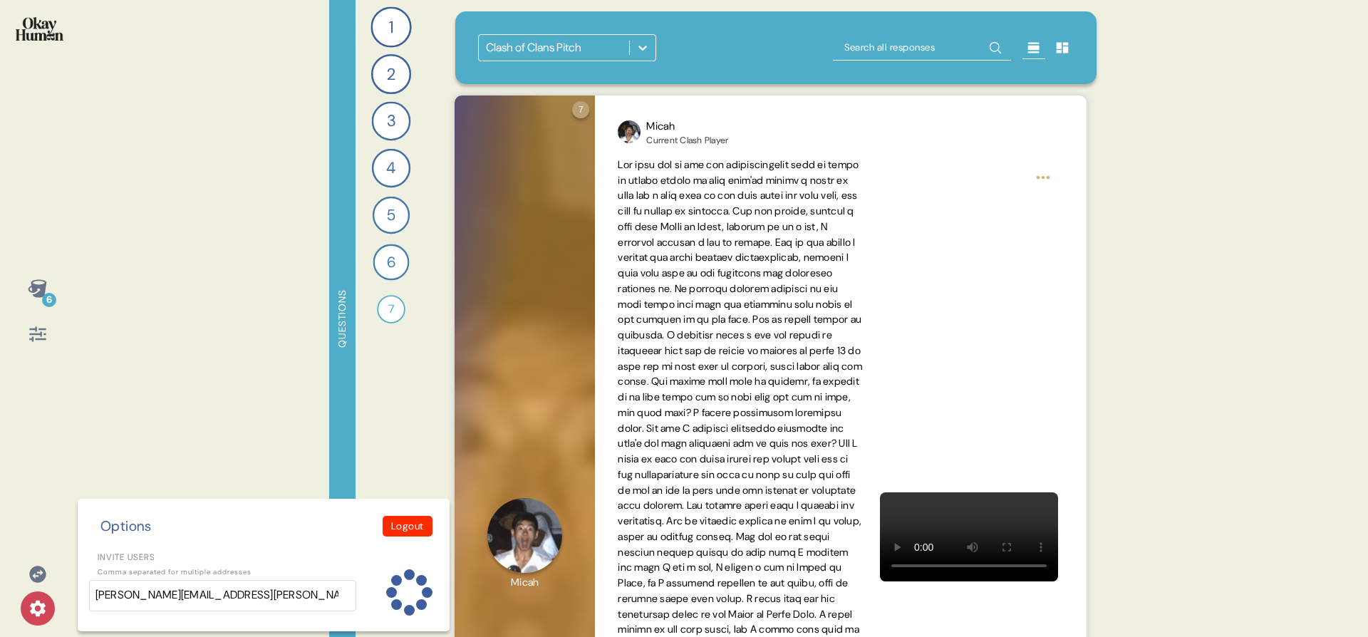
drag, startPoint x: 389, startPoint y: 612, endPoint x: 386, endPoint y: 601, distance: 11.8
click at [386, 601] on div "Invite users Comma separated for multiple addresses [PERSON_NAME][EMAIL_ADDRESS…" at bounding box center [263, 581] width 349 height 66
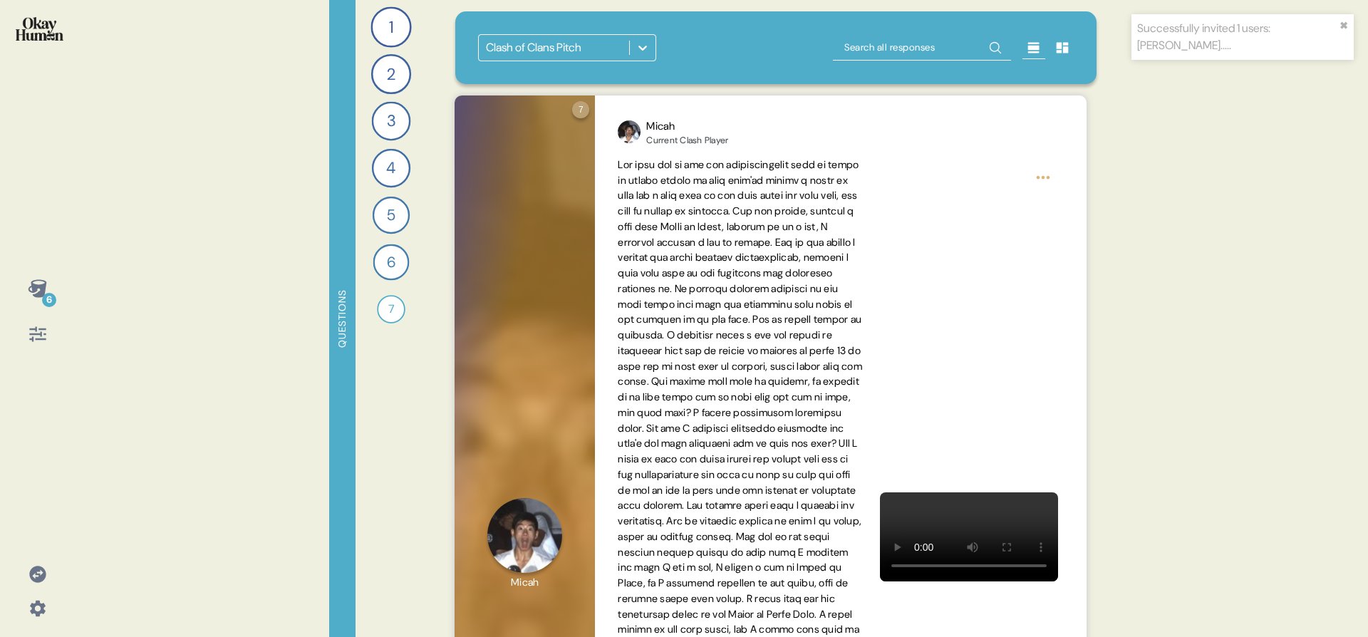
click at [34, 612] on icon at bounding box center [38, 609] width 16 height 16
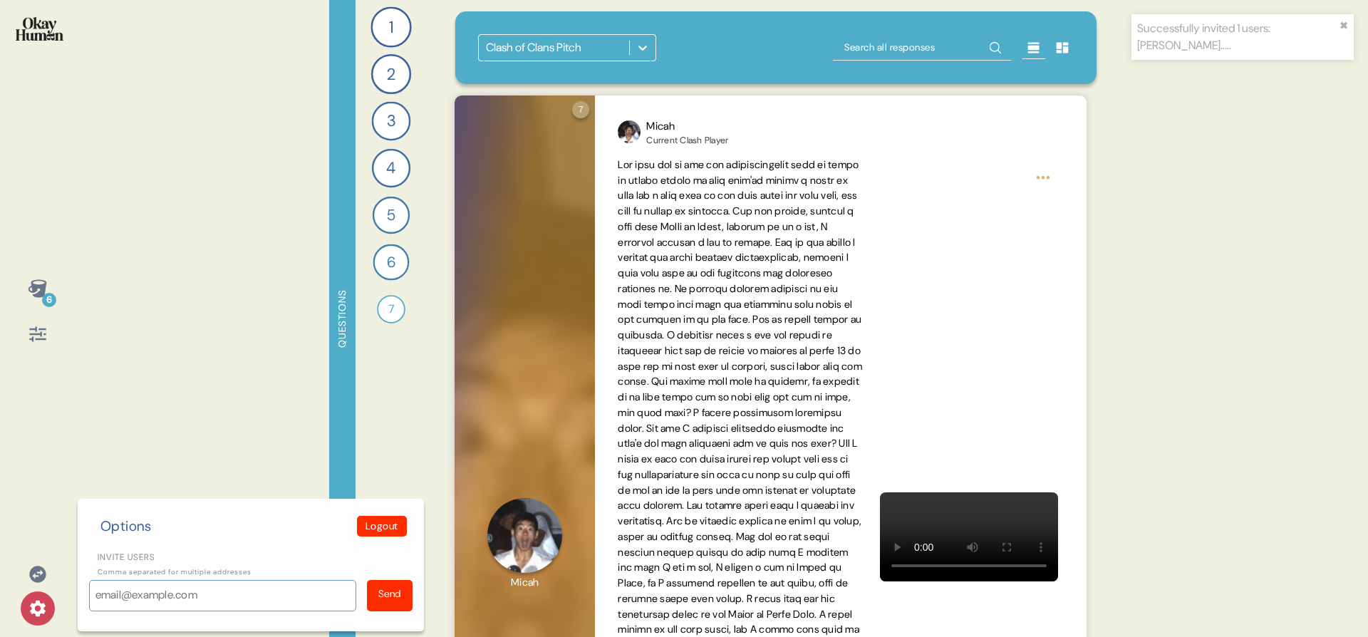
click at [135, 604] on input "Invite users" at bounding box center [222, 595] width 267 height 31
paste input "[EMAIL_ADDRESS][PERSON_NAME][DOMAIN_NAME]"
type input "[EMAIL_ADDRESS][PERSON_NAME][DOMAIN_NAME]"
click at [381, 591] on div "Send" at bounding box center [389, 593] width 23 height 15
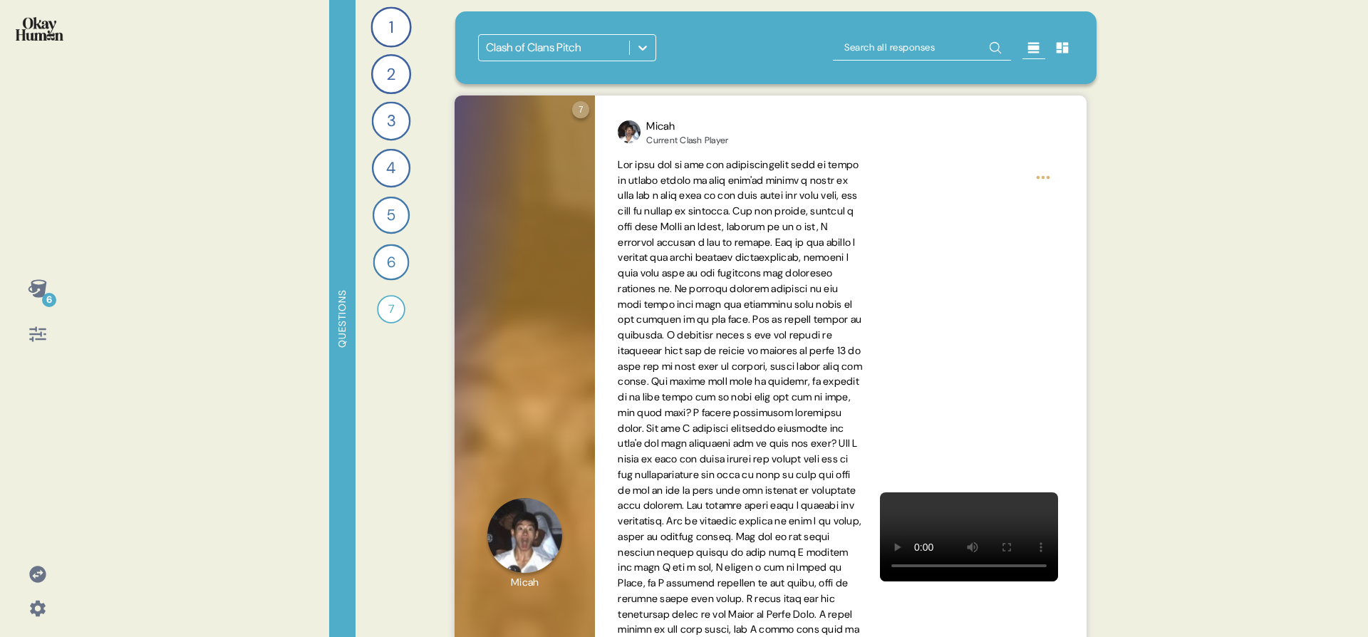
click at [34, 613] on icon at bounding box center [38, 609] width 16 height 16
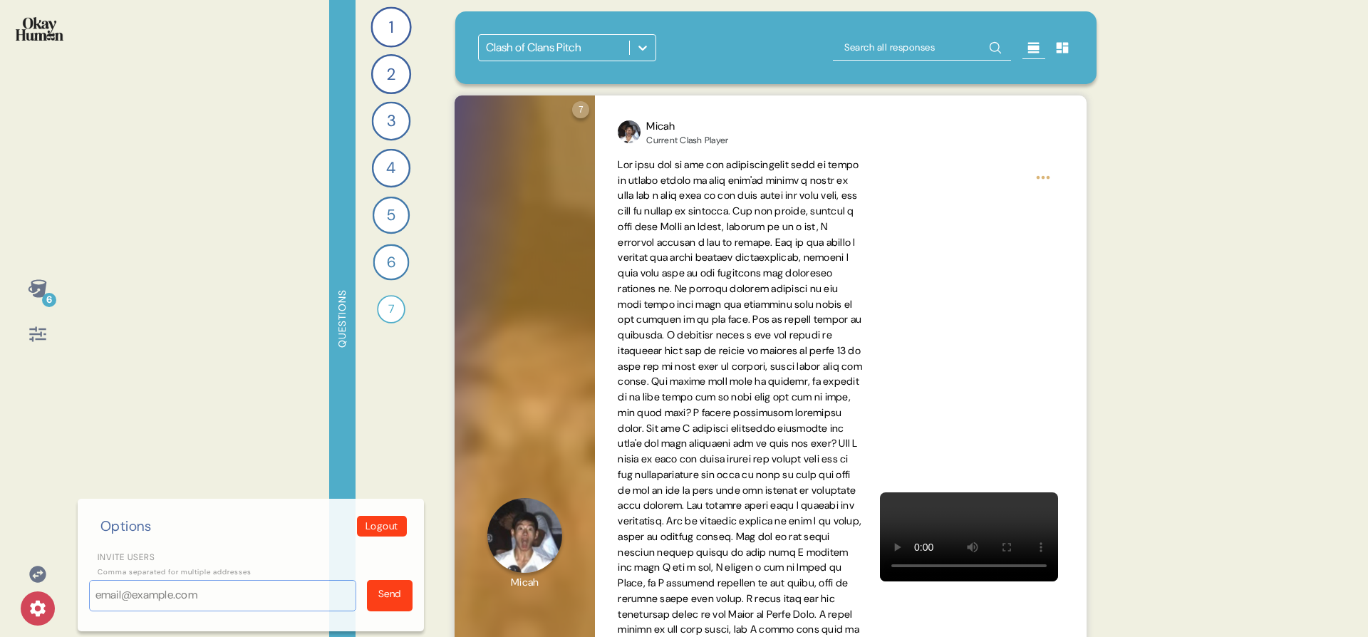
click at [95, 599] on input "Invite users" at bounding box center [222, 595] width 267 height 31
paste input "[EMAIL_ADDRESS][DOMAIN_NAME]"
type input "[EMAIL_ADDRESS][DOMAIN_NAME]"
click at [386, 601] on div "Send" at bounding box center [390, 595] width 46 height 31
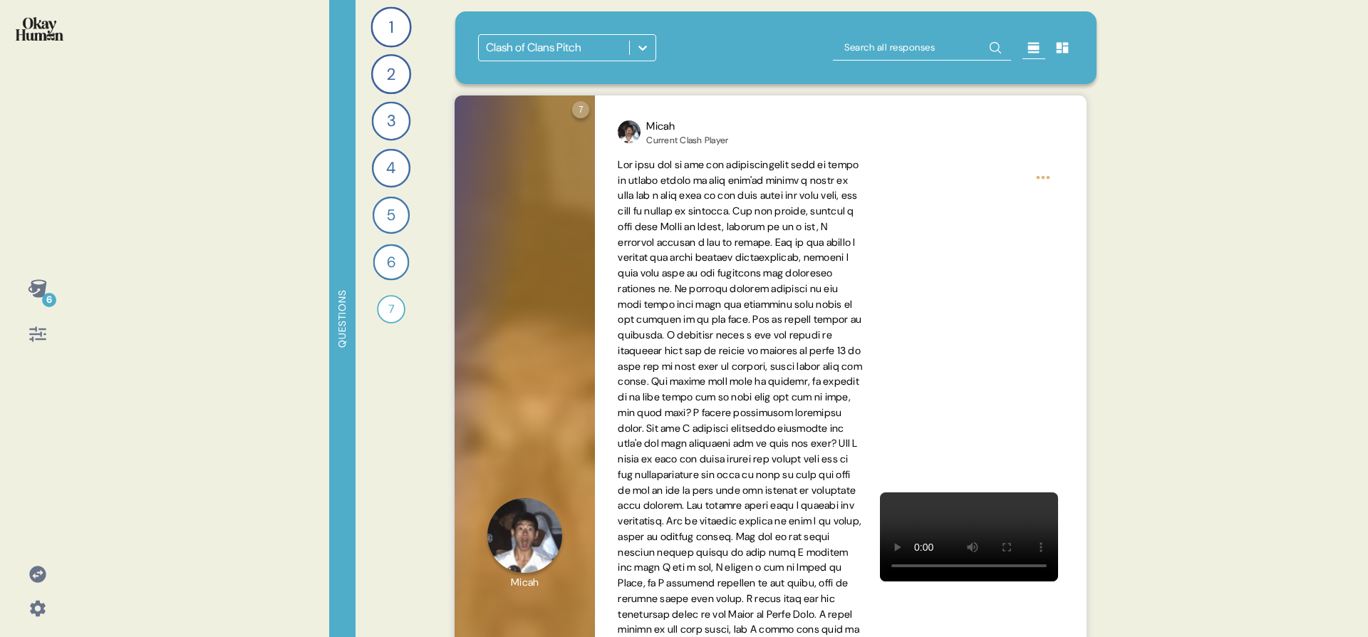
click at [32, 607] on icon at bounding box center [38, 609] width 16 height 16
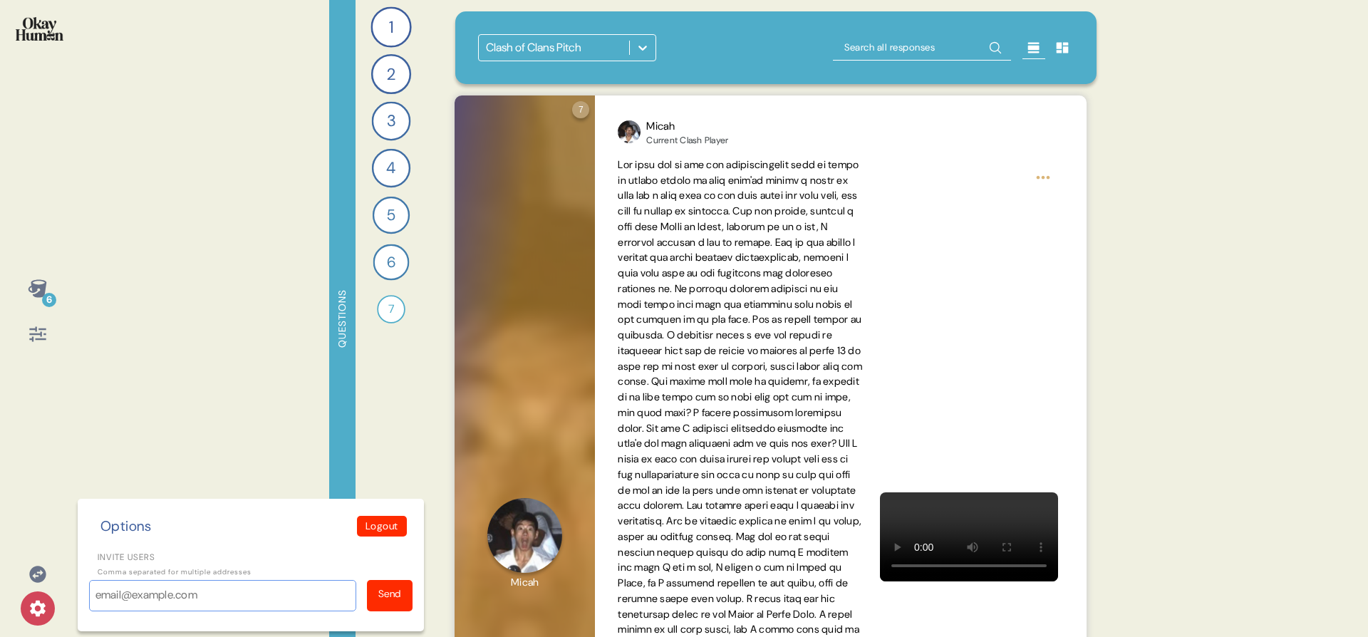
click at [110, 591] on input "Invite users" at bounding box center [222, 595] width 267 height 31
paste input "[PERSON_NAME][EMAIL_ADDRESS][PERSON_NAME][DOMAIN_NAME]"
type input "[PERSON_NAME][EMAIL_ADDRESS][PERSON_NAME][DOMAIN_NAME]"
click at [376, 601] on div "Send" at bounding box center [390, 595] width 46 height 31
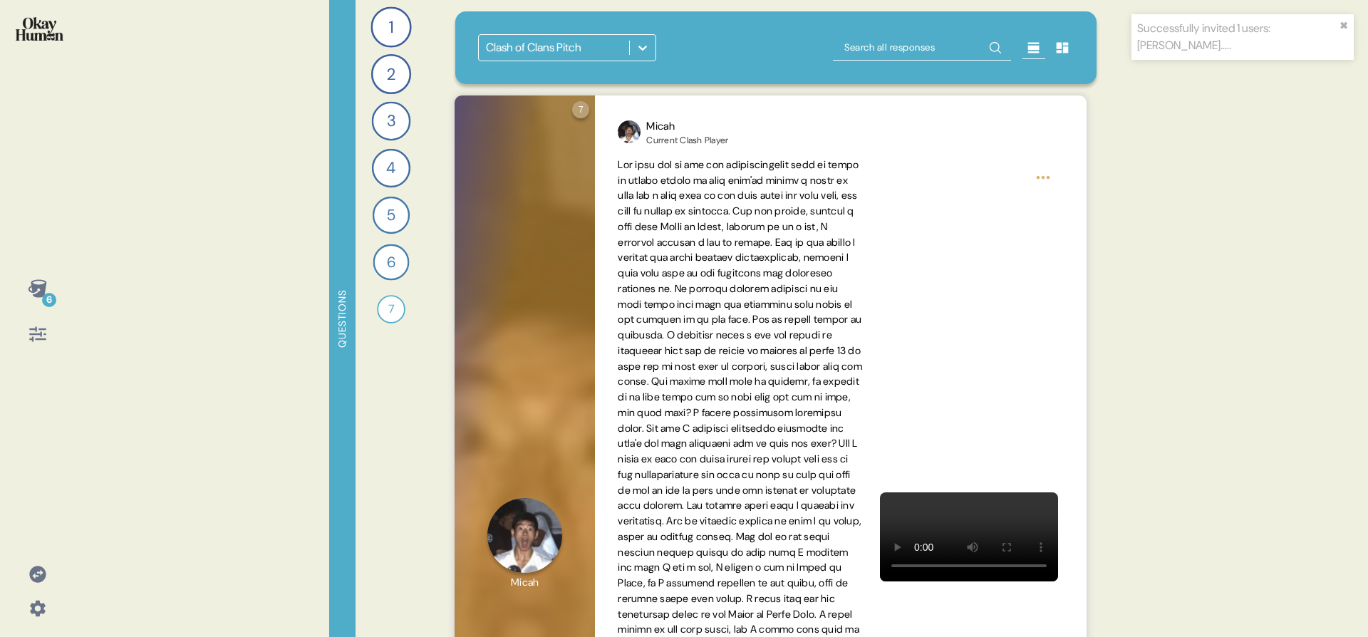
click at [41, 296] on div "6" at bounding box center [38, 288] width 34 height 34
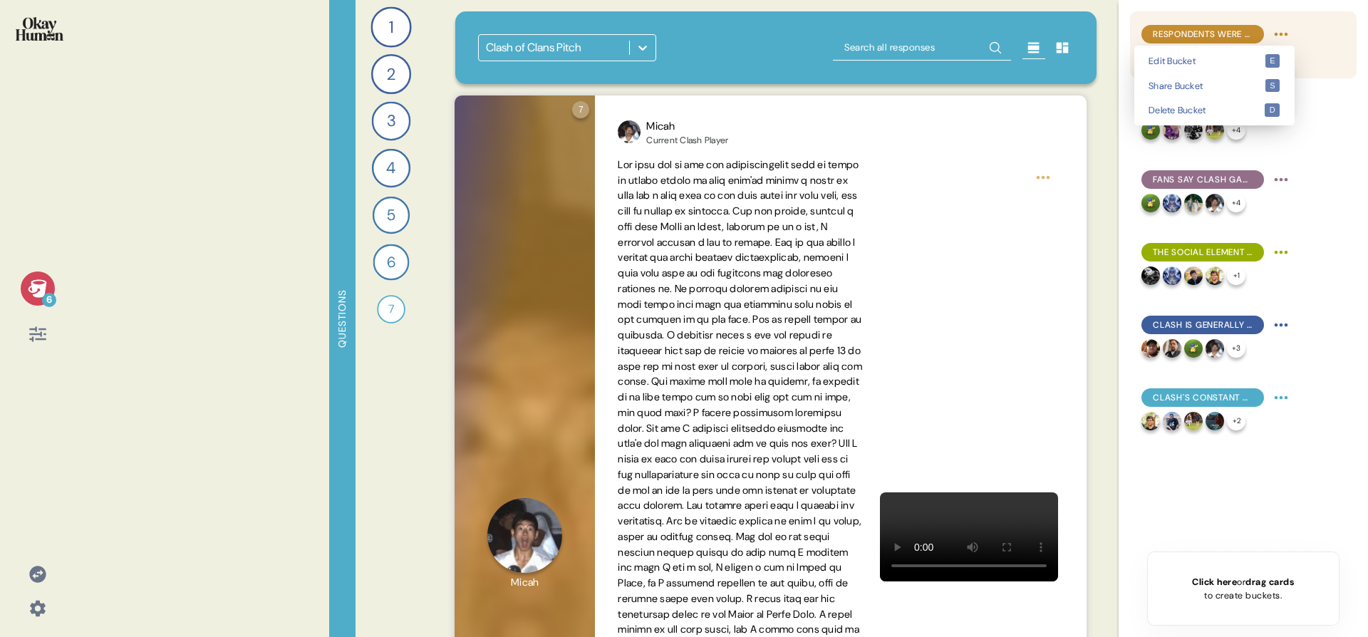
click at [1287, 32] on html "Successfully invited 1 users: [PERSON_NAME]..... ✖︎ 6 Questions 1 What mobile g…" at bounding box center [684, 318] width 1368 height 637
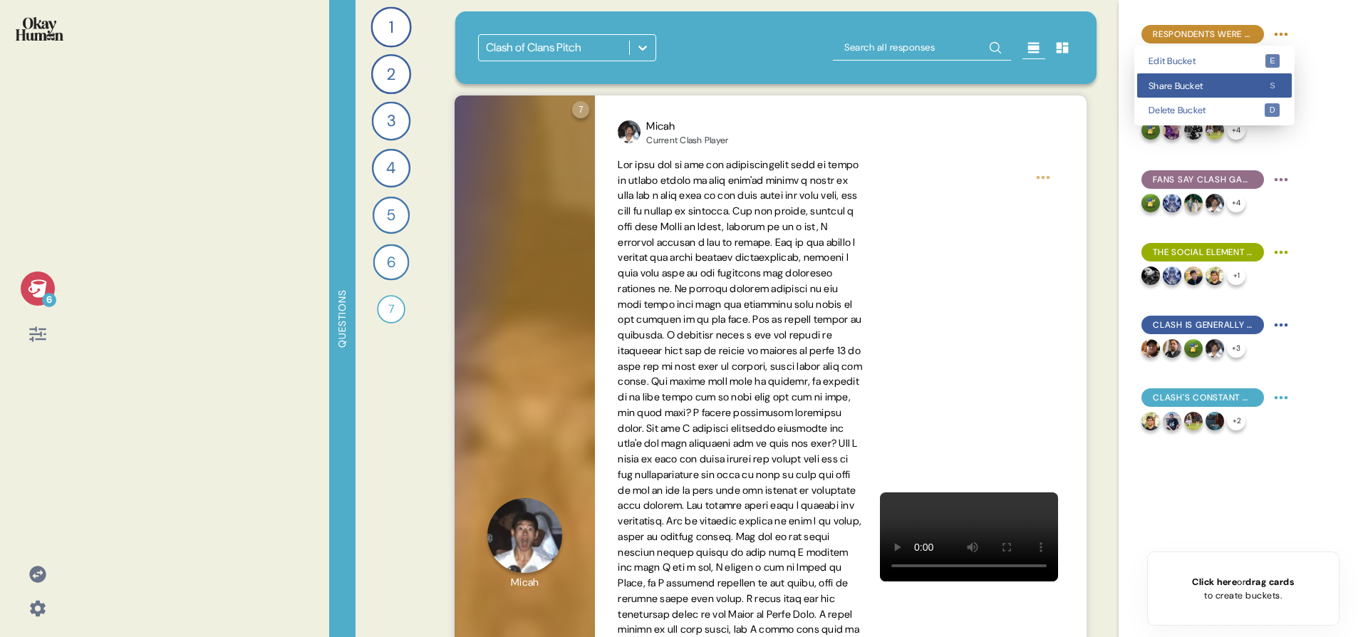
drag, startPoint x: 1260, startPoint y: 72, endPoint x: 1253, endPoint y: 87, distance: 16.6
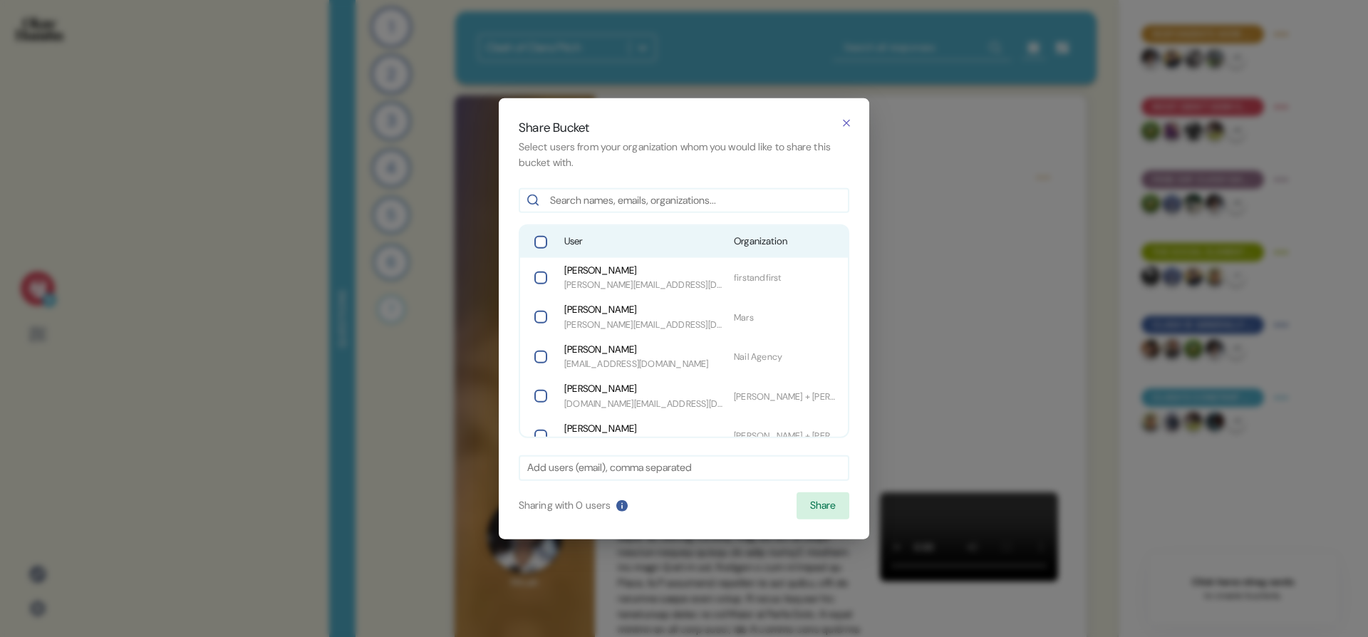
click at [618, 245] on span "User" at bounding box center [643, 241] width 158 height 14
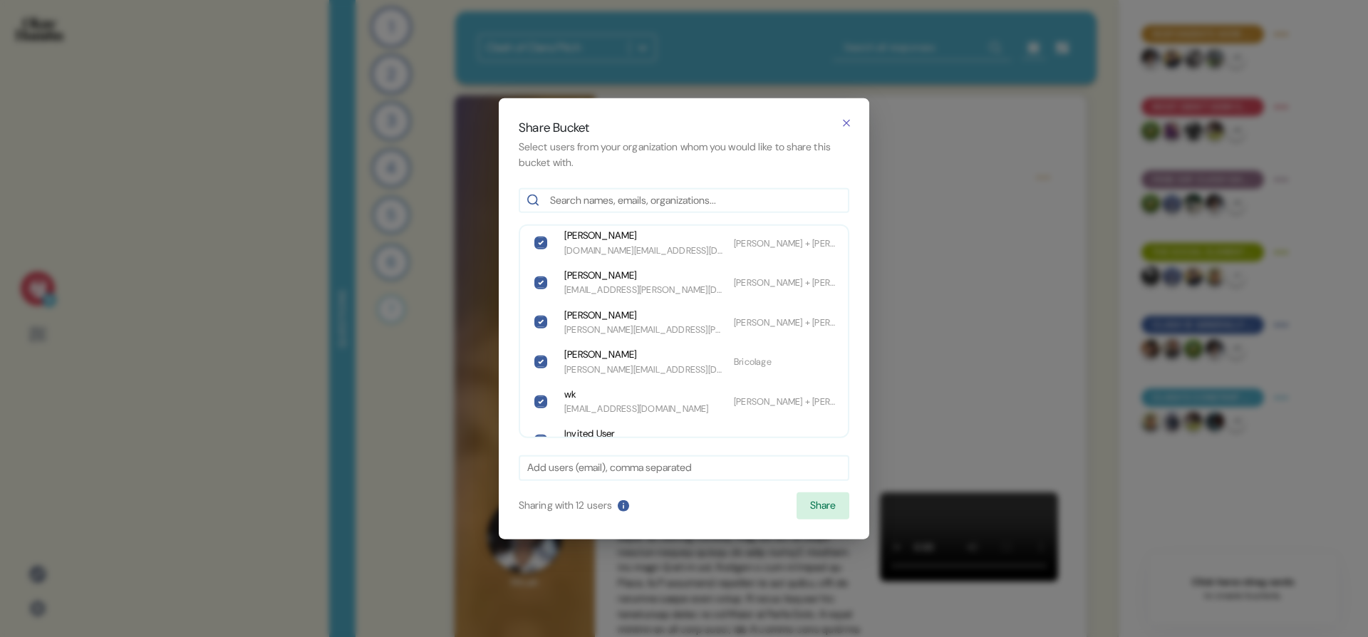
scroll to position [296, 0]
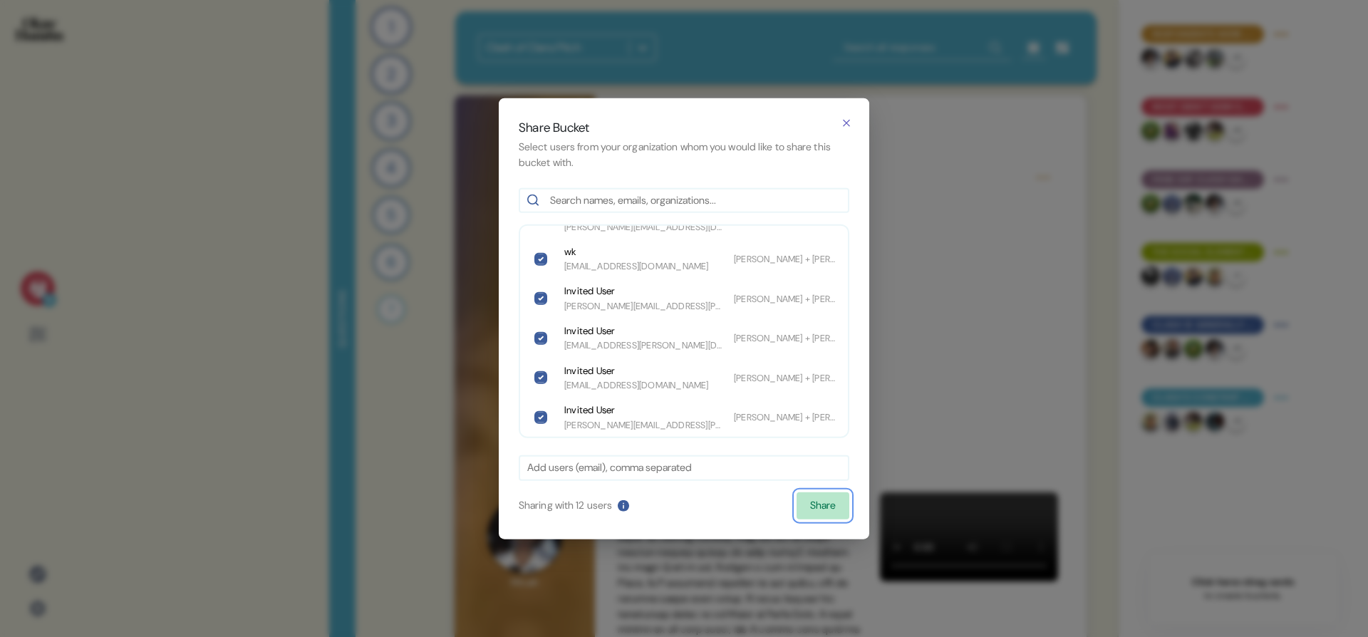
click at [823, 500] on button "Share" at bounding box center [823, 505] width 53 height 27
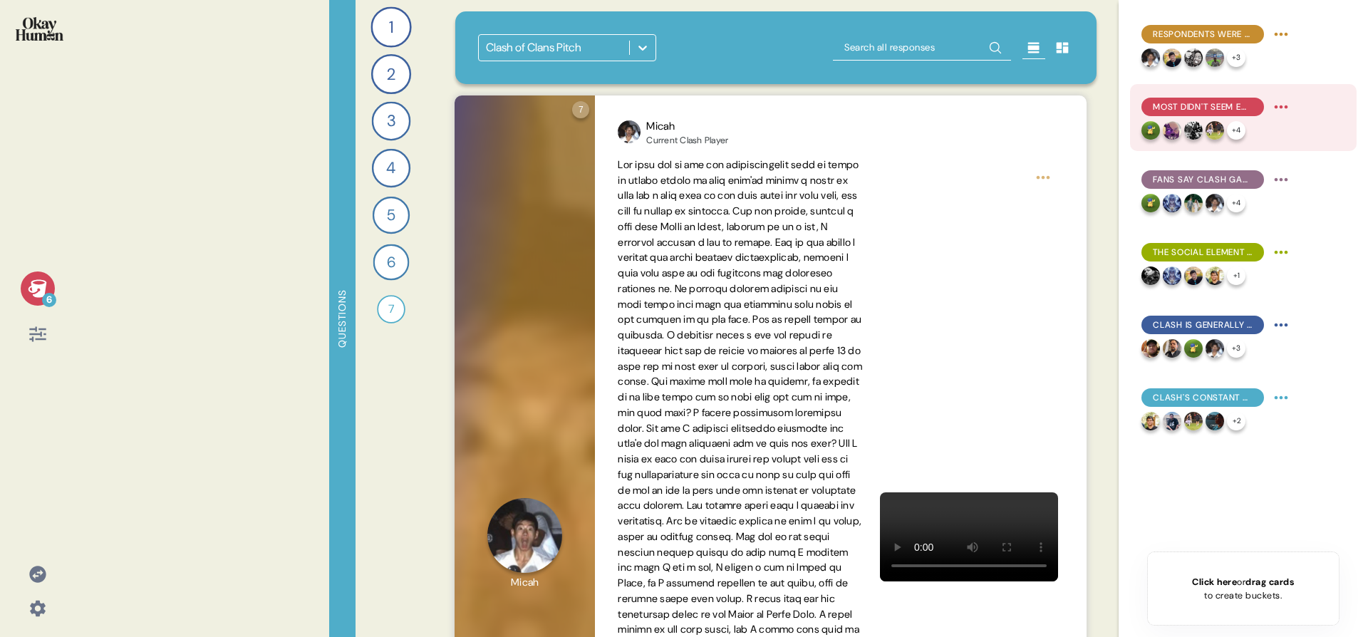
click at [1285, 109] on html "6 Questions 1 What mobile games do you play regularly, and which ones do you ke…" at bounding box center [684, 318] width 1368 height 637
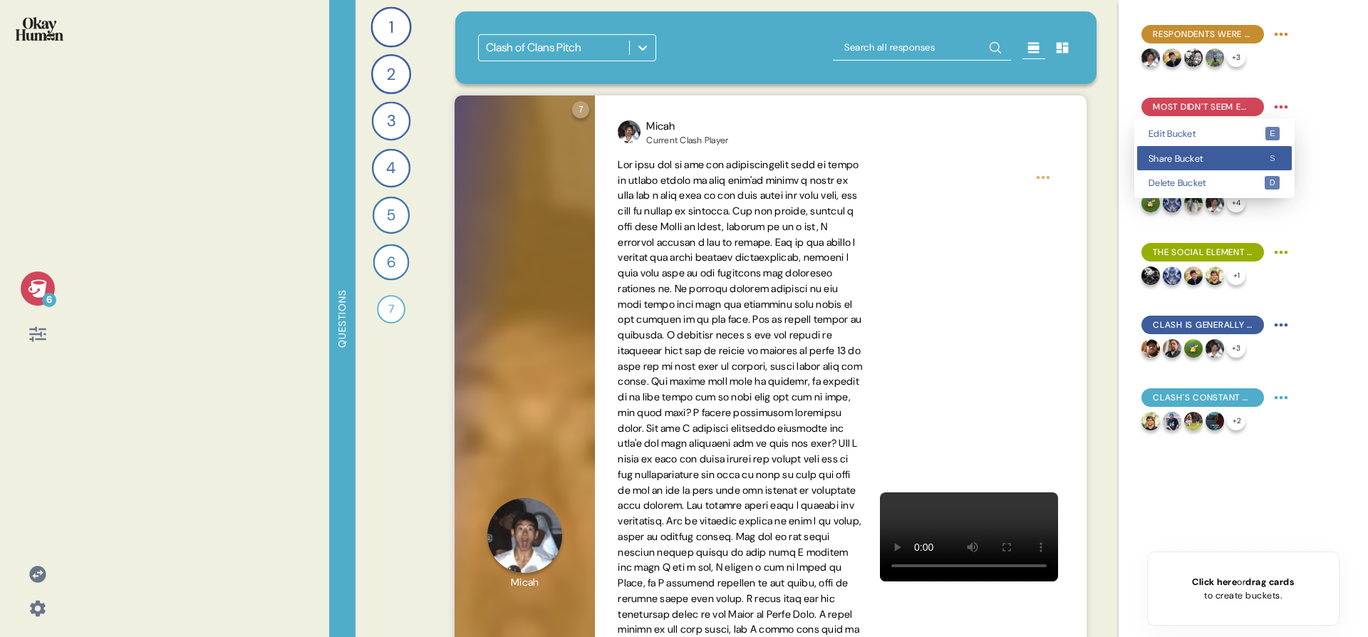
click at [1268, 147] on div "Share Bucket s" at bounding box center [1214, 158] width 155 height 25
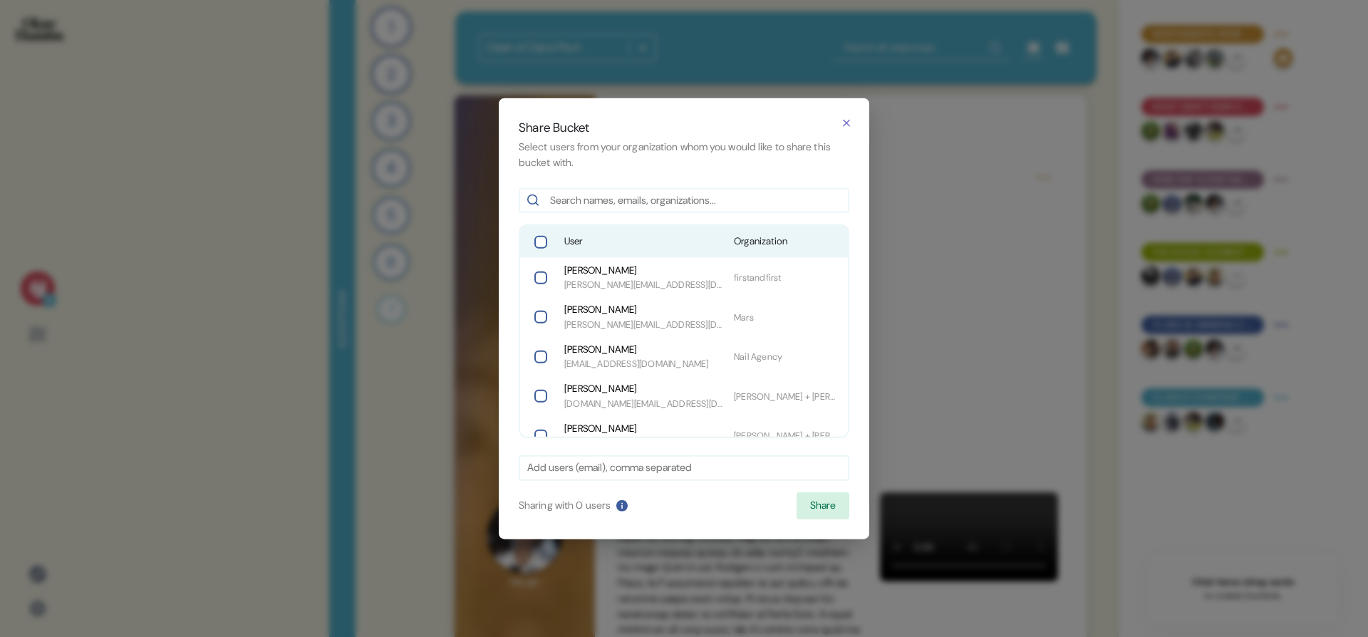
click at [638, 242] on span "User" at bounding box center [643, 241] width 158 height 14
click at [822, 507] on button "Share" at bounding box center [823, 505] width 53 height 27
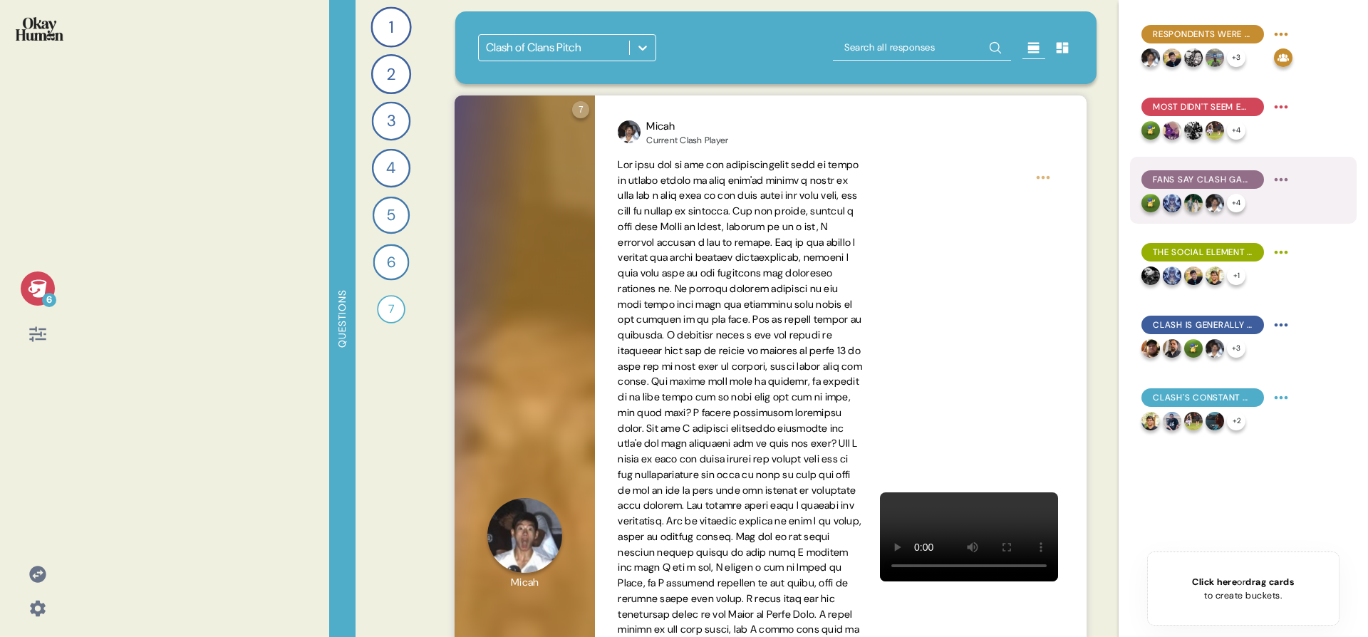
click at [1285, 175] on html "6 Questions 1 What mobile games do you play regularly, and which ones do you ke…" at bounding box center [684, 318] width 1368 height 637
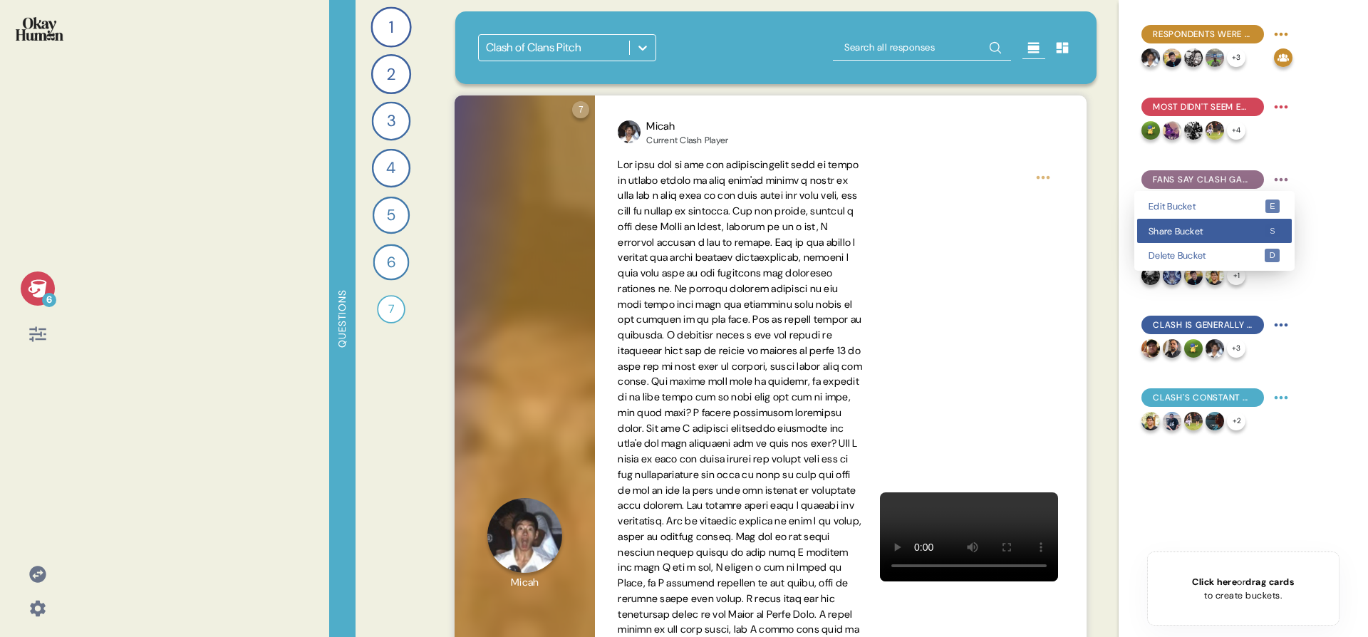
click at [1239, 232] on span "Share Bucket" at bounding box center [1207, 231] width 116 height 9
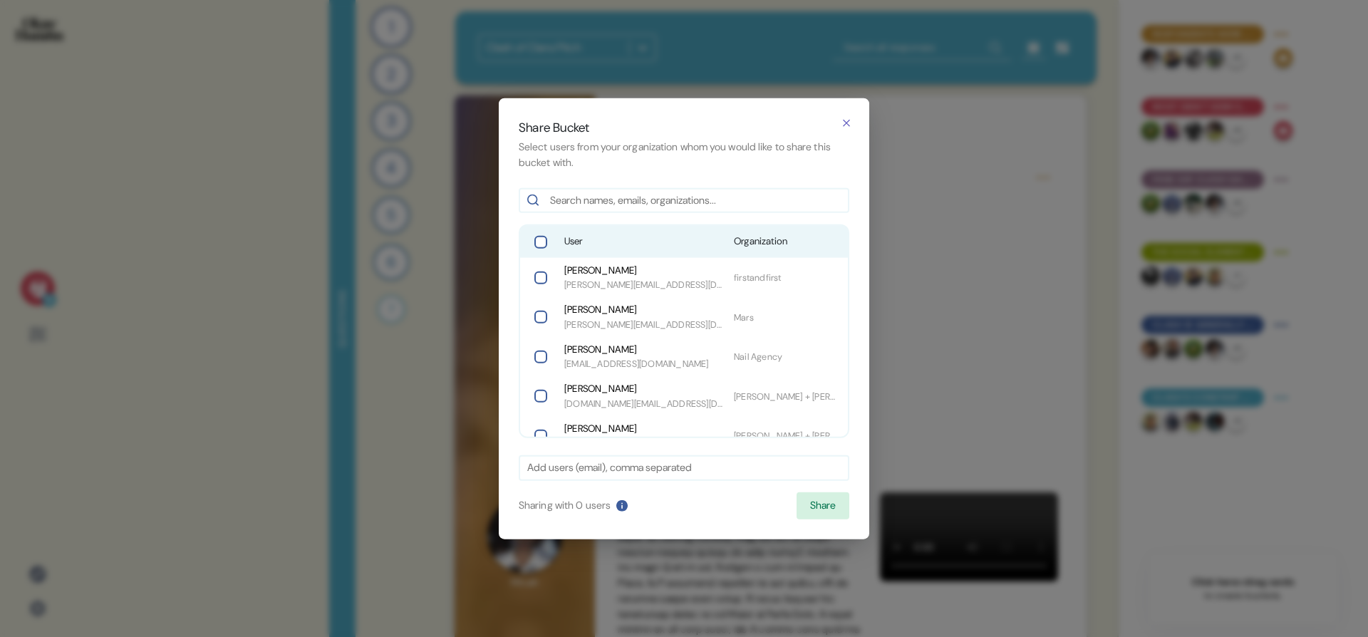
click at [594, 234] on span "User" at bounding box center [643, 241] width 158 height 14
click at [832, 500] on button "Share" at bounding box center [823, 505] width 53 height 27
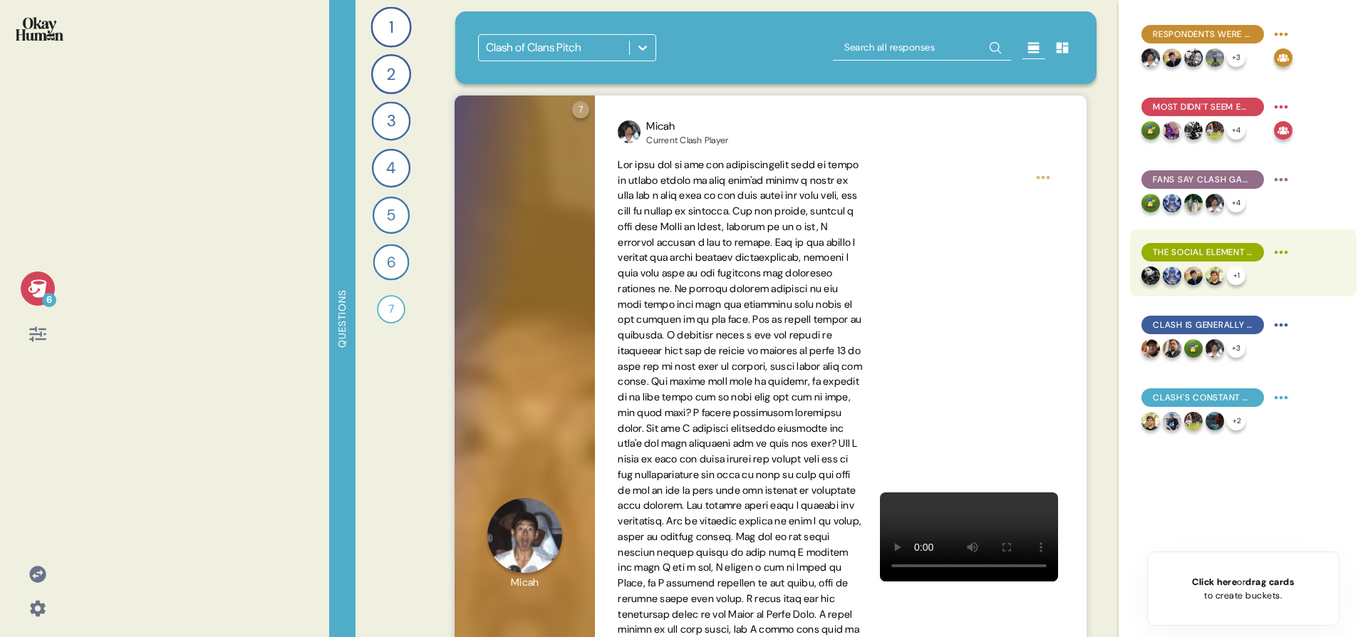
click at [1283, 251] on html "6 Questions 1 What mobile games do you play regularly, and which ones do you ke…" at bounding box center [684, 318] width 1368 height 637
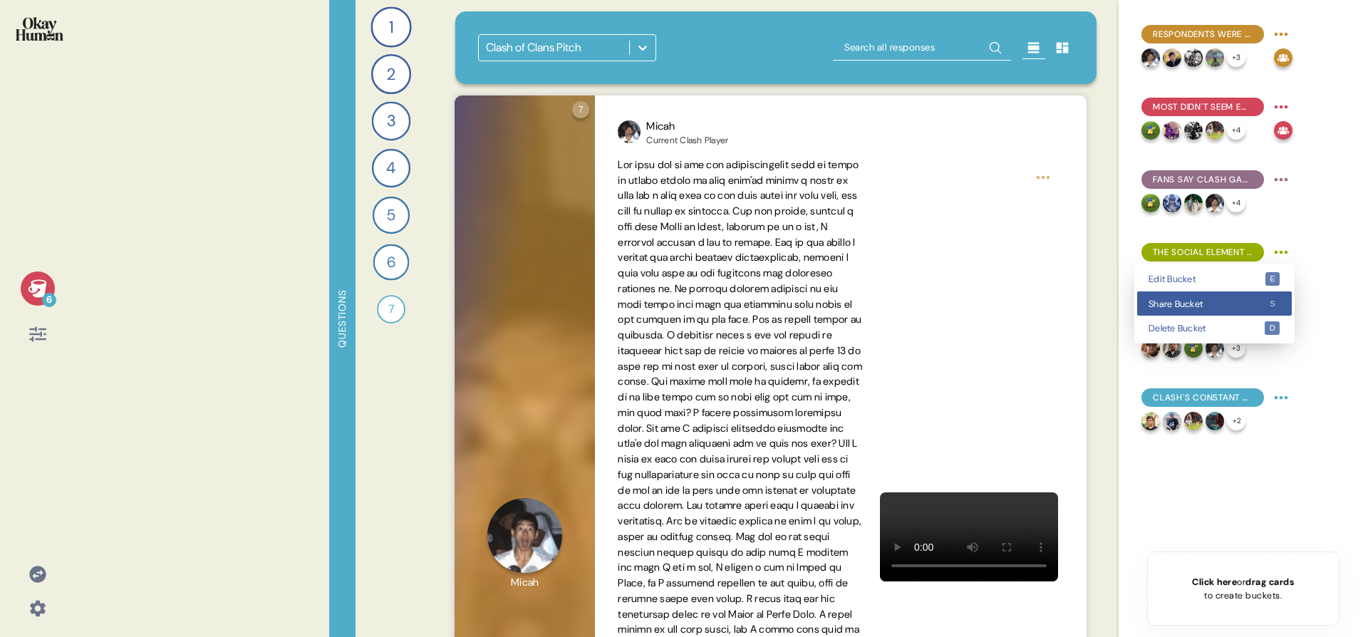
click at [1267, 291] on div "Share Bucket s" at bounding box center [1214, 303] width 155 height 25
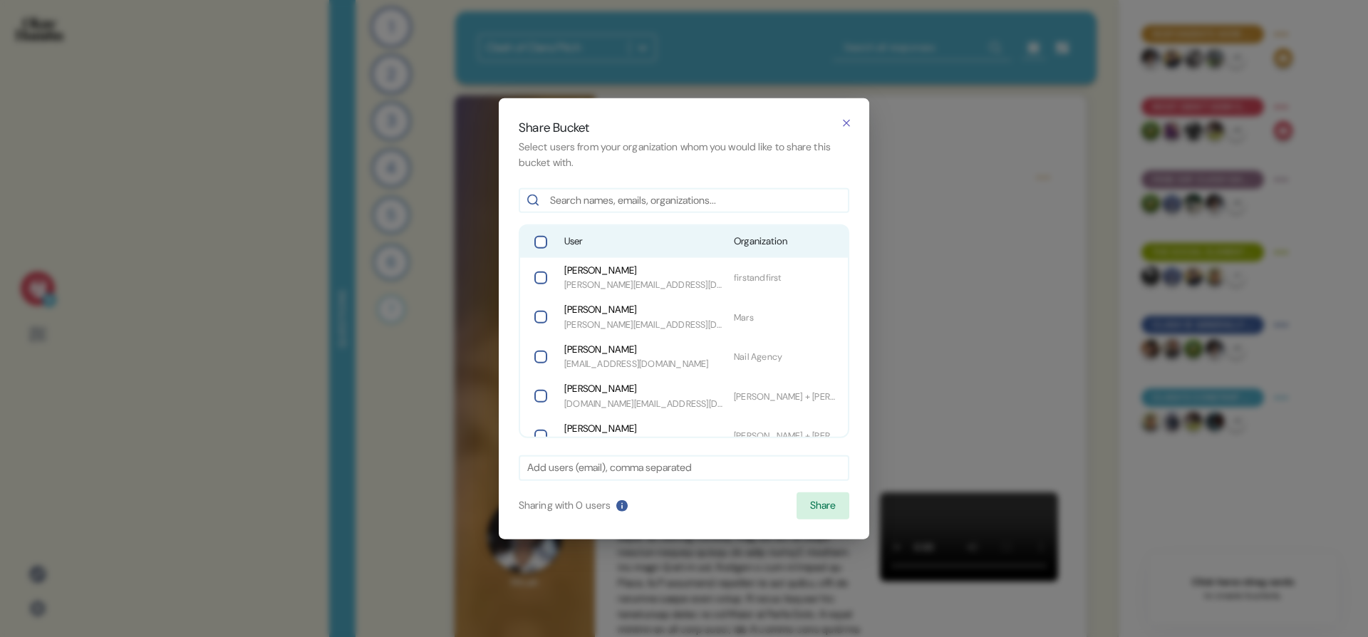
click at [689, 249] on div "User Organization" at bounding box center [684, 241] width 328 height 31
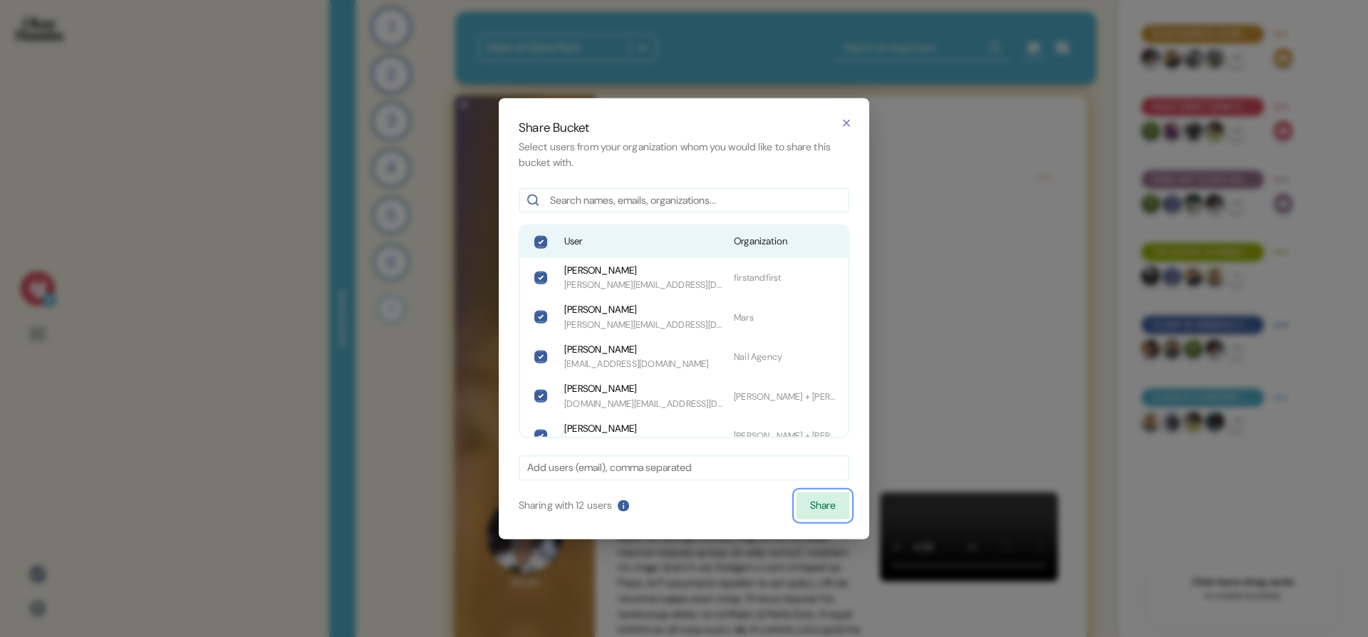
click at [823, 513] on button "Share" at bounding box center [823, 505] width 53 height 27
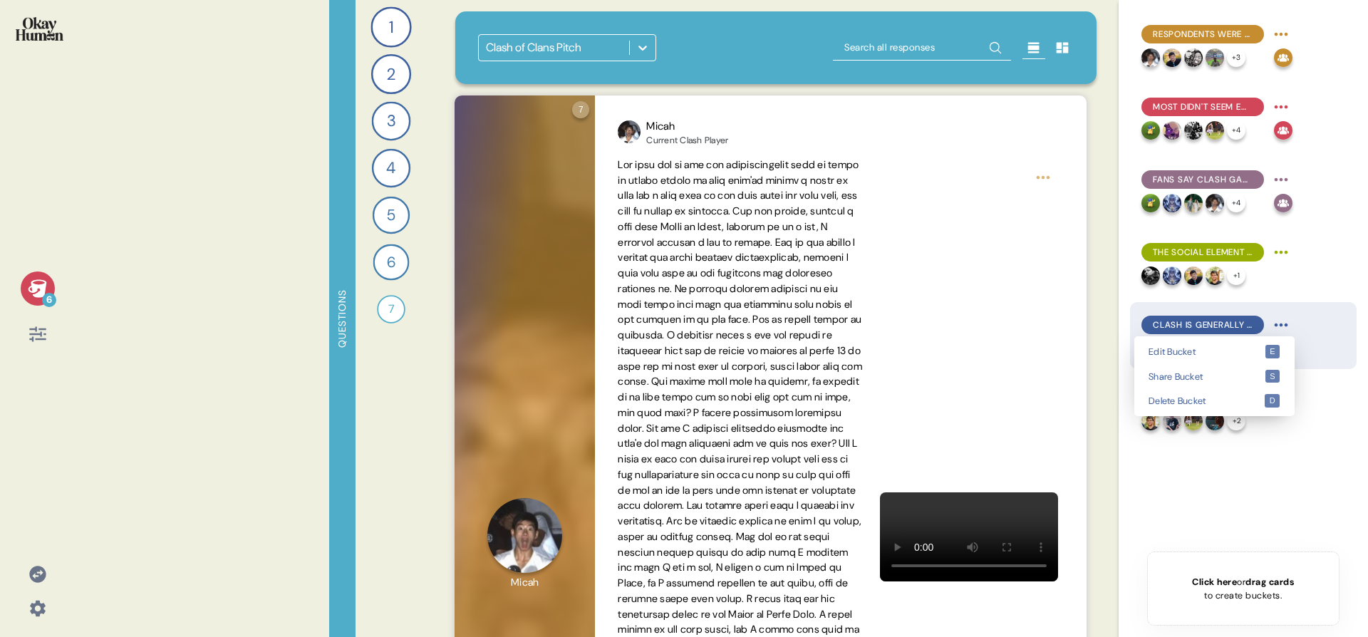
click at [1289, 326] on html "6 Questions 1 What mobile games do you play regularly, and which ones do you ke…" at bounding box center [684, 318] width 1368 height 637
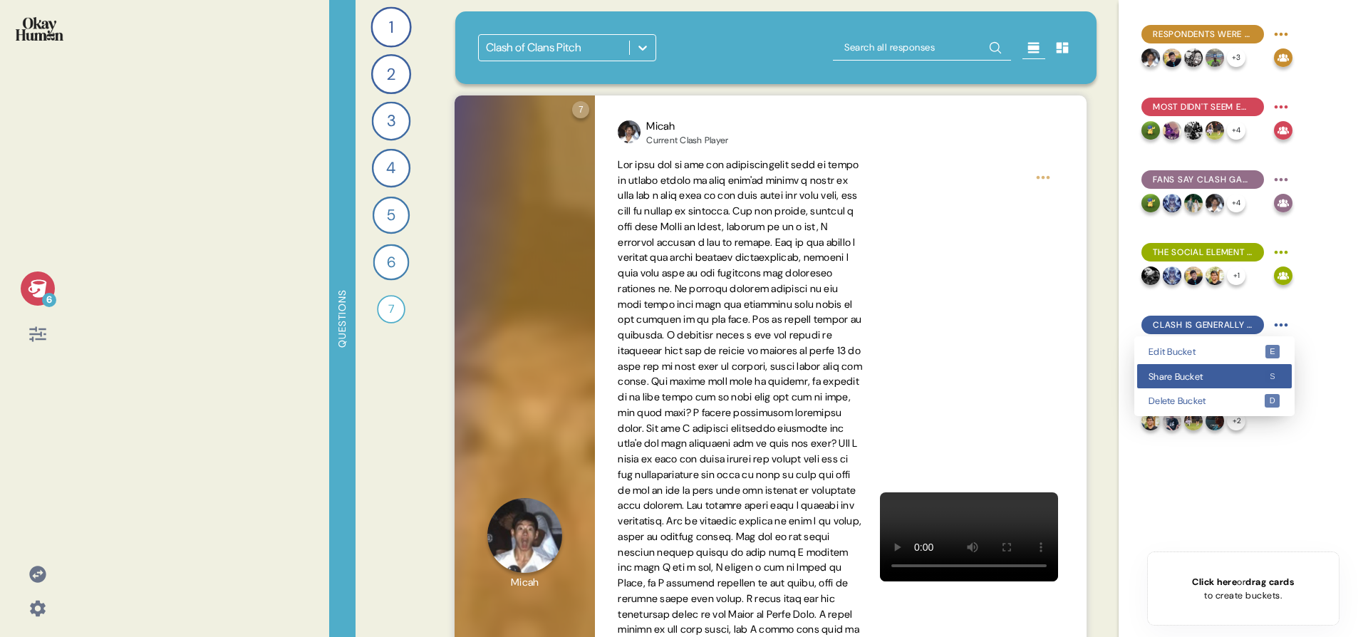
click at [1263, 365] on div "Share Bucket s" at bounding box center [1214, 376] width 155 height 25
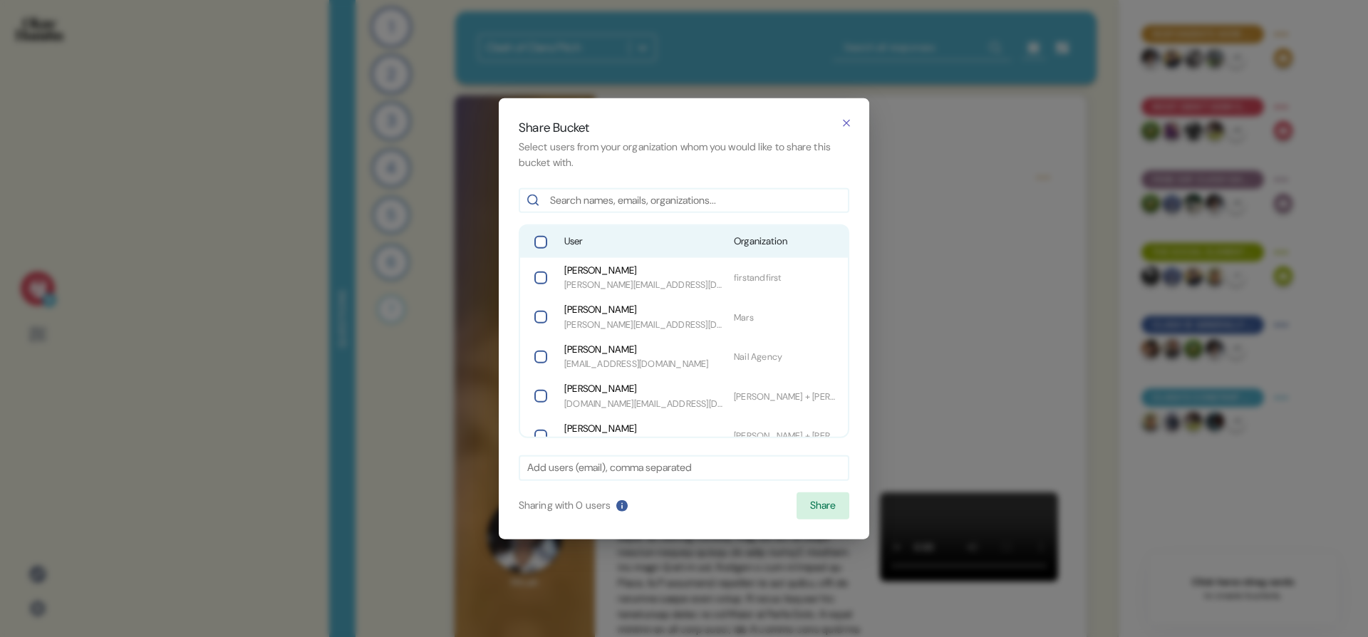
click at [571, 243] on span "User" at bounding box center [643, 241] width 158 height 14
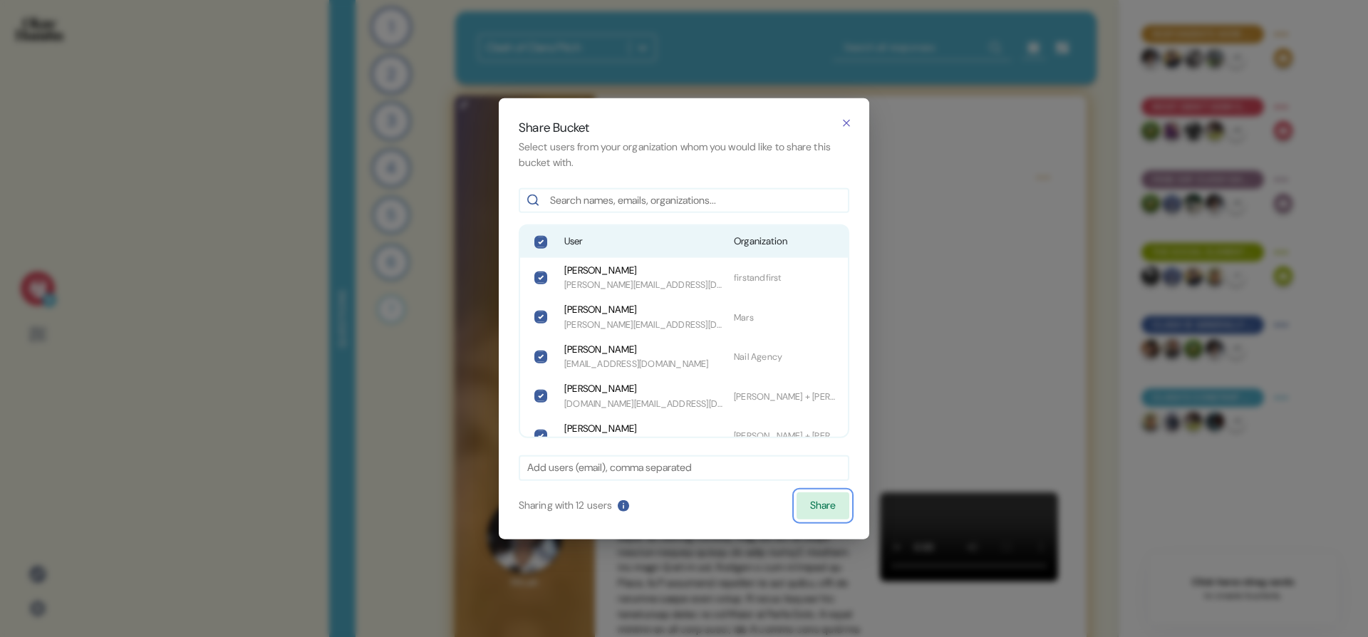
click at [799, 497] on button "Share" at bounding box center [823, 505] width 53 height 27
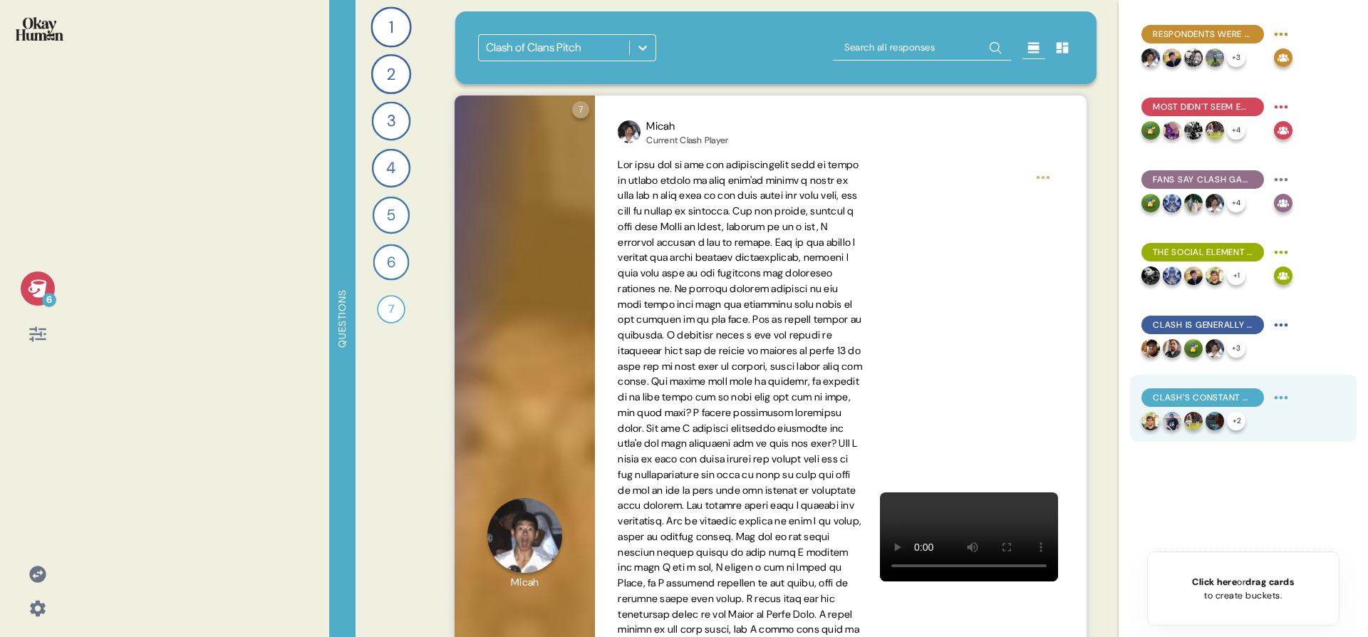
click at [1286, 397] on html "6 Questions 1 What mobile games do you play regularly, and which ones do you ke…" at bounding box center [684, 318] width 1368 height 637
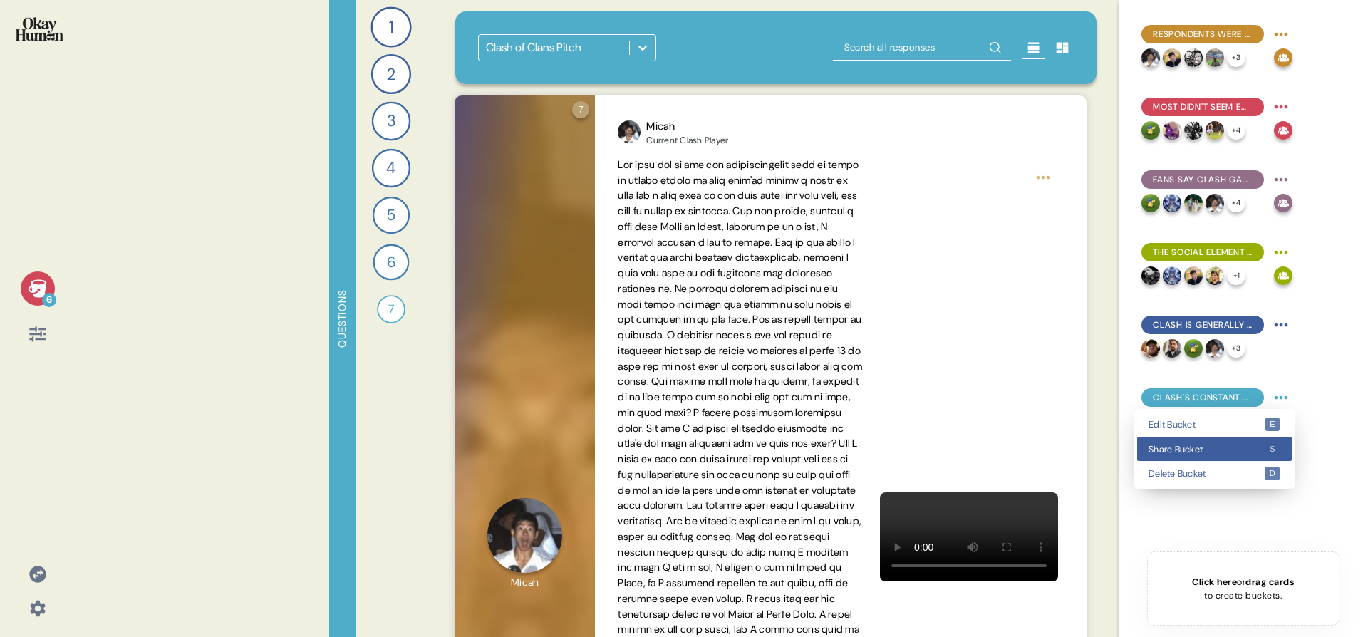
click at [1243, 457] on div "Share Bucket s" at bounding box center [1214, 449] width 155 height 25
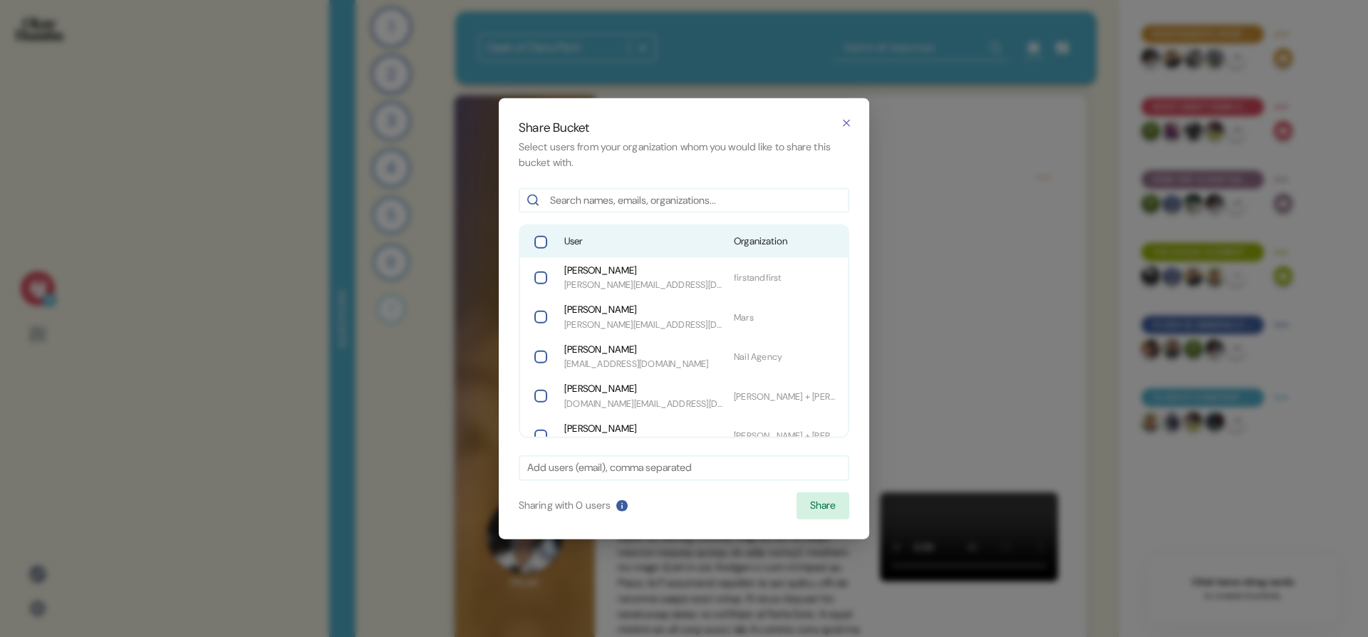
click at [601, 249] on div "User Organization" at bounding box center [684, 241] width 328 height 31
click at [822, 505] on button "Share" at bounding box center [823, 505] width 53 height 27
